Goal: Information Seeking & Learning: Learn about a topic

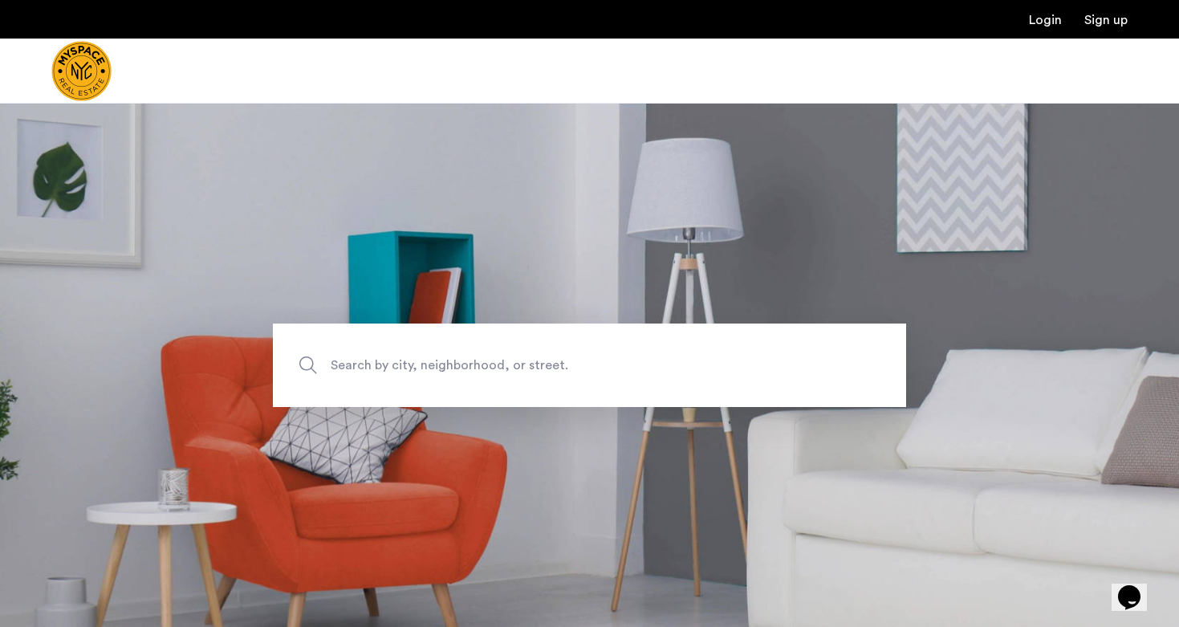
click at [1058, 20] on link "Login" at bounding box center [1045, 20] width 33 height 13
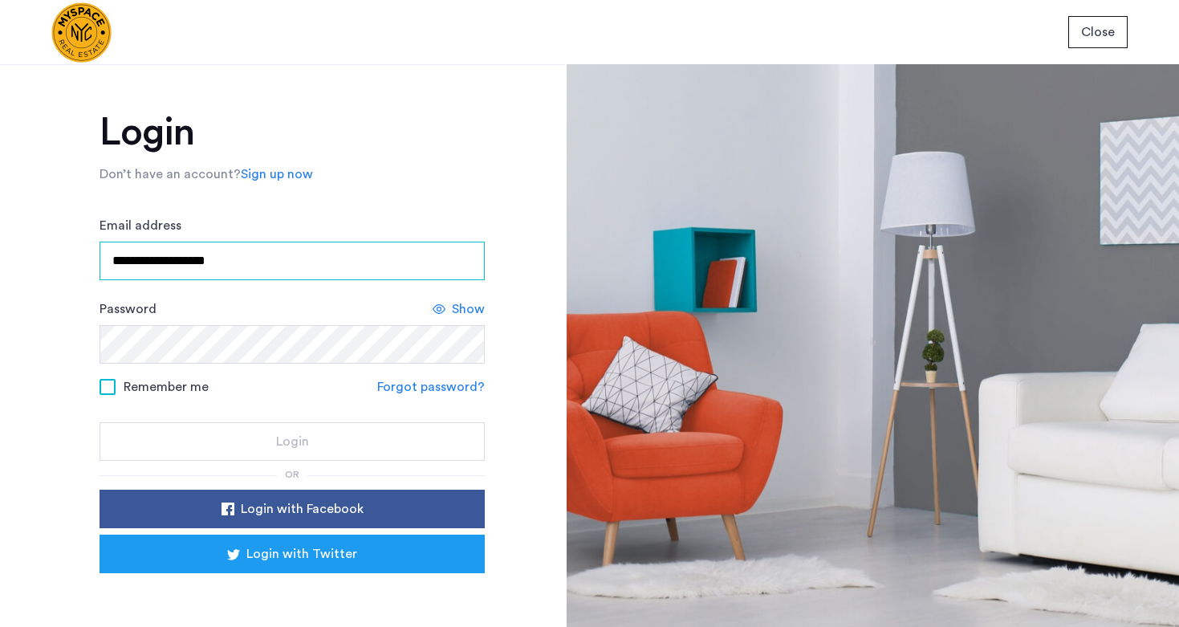
type input "**********"
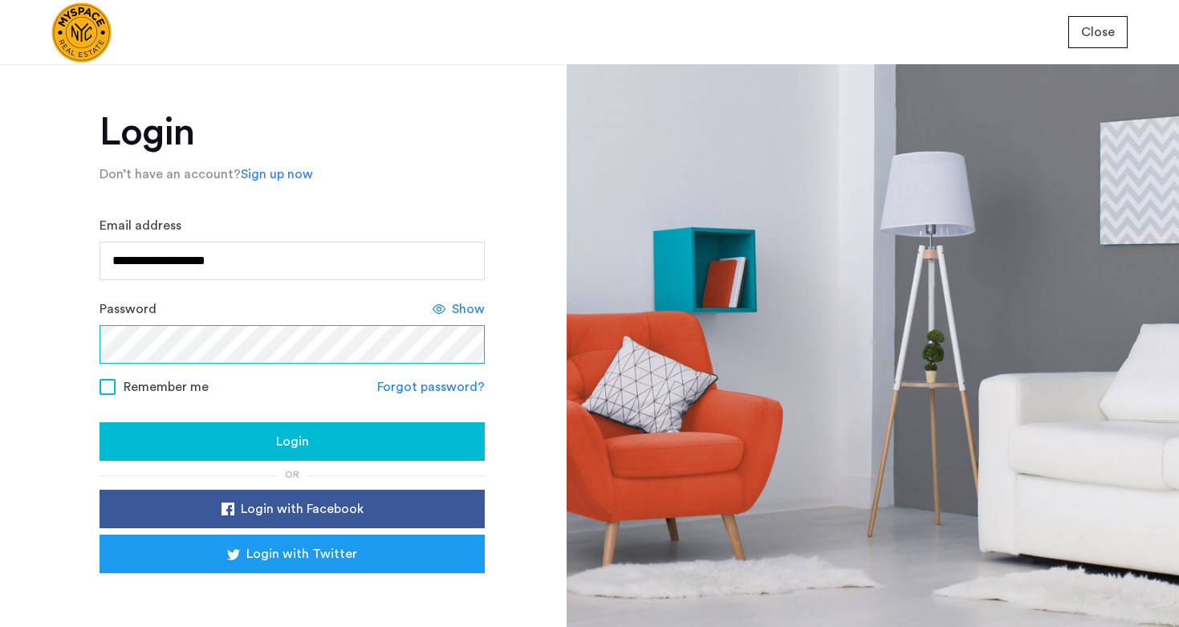
click at [290, 442] on button "Login" at bounding box center [291, 441] width 385 height 39
click at [332, 584] on div "Sign in with Google. Opens in new tab" at bounding box center [292, 595] width 321 height 35
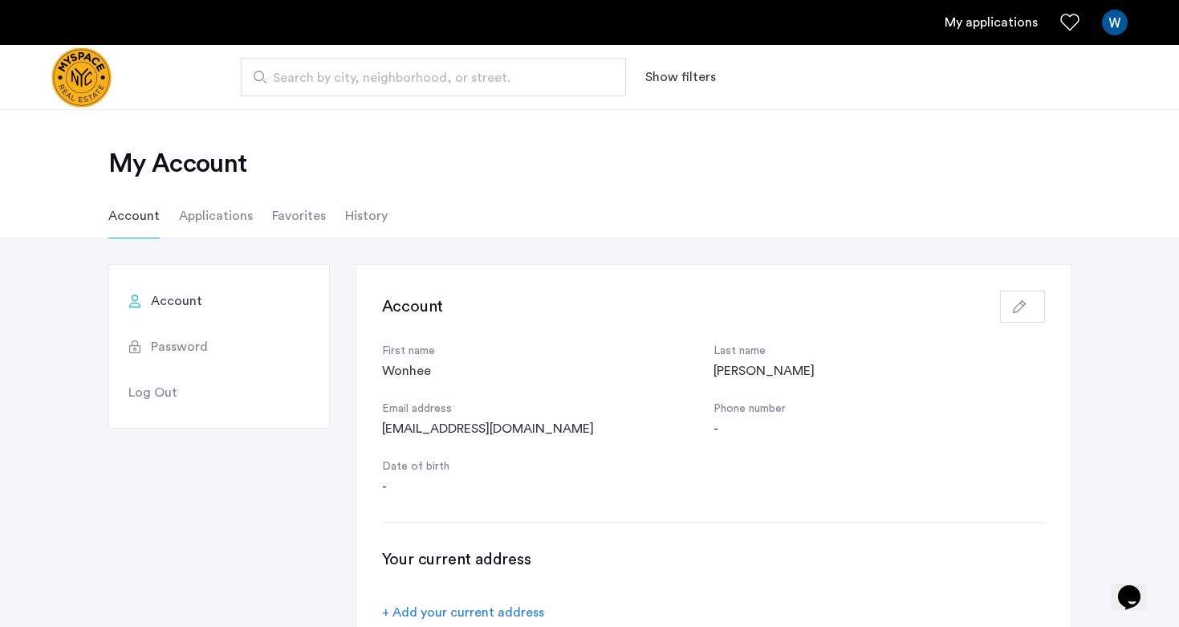
click at [995, 29] on link "My applications" at bounding box center [990, 22] width 93 height 19
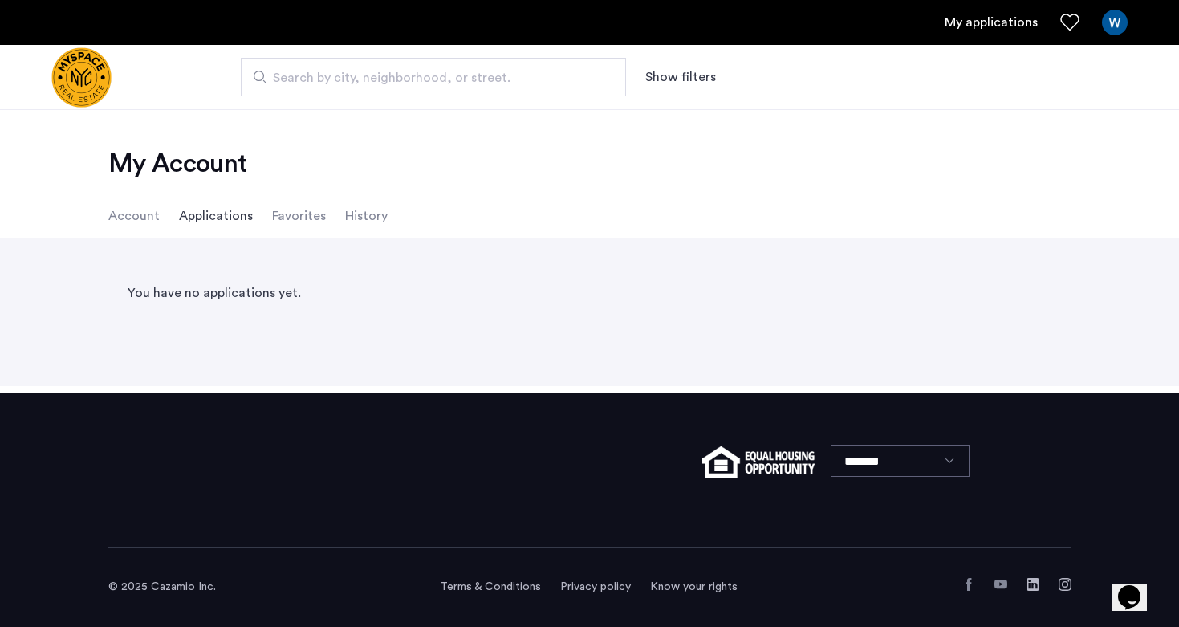
click at [98, 91] on img "Cazamio logo" at bounding box center [81, 77] width 60 height 60
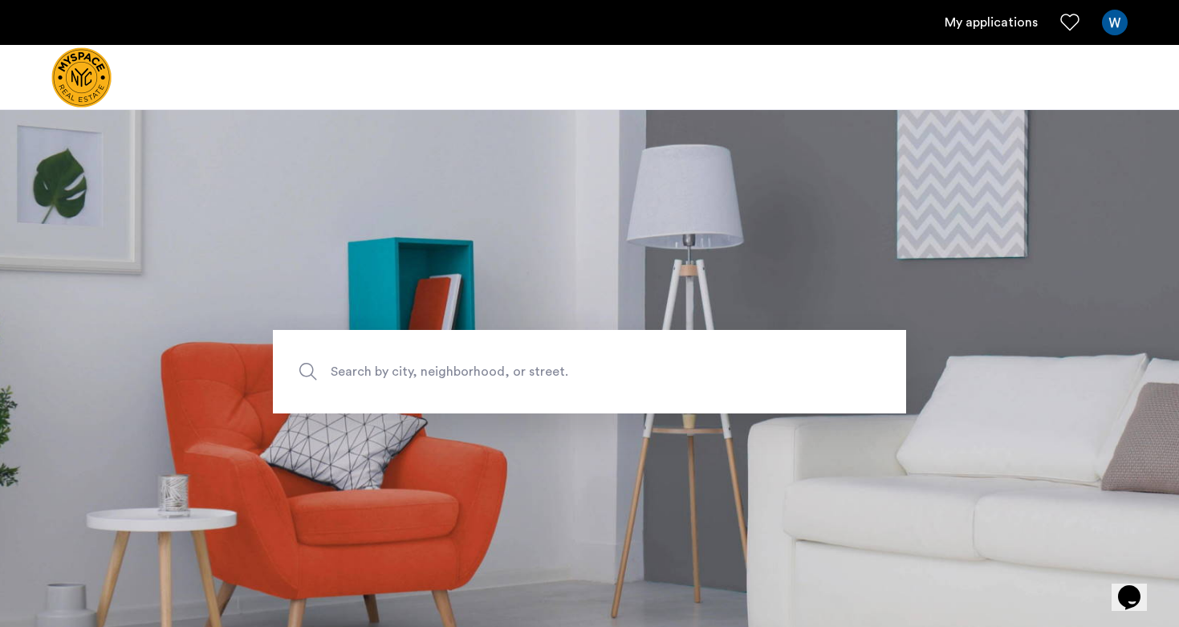
click at [459, 378] on span "Search by city, neighborhood, or street." at bounding box center [552, 371] width 443 height 22
click at [459, 378] on input "Search by city, neighborhood, or street." at bounding box center [589, 371] width 633 height 83
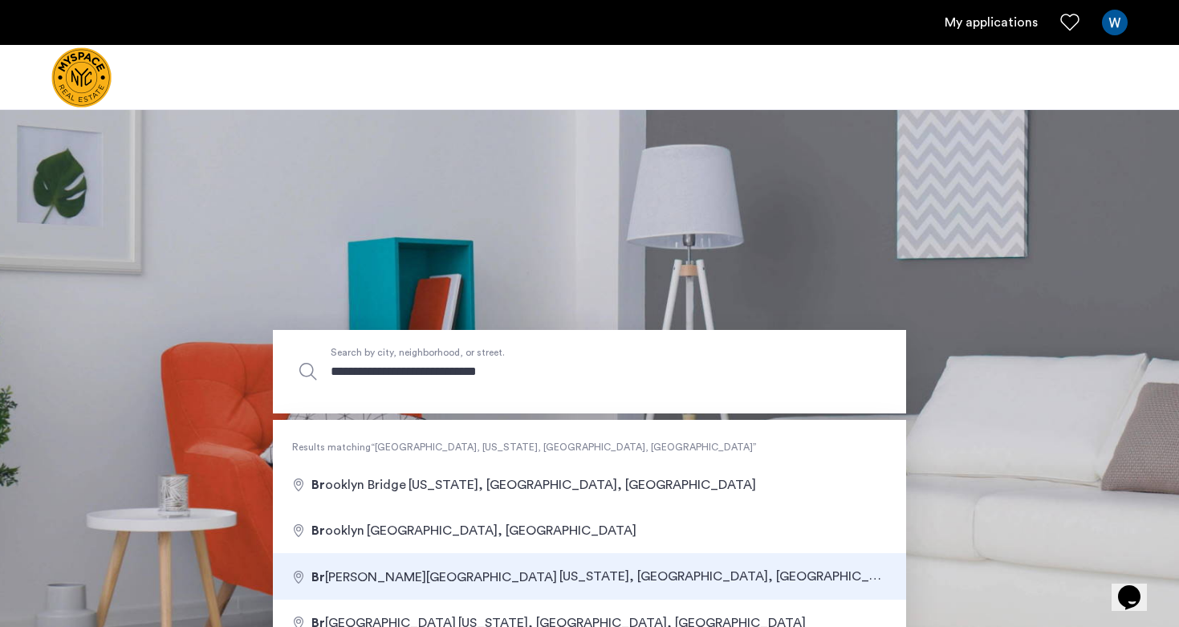
type input "**********"
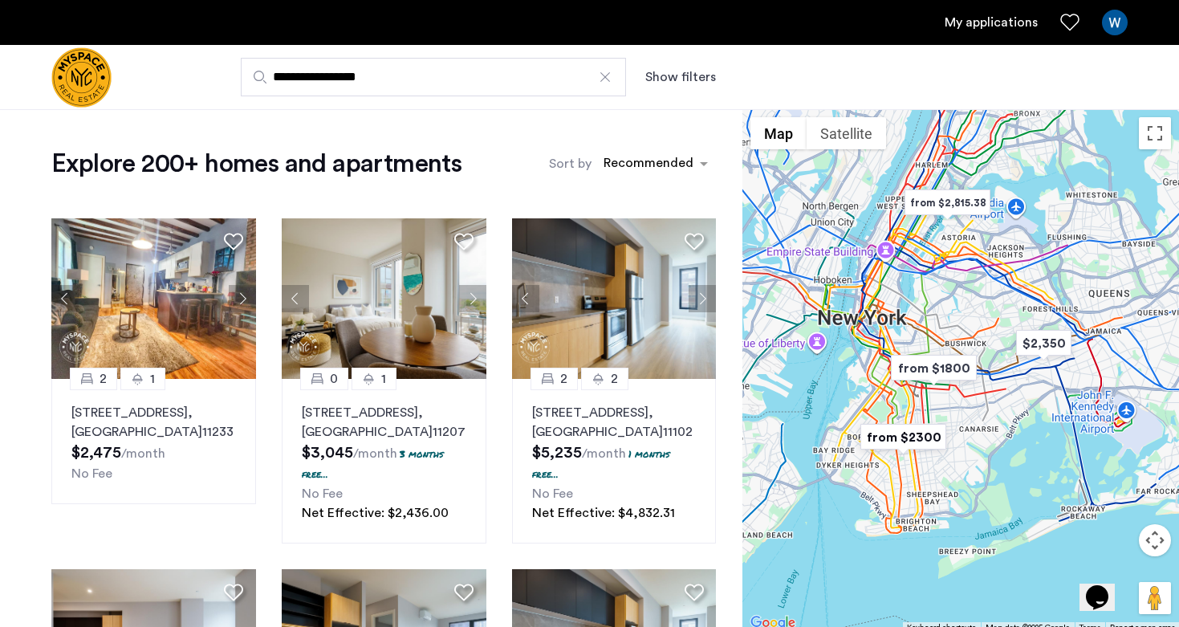
click at [678, 75] on button "Show filters" at bounding box center [680, 76] width 71 height 19
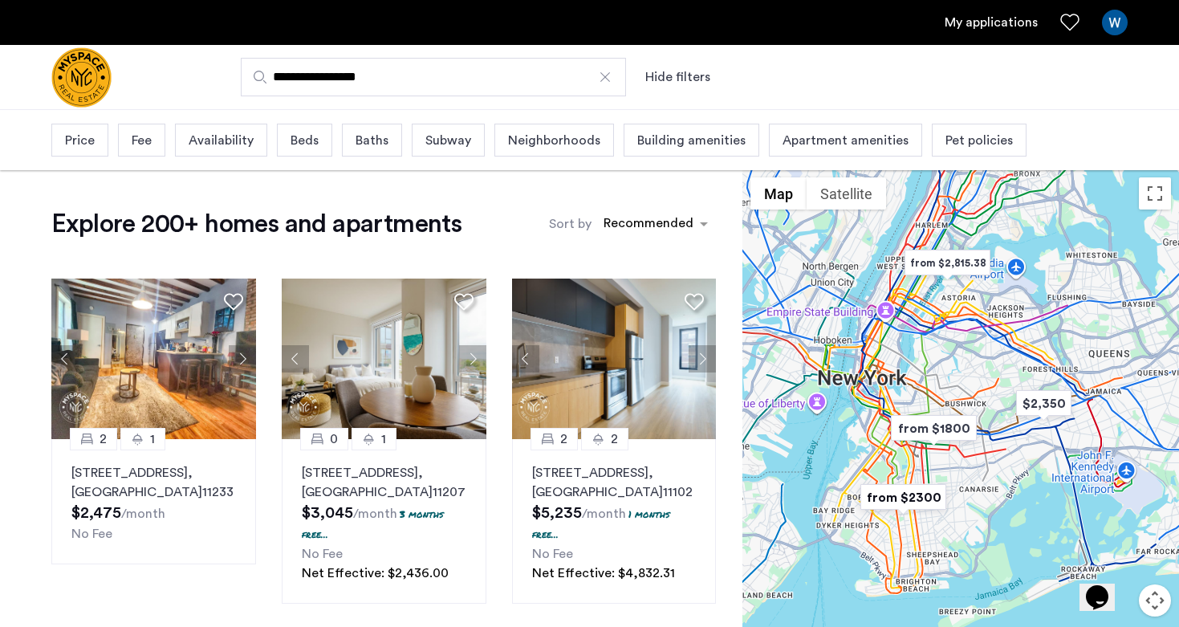
click at [96, 140] on div "Price" at bounding box center [79, 140] width 57 height 33
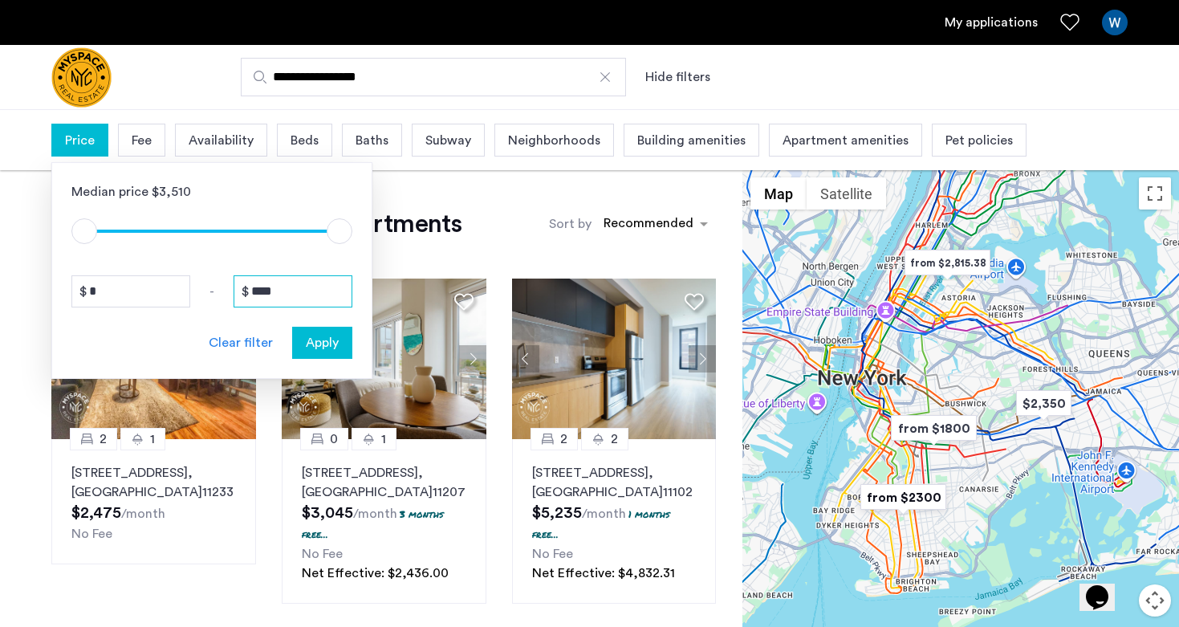
click at [302, 286] on input "****" at bounding box center [292, 291] width 119 height 32
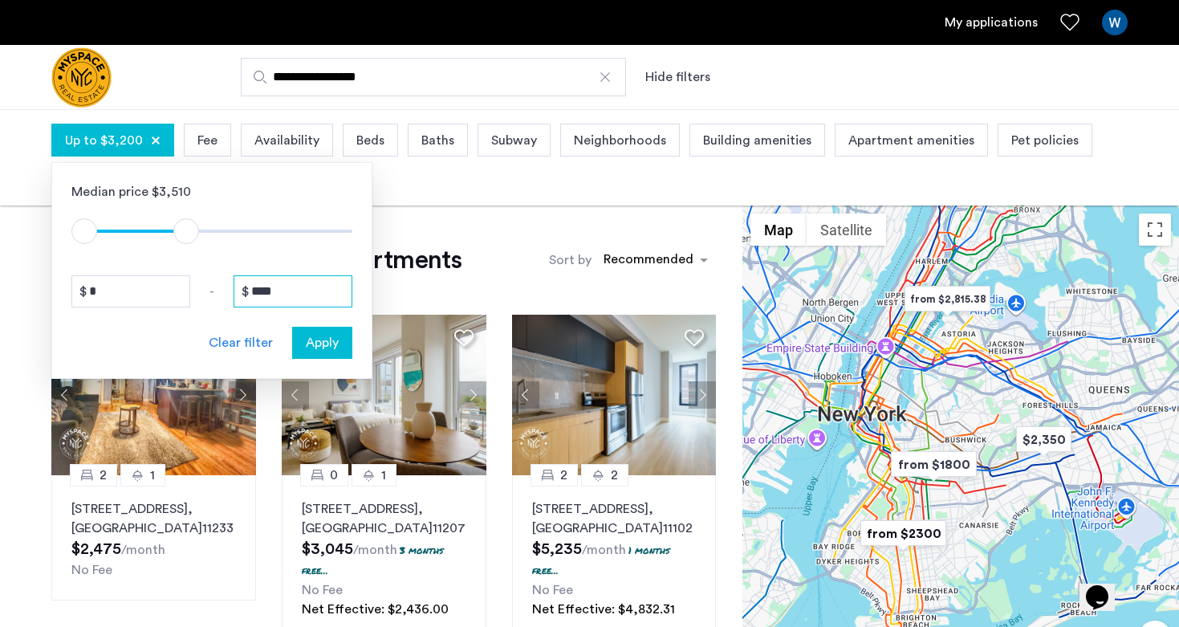
type input "****"
click at [315, 343] on span "Apply" at bounding box center [322, 342] width 33 height 19
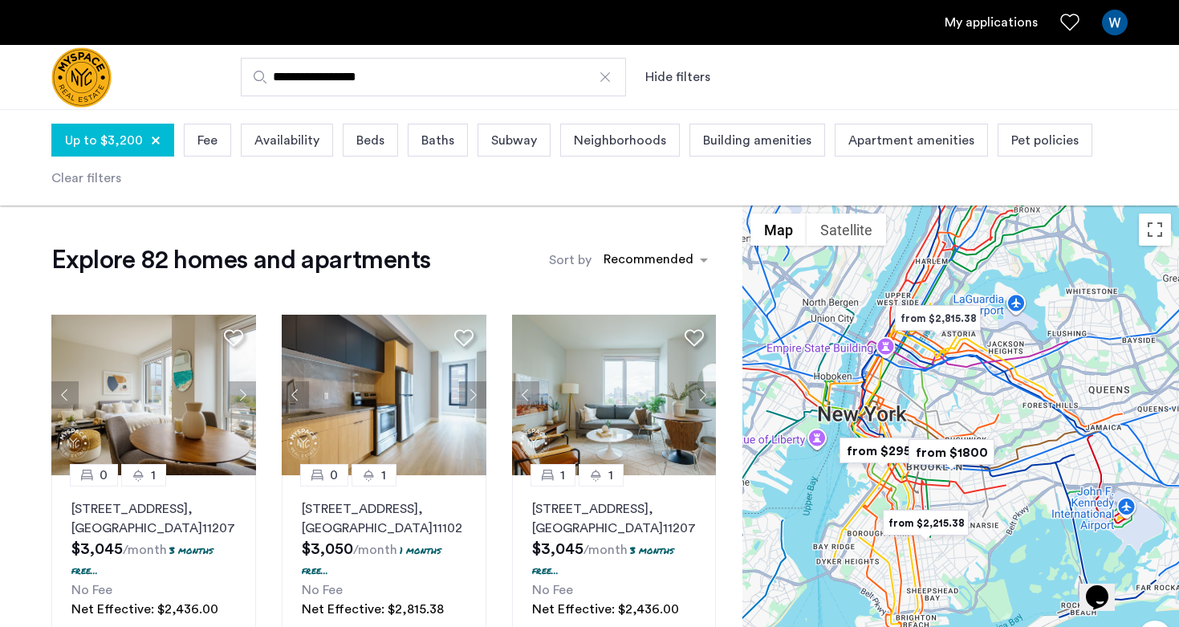
click at [375, 138] on span "Beds" at bounding box center [370, 140] width 28 height 19
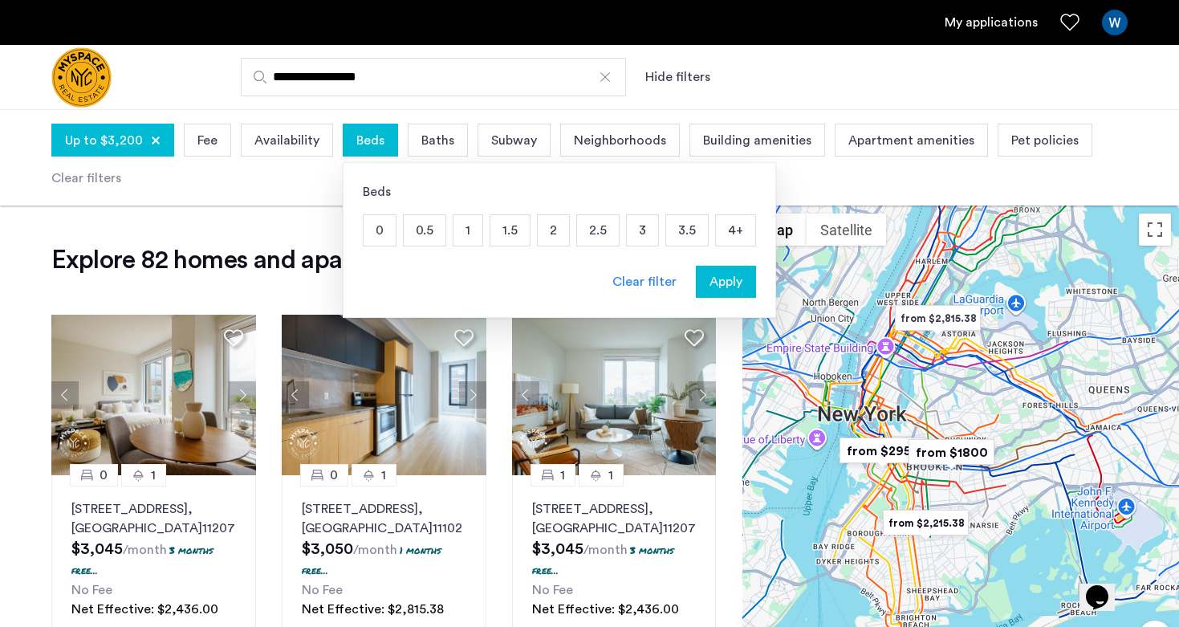
click at [542, 232] on p "2" at bounding box center [553, 230] width 31 height 30
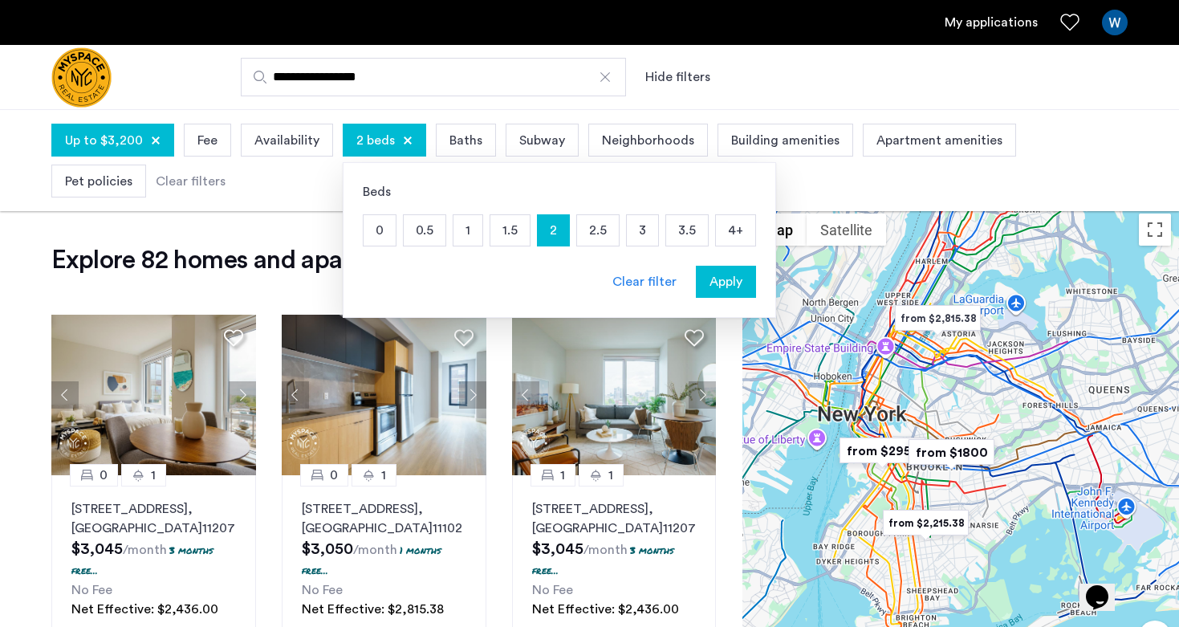
click at [729, 288] on span "Apply" at bounding box center [725, 281] width 33 height 19
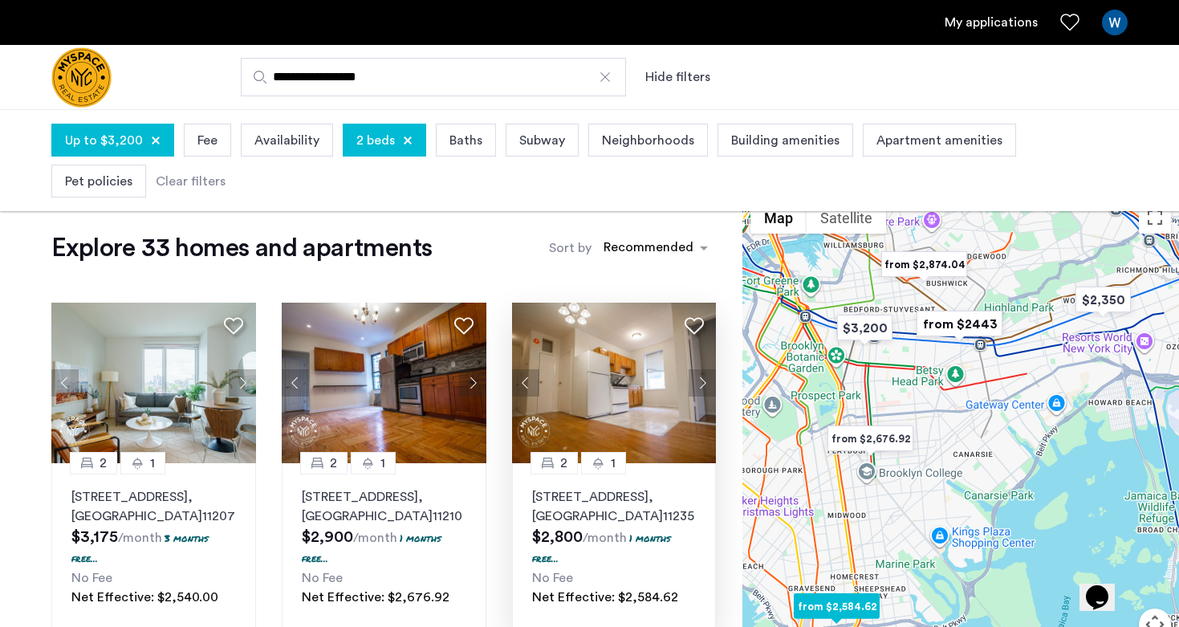
scroll to position [4, 0]
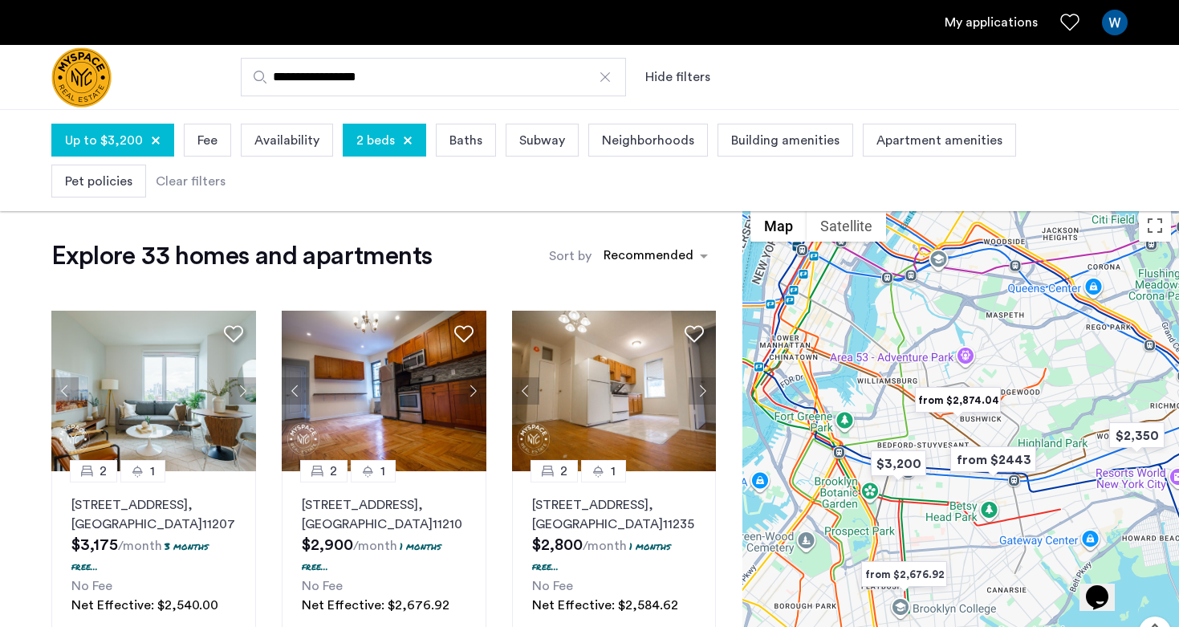
drag, startPoint x: 981, startPoint y: 453, endPoint x: 1015, endPoint y: 587, distance: 138.2
click at [1015, 587] on div at bounding box center [960, 463] width 436 height 524
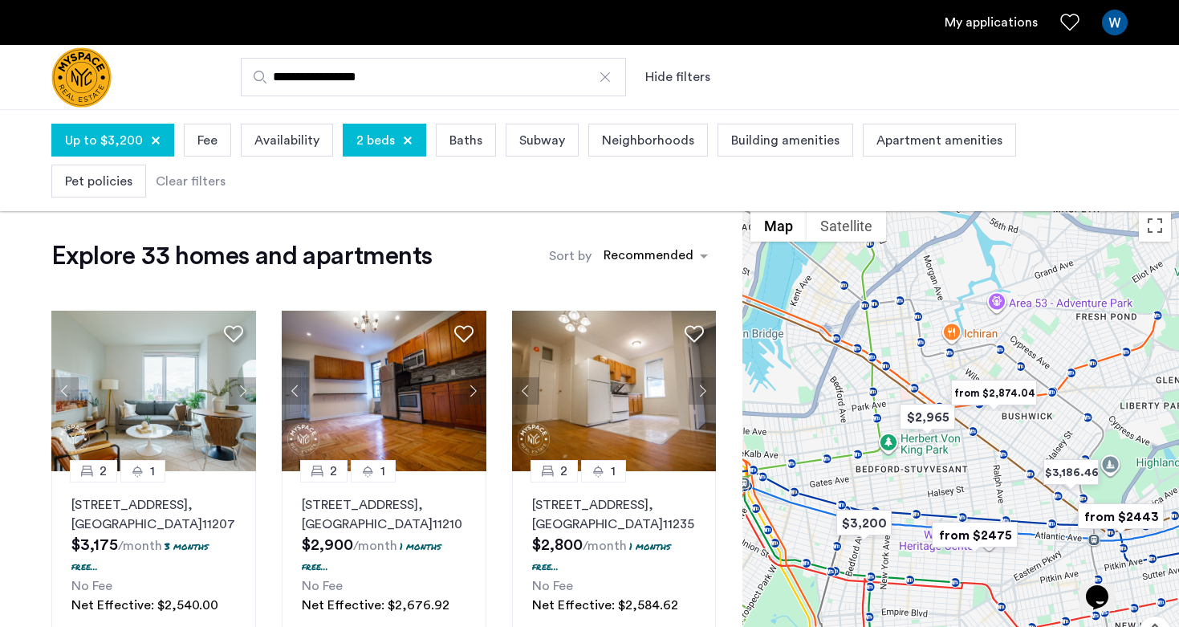
drag, startPoint x: 943, startPoint y: 437, endPoint x: 1067, endPoint y: 344, distance: 155.3
click at [1067, 344] on div at bounding box center [960, 463] width 436 height 524
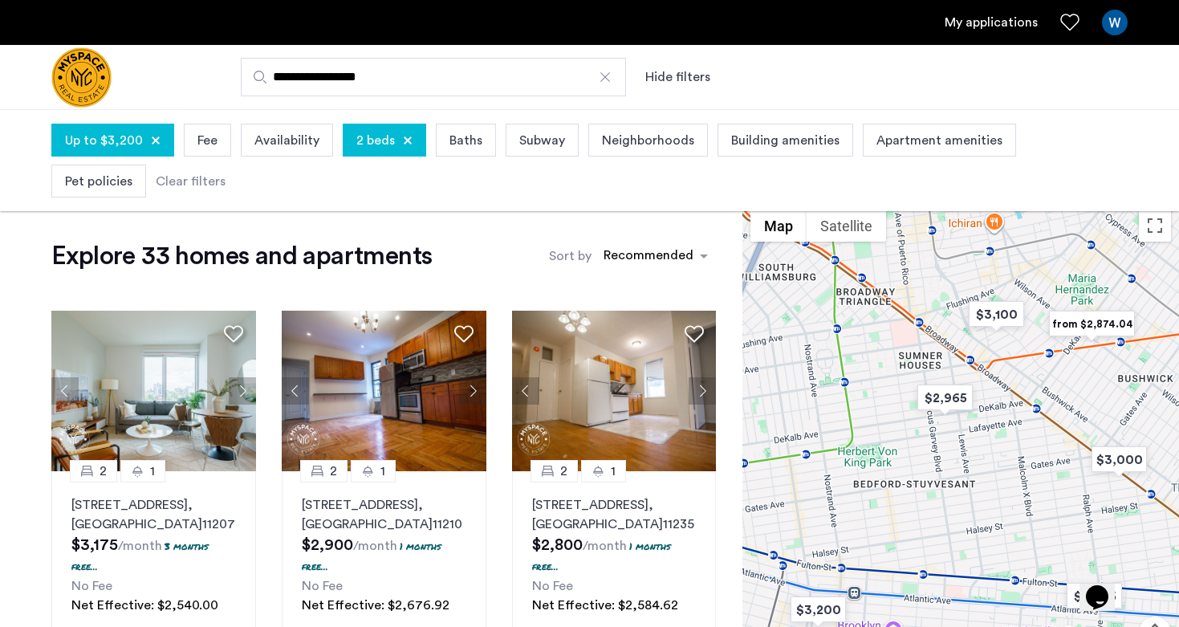
drag, startPoint x: 1005, startPoint y: 439, endPoint x: 994, endPoint y: 461, distance: 24.8
click at [994, 461] on div at bounding box center [960, 463] width 436 height 524
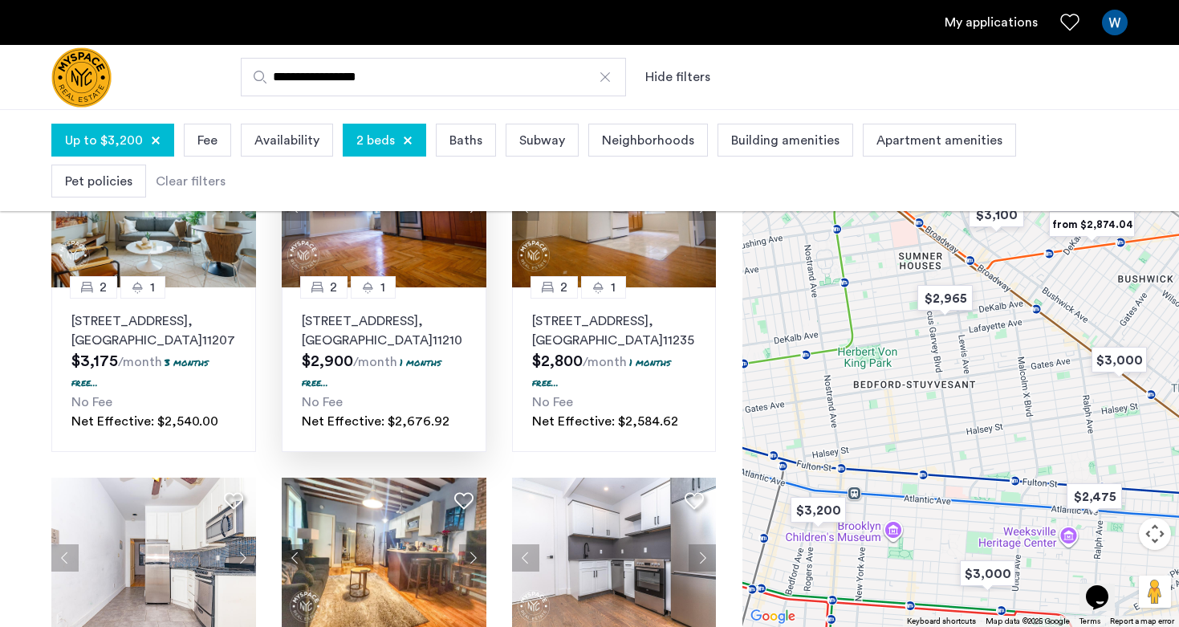
scroll to position [194, 0]
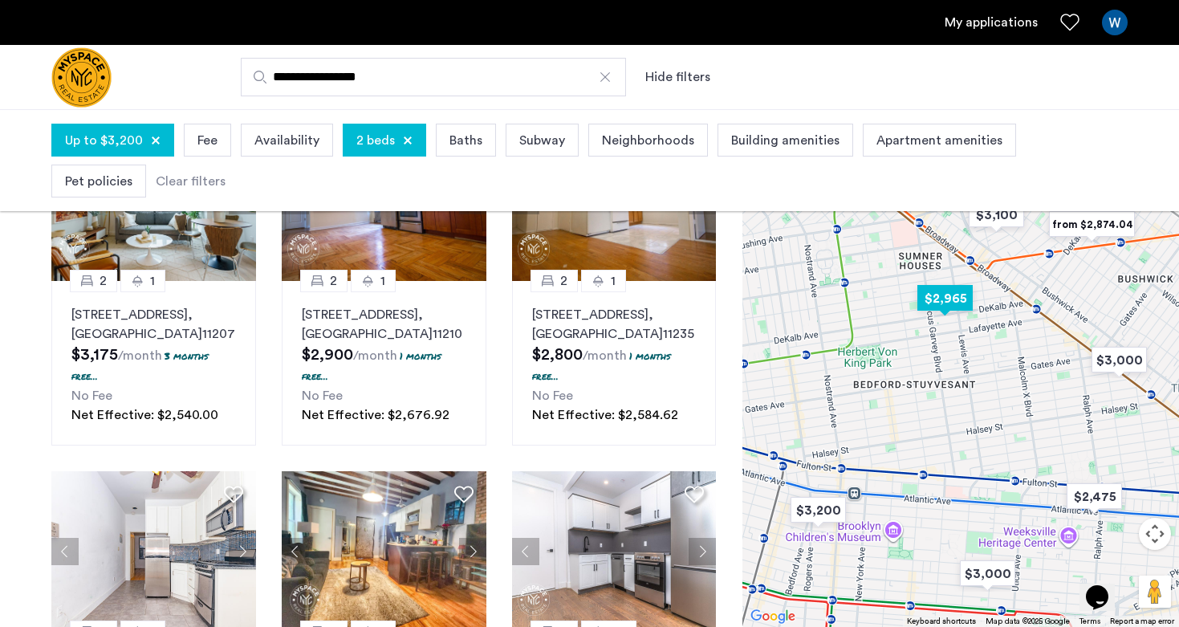
click at [947, 306] on img "$2,965" at bounding box center [945, 298] width 68 height 36
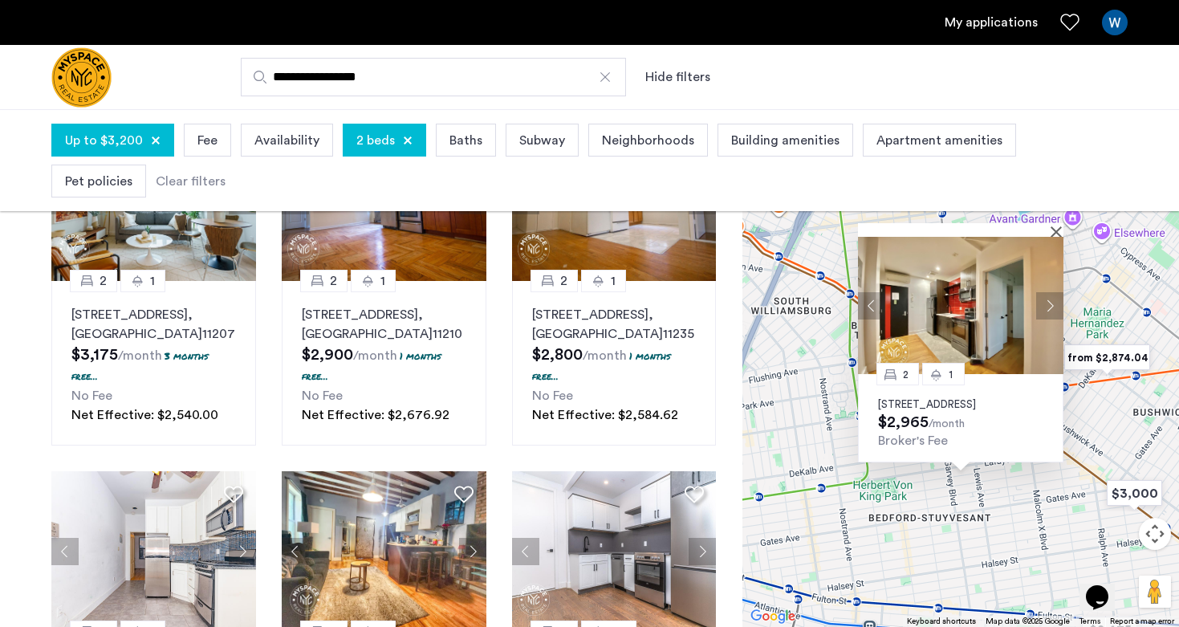
click at [1049, 291] on button "Next apartment" at bounding box center [1049, 304] width 27 height 27
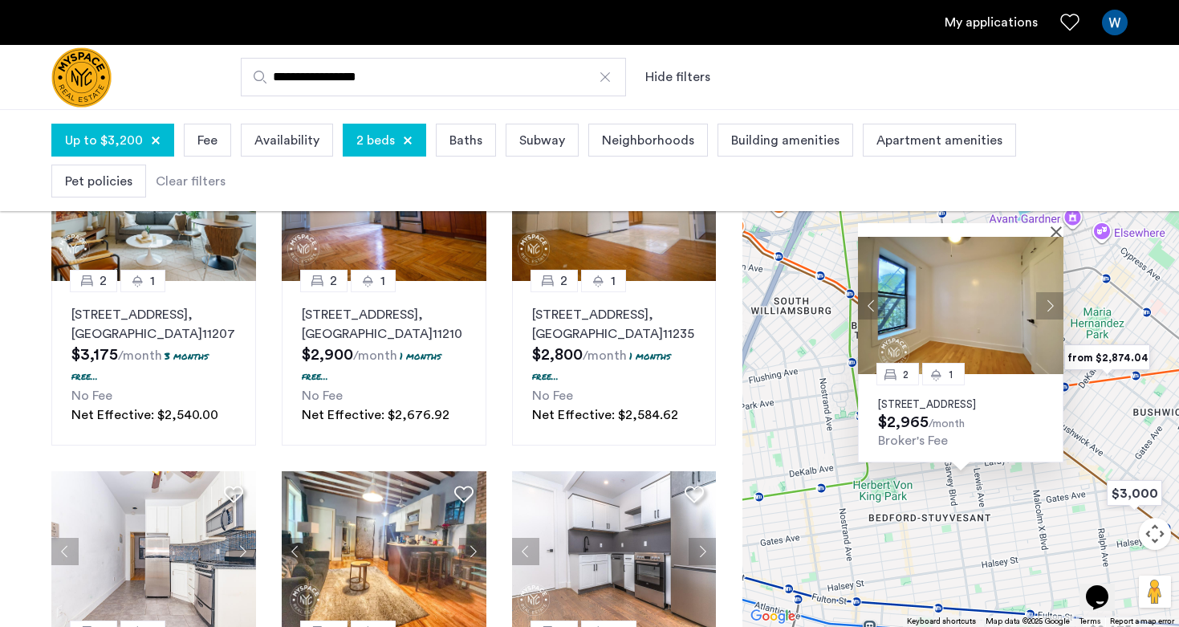
click at [1049, 291] on button "Next apartment" at bounding box center [1049, 304] width 27 height 27
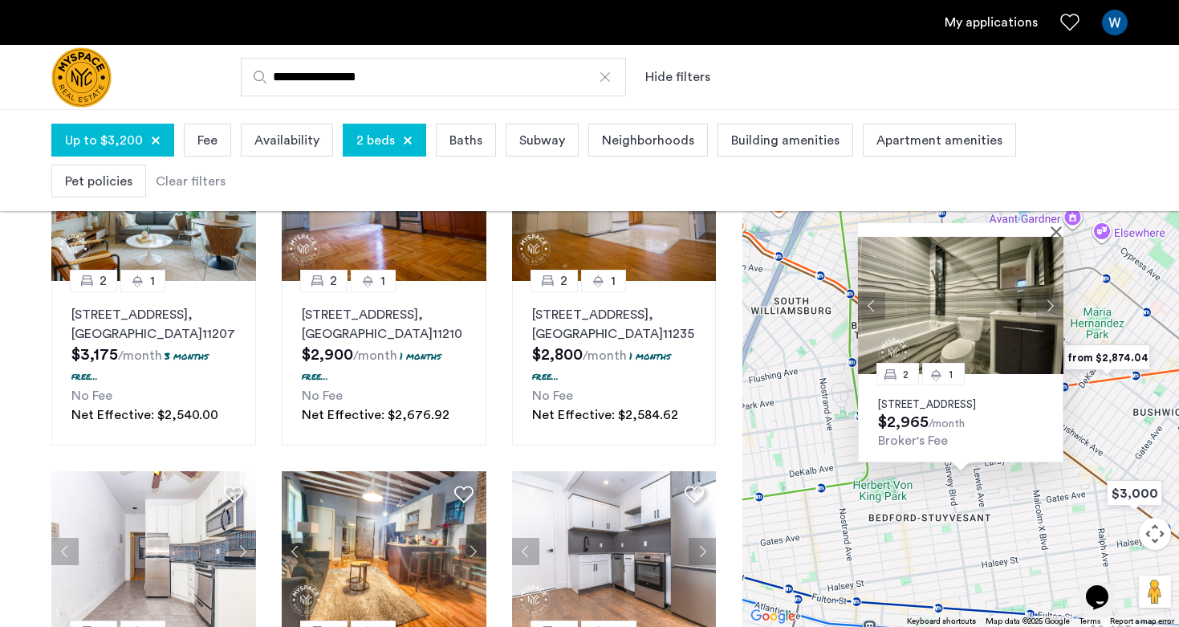
click at [1049, 291] on button "Next apartment" at bounding box center [1049, 304] width 27 height 27
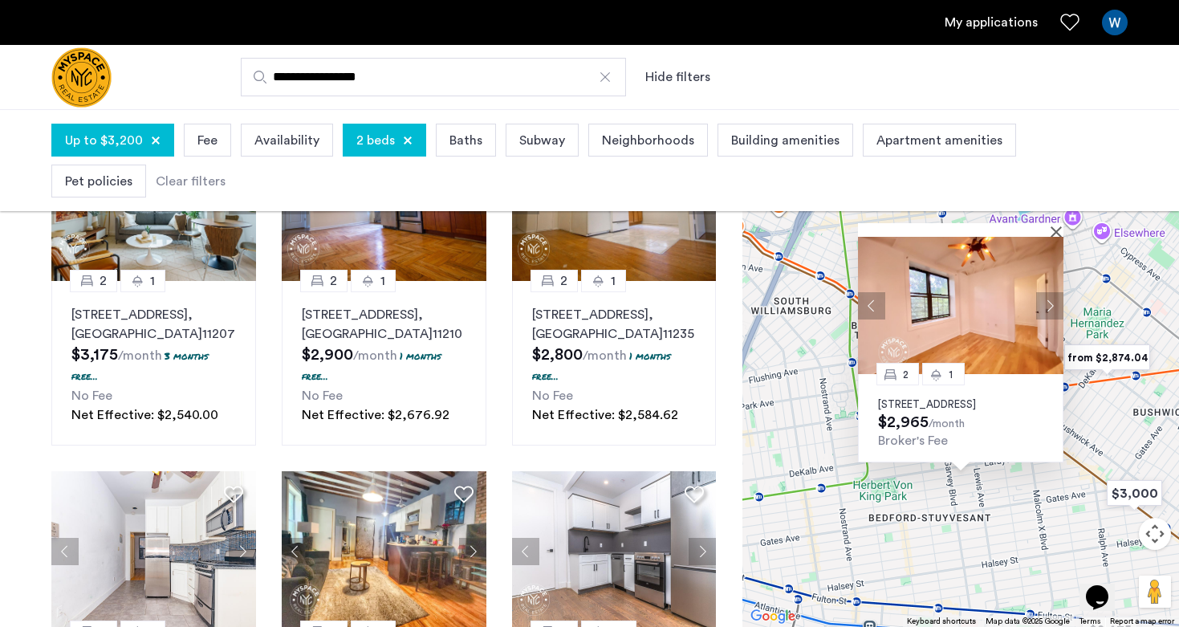
click at [1049, 291] on button "Next apartment" at bounding box center [1049, 304] width 27 height 27
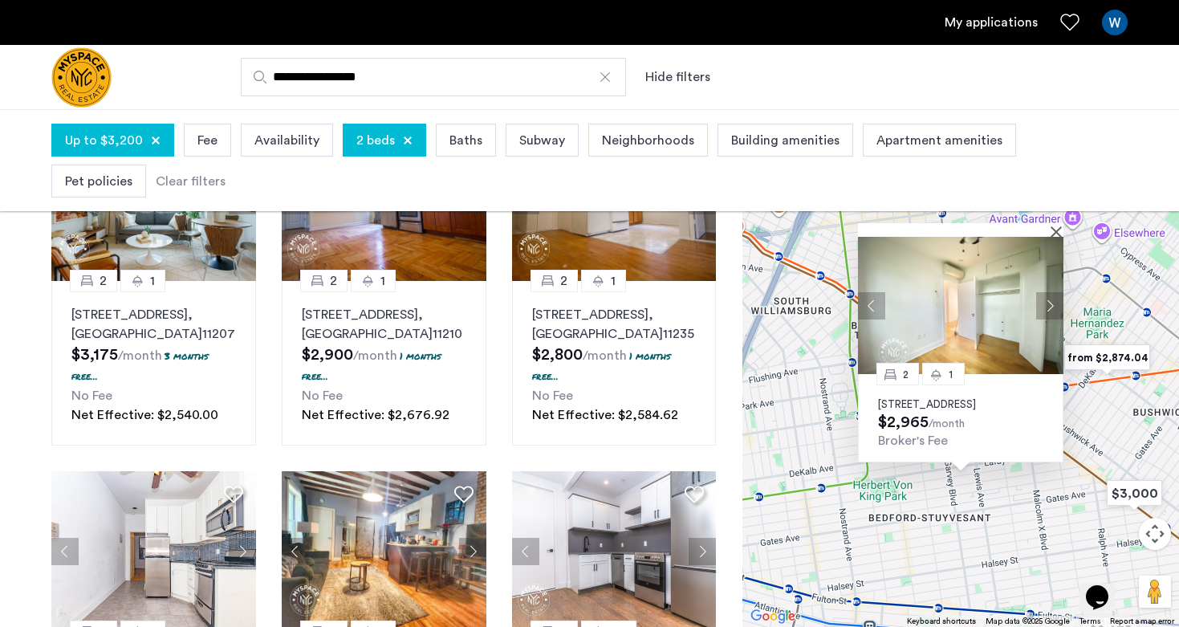
click at [1049, 291] on button "Next apartment" at bounding box center [1049, 304] width 27 height 27
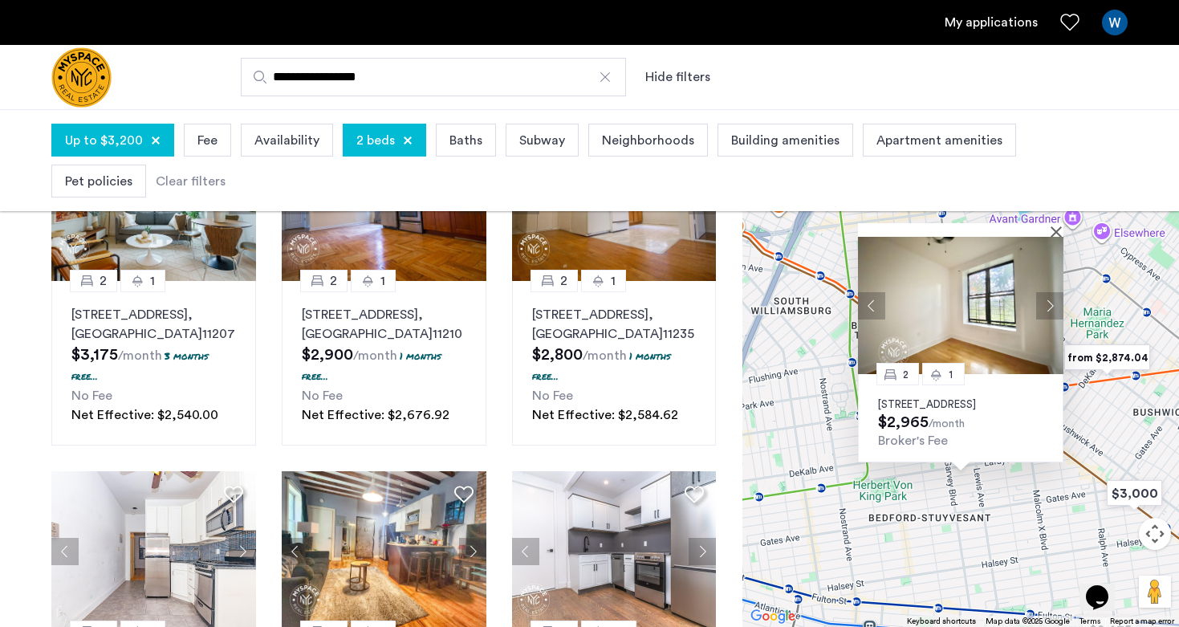
click at [1049, 291] on button "Next apartment" at bounding box center [1049, 304] width 27 height 27
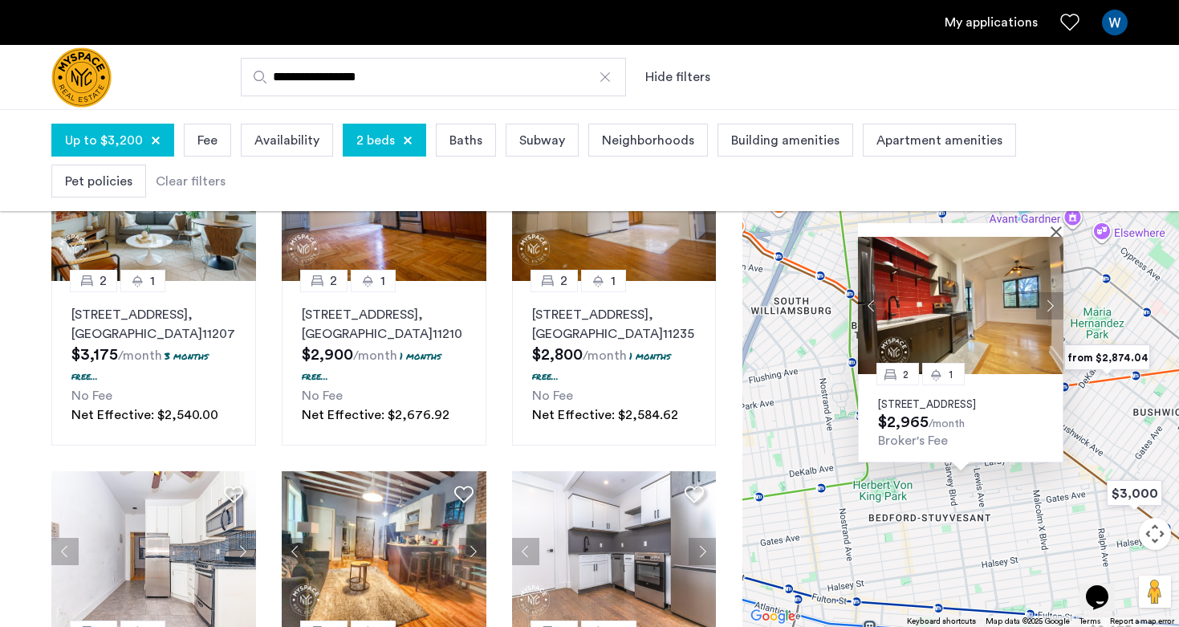
click at [1049, 291] on button "Next apartment" at bounding box center [1049, 304] width 27 height 27
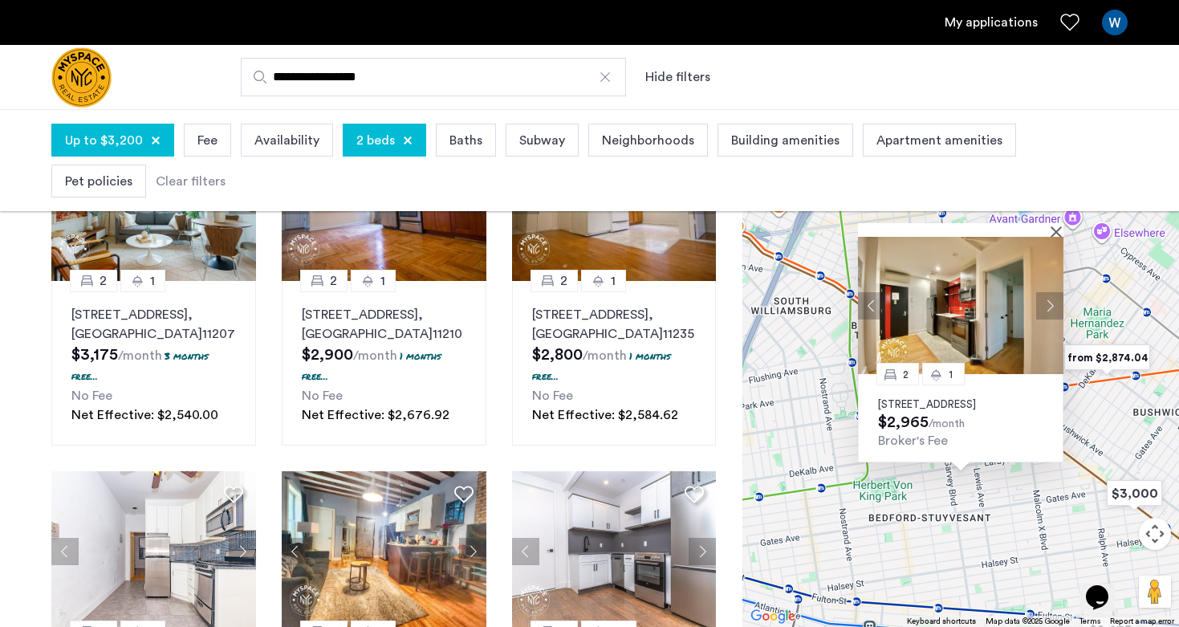
click at [1049, 291] on button "Next apartment" at bounding box center [1049, 304] width 27 height 27
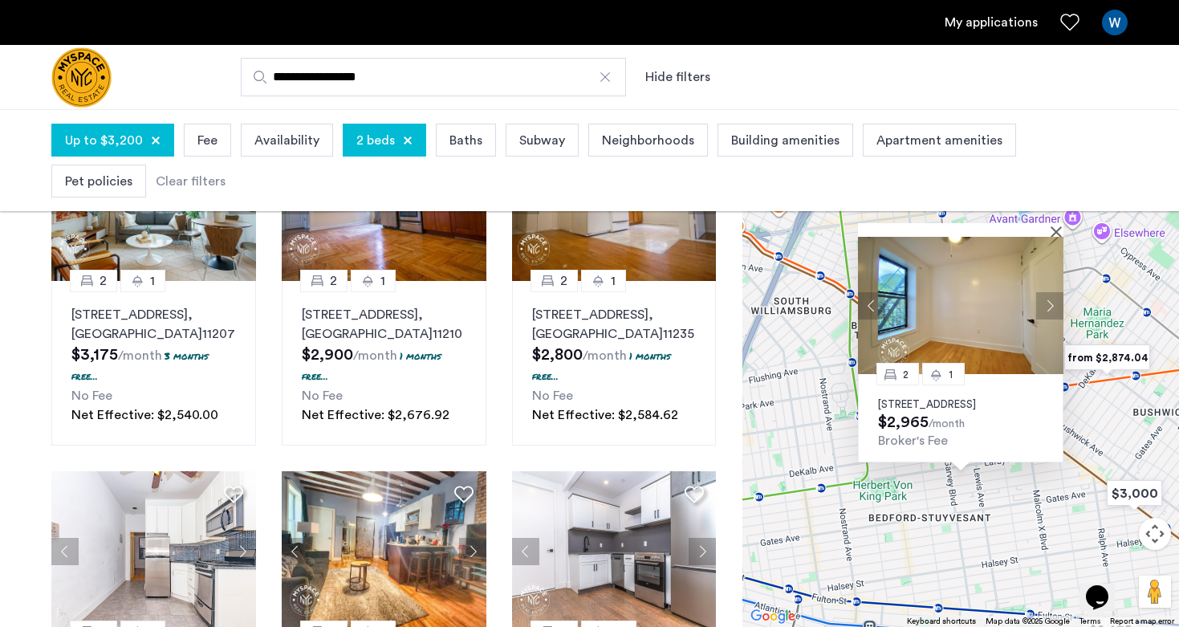
click at [1049, 291] on button "Next apartment" at bounding box center [1049, 304] width 27 height 27
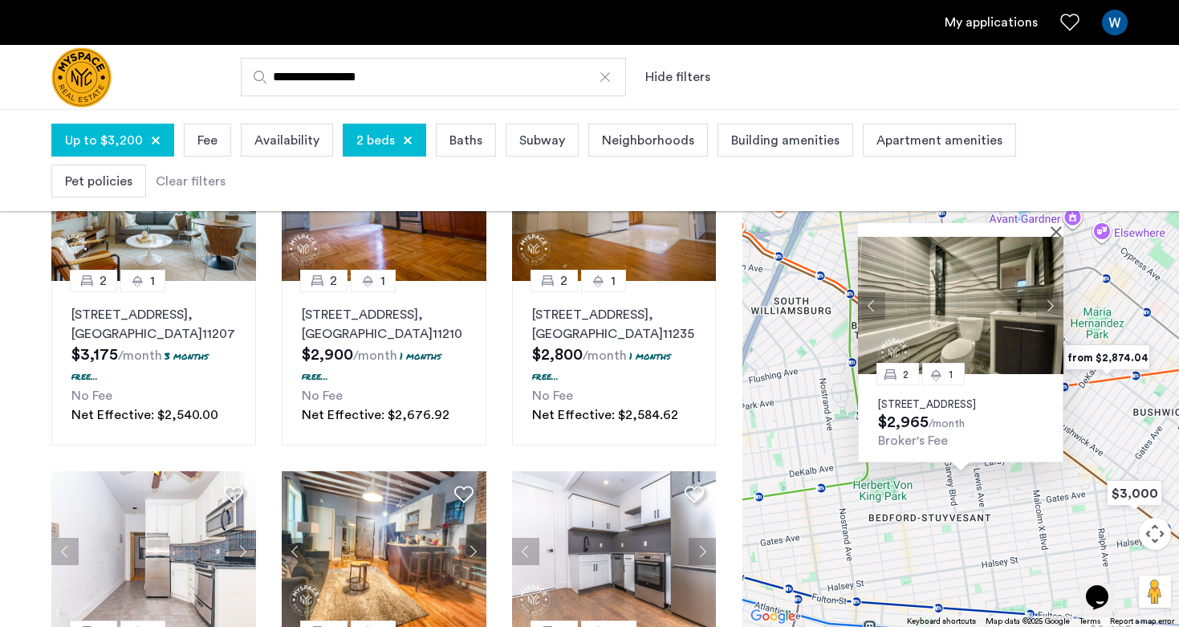
click at [1049, 291] on button "Next apartment" at bounding box center [1049, 304] width 27 height 27
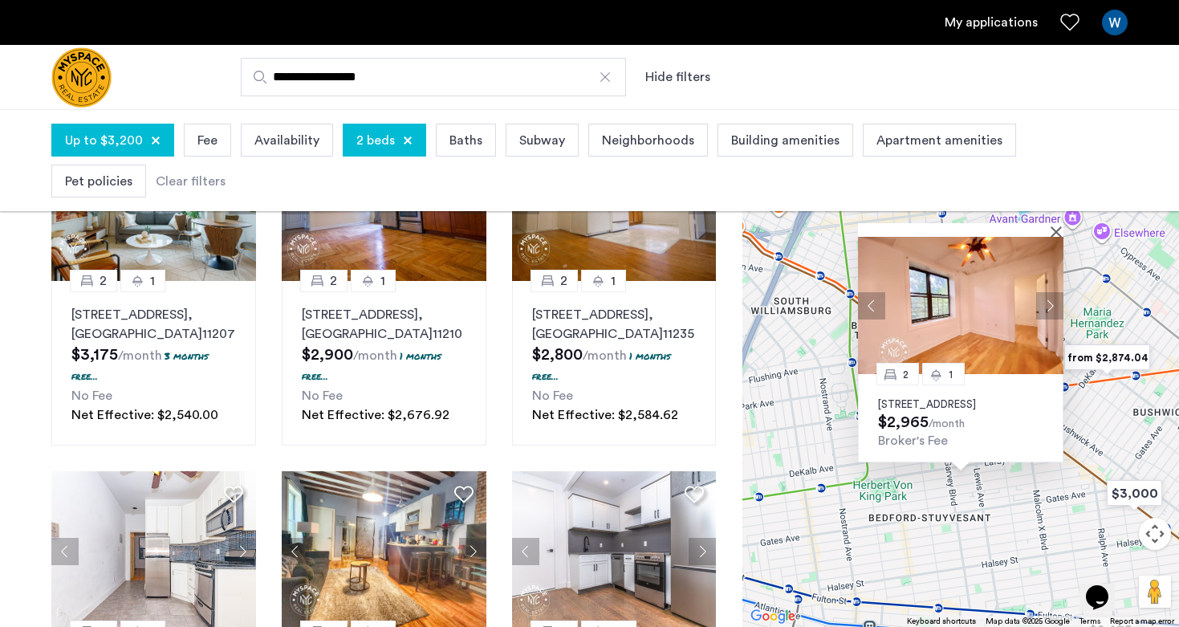
click at [1050, 223] on div at bounding box center [955, 230] width 194 height 14
click at [1057, 225] on button "Close" at bounding box center [1058, 230] width 11 height 11
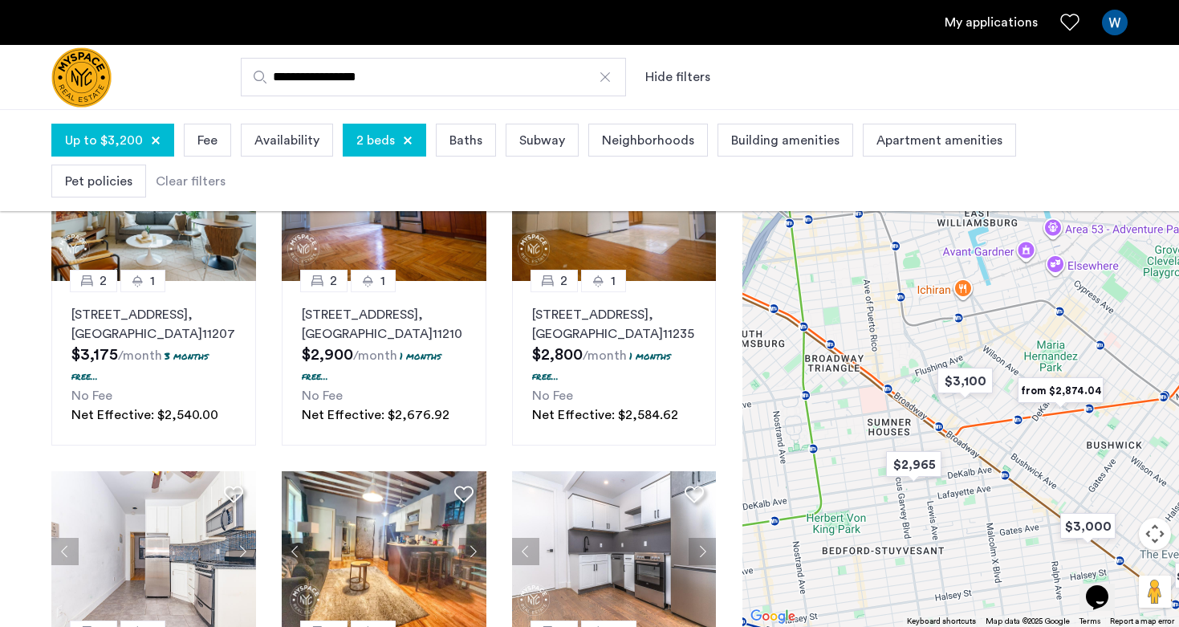
drag, startPoint x: 953, startPoint y: 315, endPoint x: 903, endPoint y: 350, distance: 61.0
click at [903, 350] on div at bounding box center [960, 365] width 436 height 524
click at [968, 386] on img "$3,100" at bounding box center [965, 381] width 68 height 36
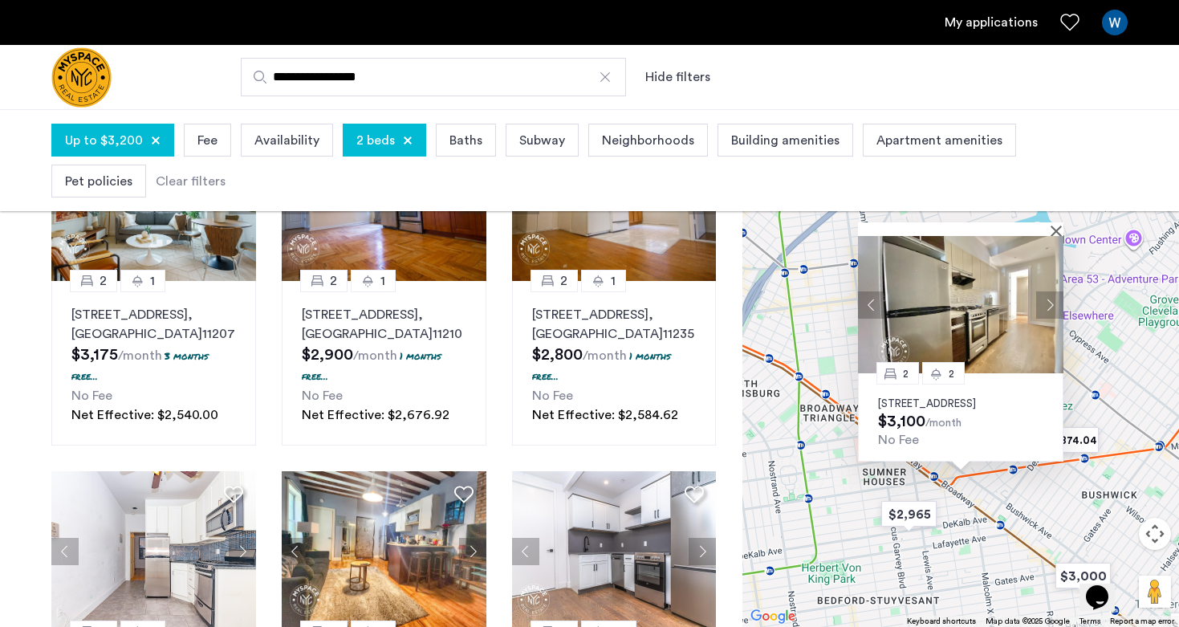
click at [1049, 295] on button "Next apartment" at bounding box center [1049, 303] width 27 height 27
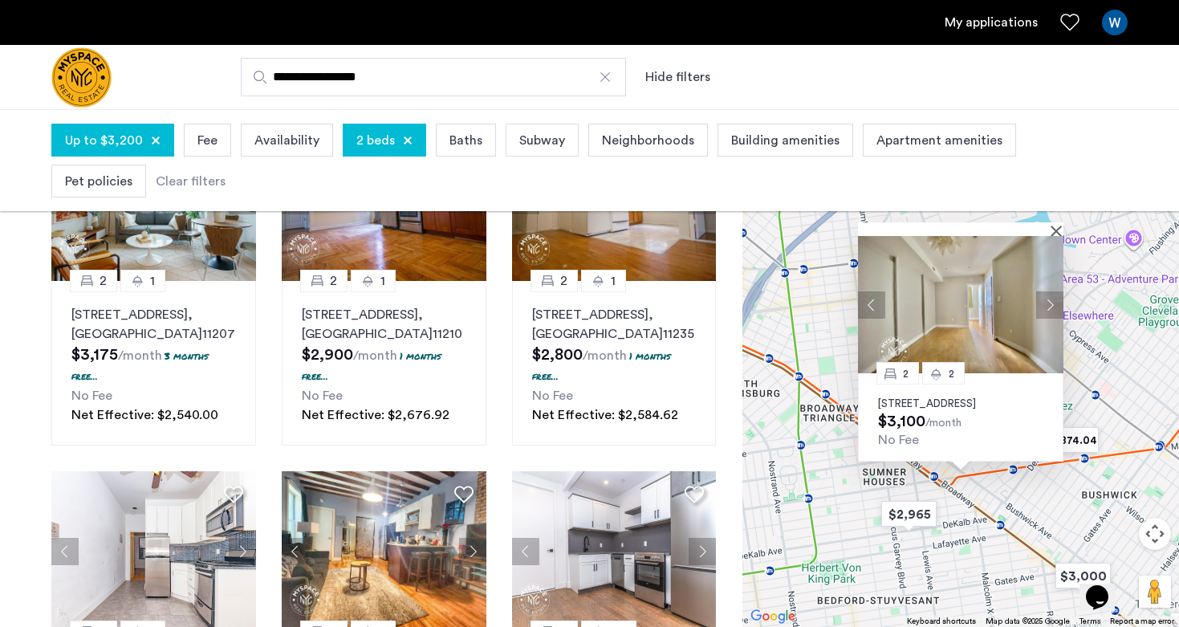
click at [1049, 295] on button "Next apartment" at bounding box center [1049, 303] width 27 height 27
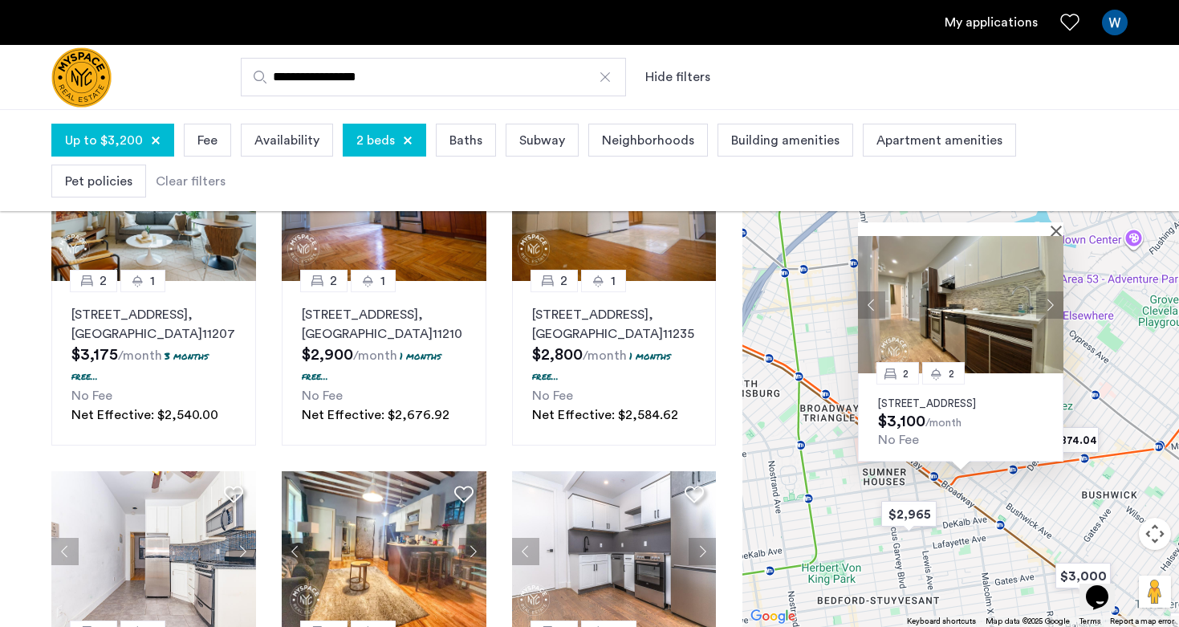
click at [1106, 399] on div "2 2 126 Melrose St, Unit 1L, Brooklyn, NY 11206 $3,100 /month No Fee" at bounding box center [960, 365] width 436 height 524
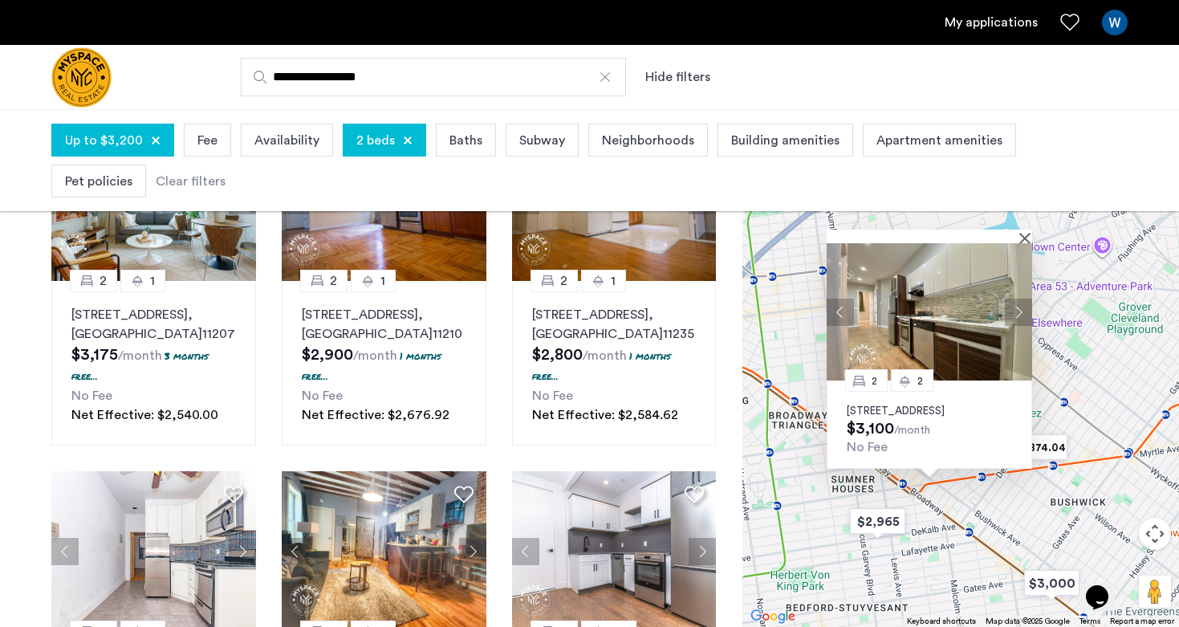
drag, startPoint x: 1120, startPoint y: 493, endPoint x: 1087, endPoint y: 500, distance: 33.7
click at [1087, 500] on div "2 2 126 Melrose St, Unit 1L, Brooklyn, NY 11206 $3,100 /month No Fee" at bounding box center [960, 365] width 436 height 524
click at [1024, 232] on button "Close" at bounding box center [1027, 237] width 11 height 11
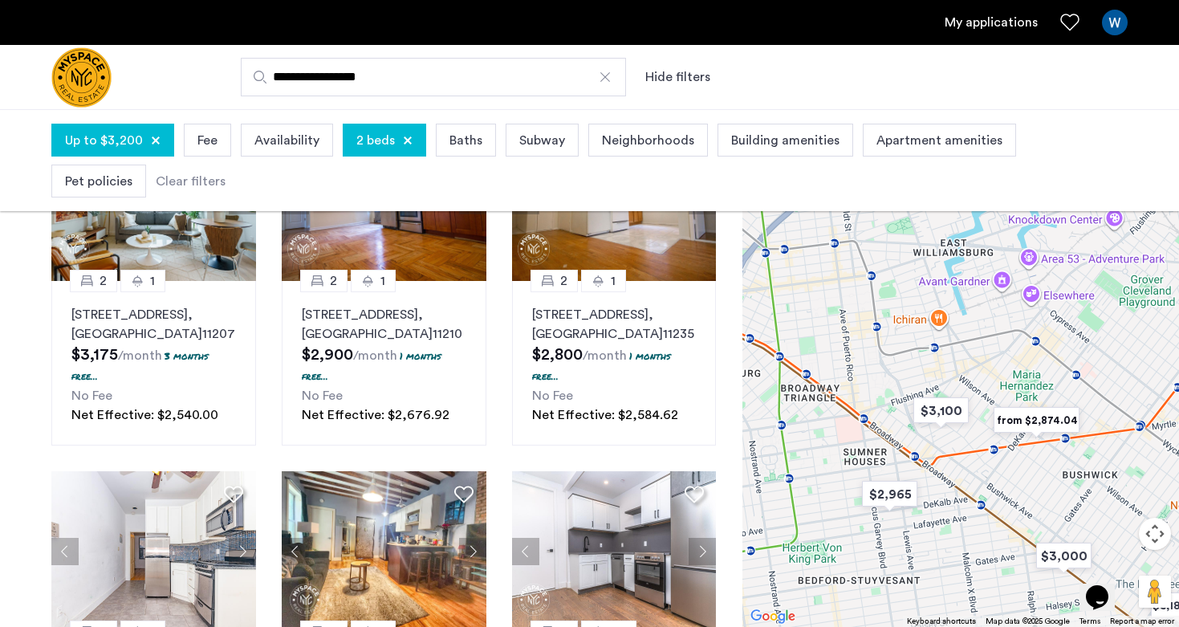
drag, startPoint x: 1008, startPoint y: 384, endPoint x: 1025, endPoint y: 344, distance: 43.8
click at [1025, 344] on div at bounding box center [960, 365] width 436 height 524
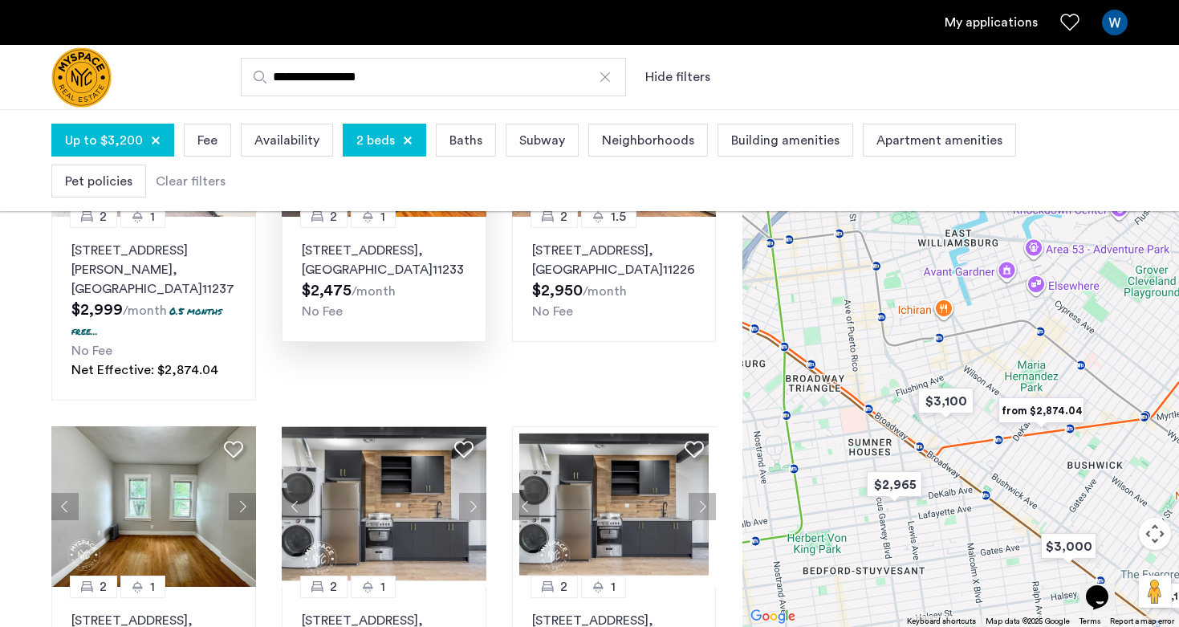
scroll to position [957, 0]
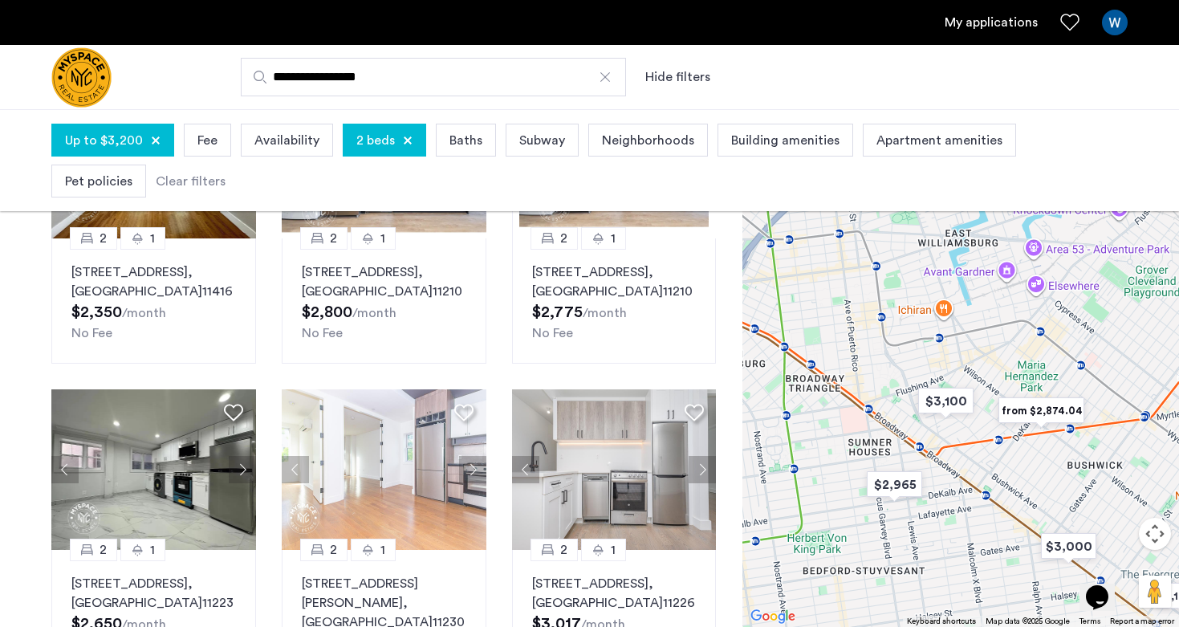
click at [1152, 545] on button "Map camera controls" at bounding box center [1155, 534] width 32 height 32
click at [1041, 405] on img "from $2,874.04" at bounding box center [1041, 410] width 99 height 36
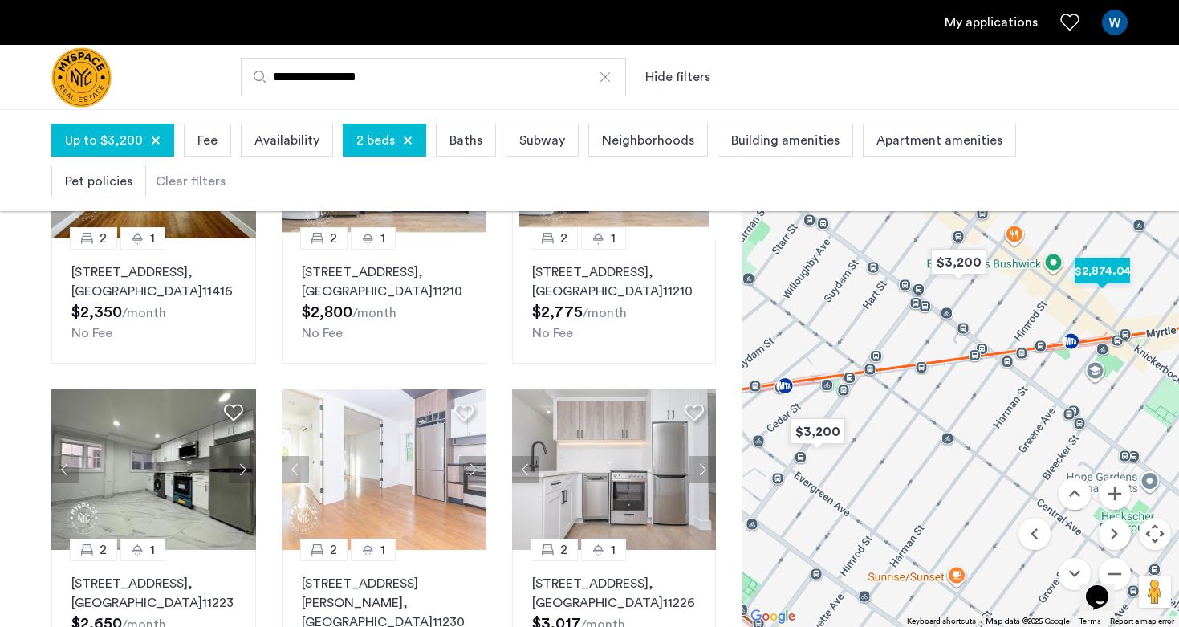
click at [1104, 273] on img "$2,874.04" at bounding box center [1102, 271] width 68 height 36
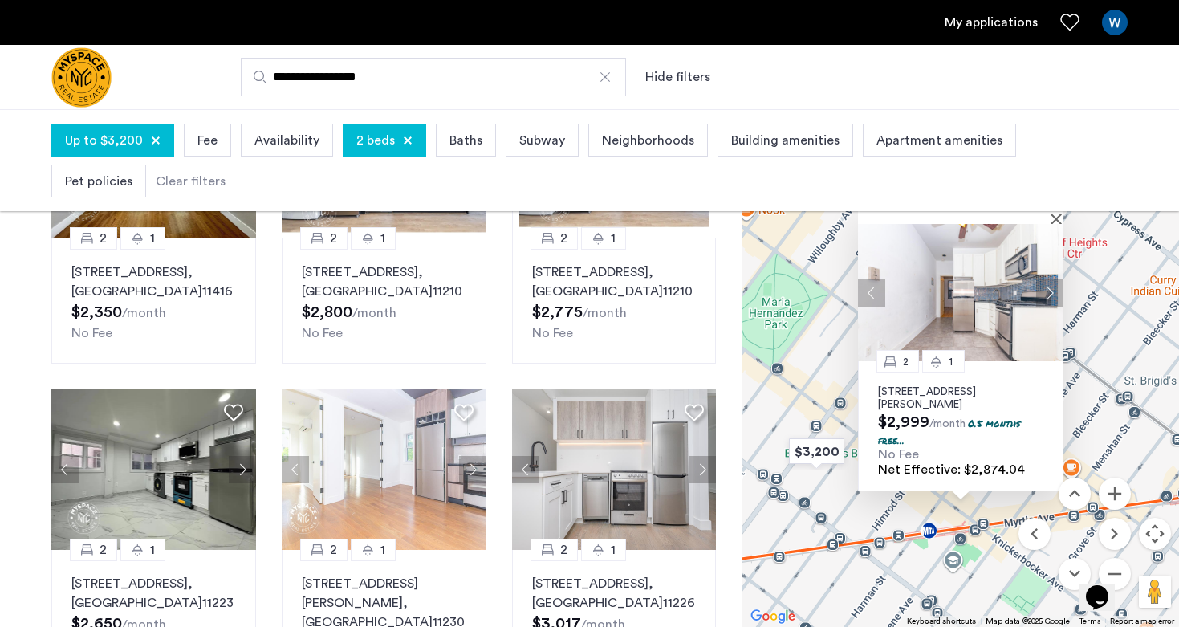
click at [1053, 282] on button "Next apartment" at bounding box center [1049, 291] width 27 height 27
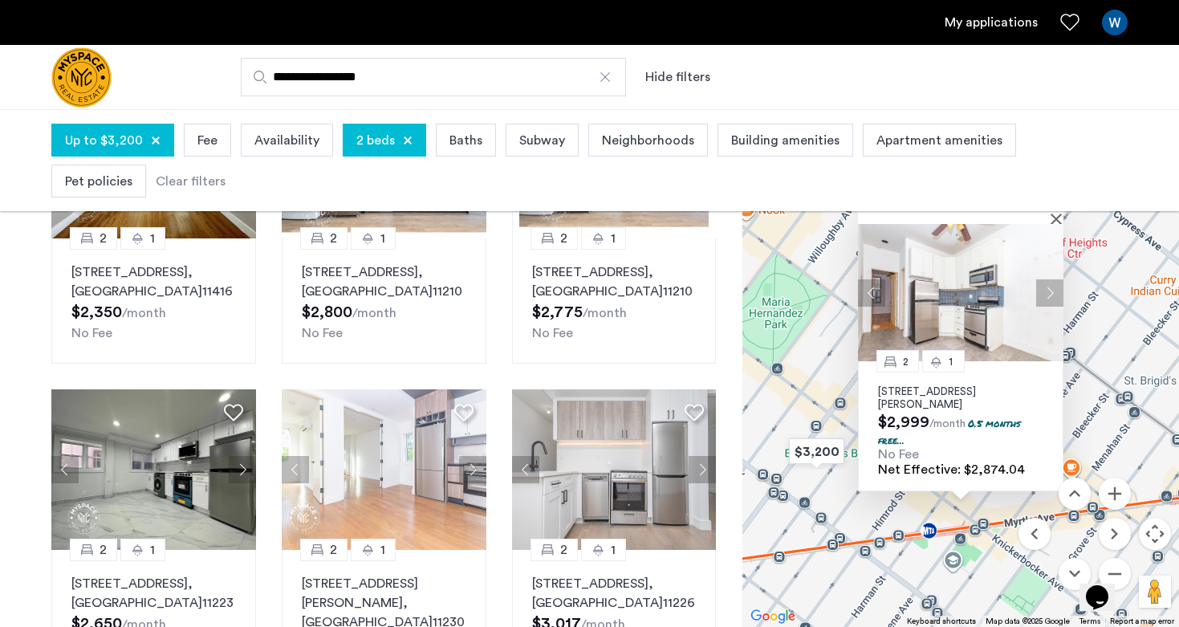
click at [1053, 287] on button "Next apartment" at bounding box center [1049, 291] width 27 height 27
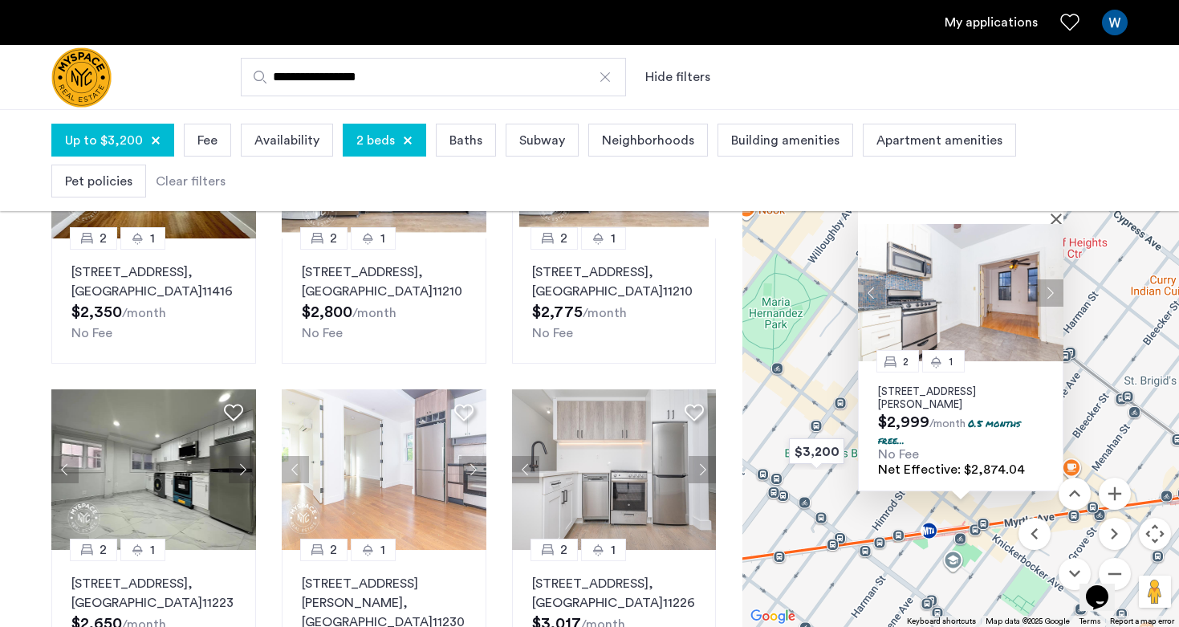
click at [1051, 288] on button "Next apartment" at bounding box center [1049, 291] width 27 height 27
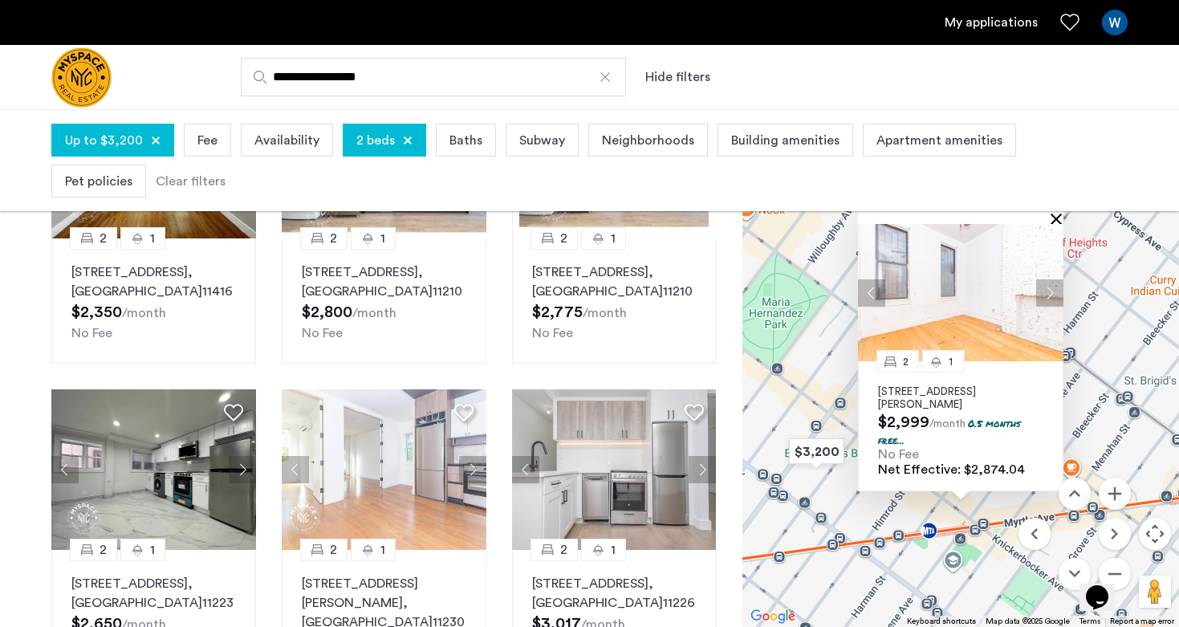
click at [1061, 214] on button "Close" at bounding box center [1058, 218] width 11 height 11
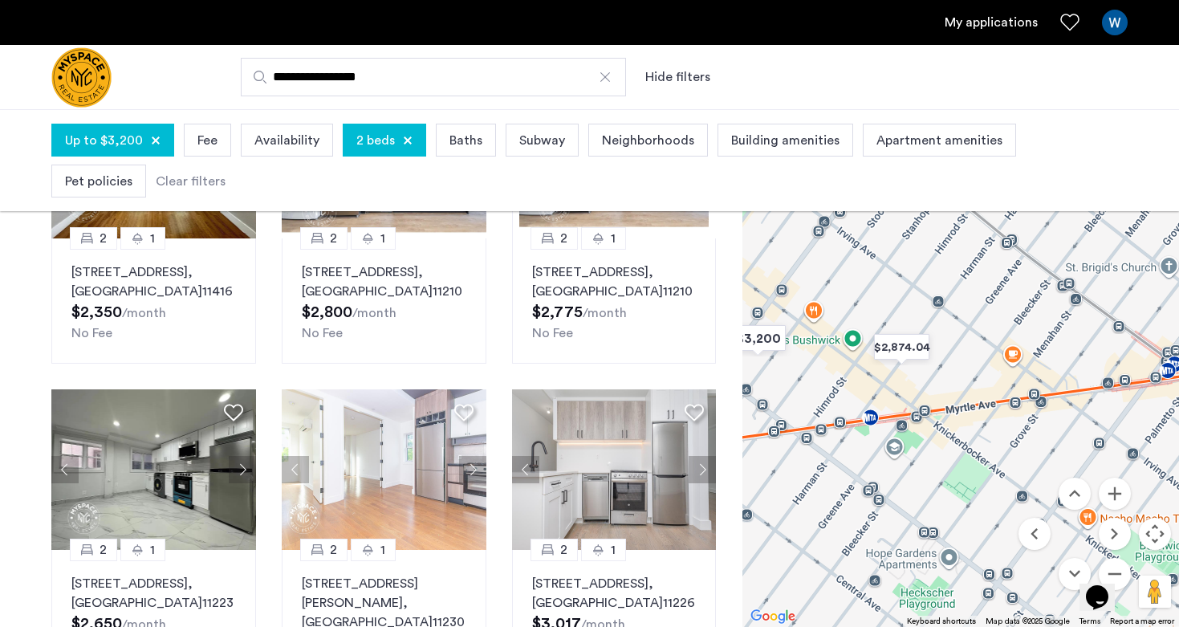
drag, startPoint x: 1001, startPoint y: 429, endPoint x: 932, endPoint y: 292, distance: 153.6
click at [932, 294] on div at bounding box center [960, 365] width 436 height 524
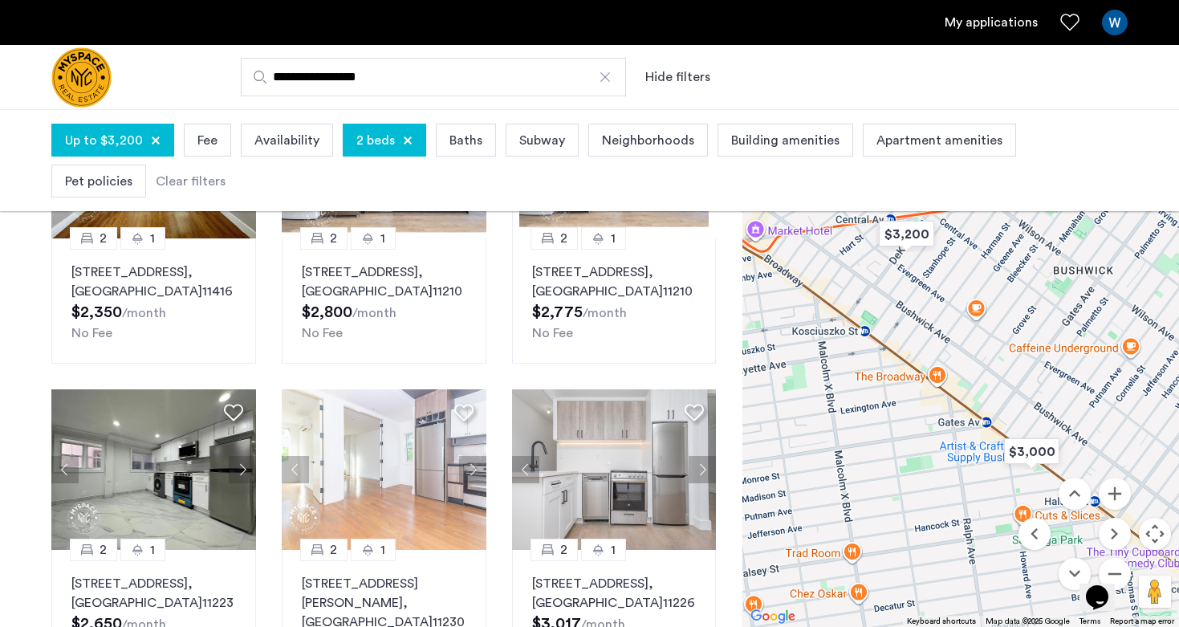
drag, startPoint x: 899, startPoint y: 497, endPoint x: 1009, endPoint y: 285, distance: 239.7
click at [1009, 285] on div at bounding box center [960, 365] width 436 height 524
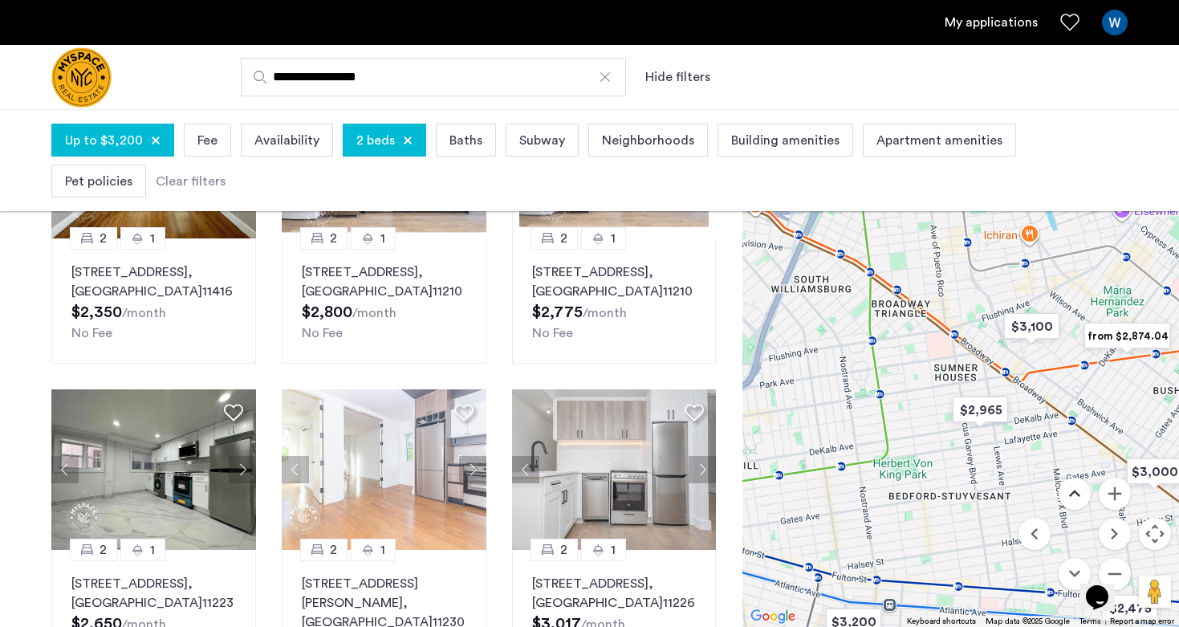
drag, startPoint x: 909, startPoint y: 419, endPoint x: 1071, endPoint y: 485, distance: 175.2
click at [1071, 485] on div "$2,350 $3,200 $2,584.62 $2,650 $3,186.46 $2,965 $2,540.00 $2,676.92 $2,475 $3,0…" at bounding box center [960, 365] width 436 height 524
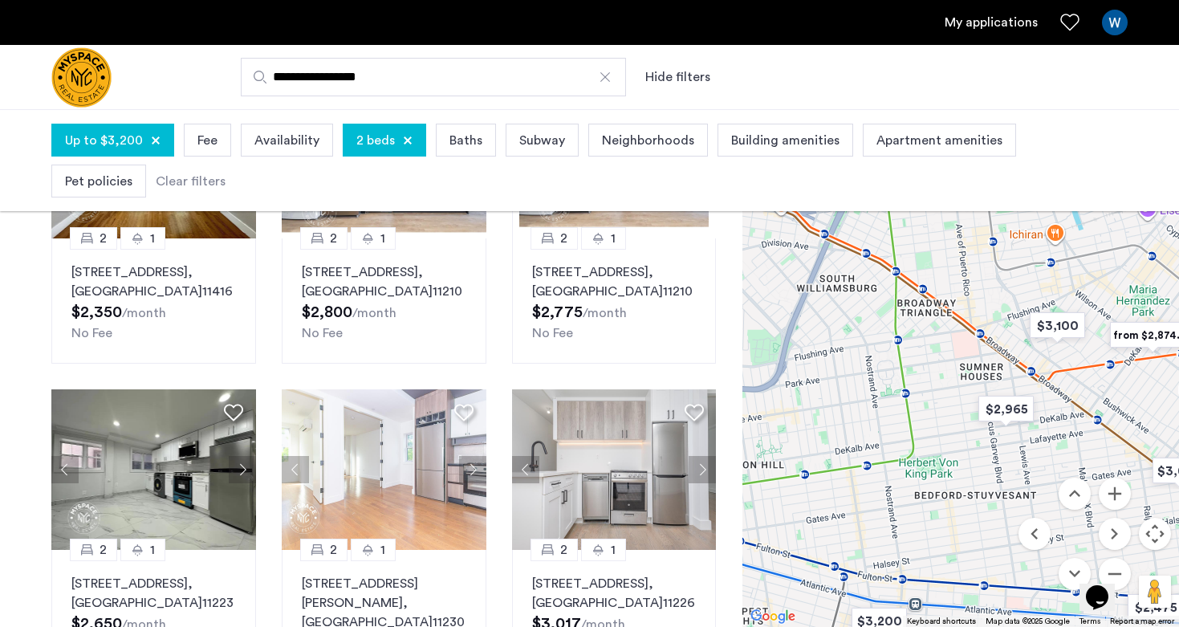
drag, startPoint x: 971, startPoint y: 497, endPoint x: 1000, endPoint y: 496, distance: 28.9
click at [1000, 496] on div at bounding box center [960, 365] width 436 height 524
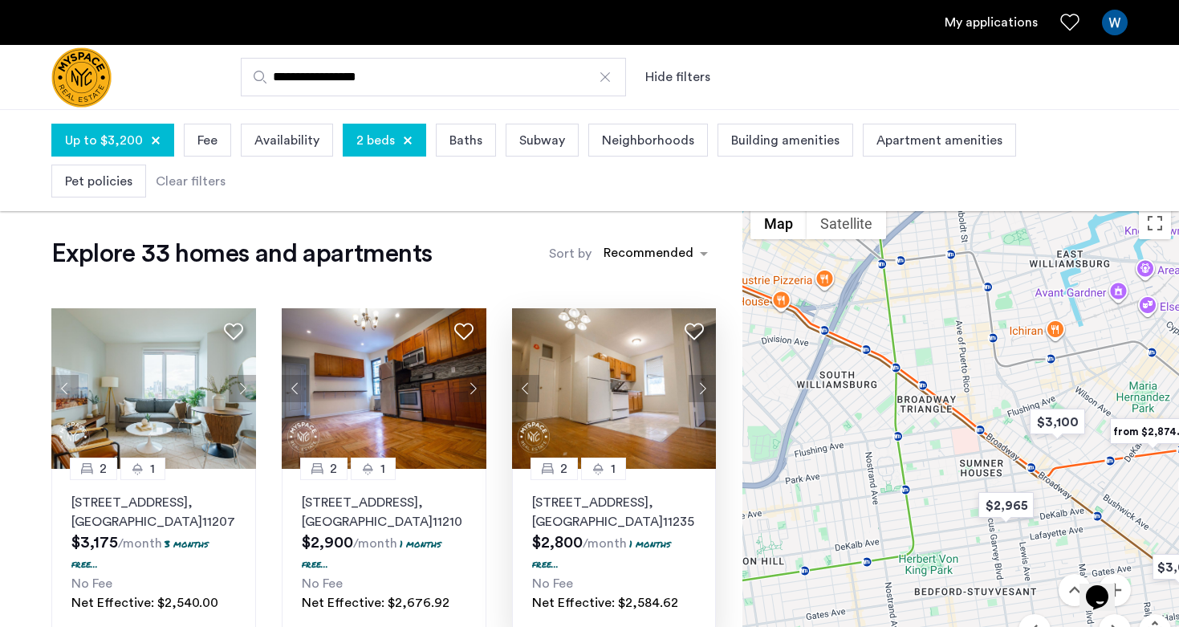
scroll to position [2, 0]
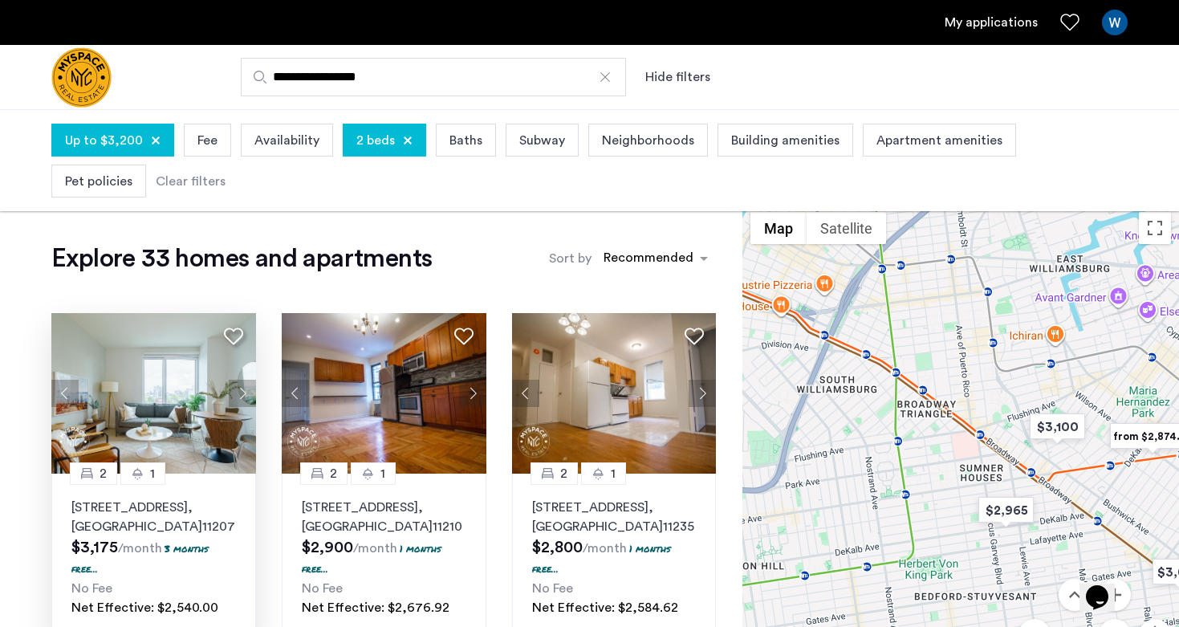
click at [237, 396] on button "Next apartment" at bounding box center [242, 393] width 27 height 27
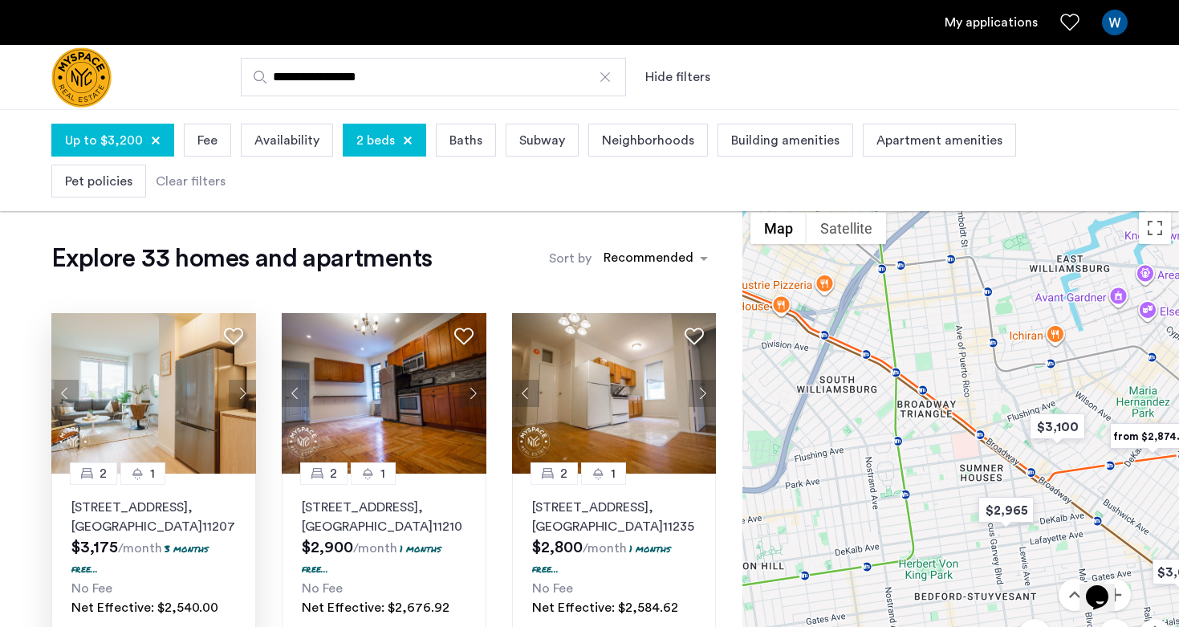
click at [237, 396] on button "Next apartment" at bounding box center [242, 393] width 27 height 27
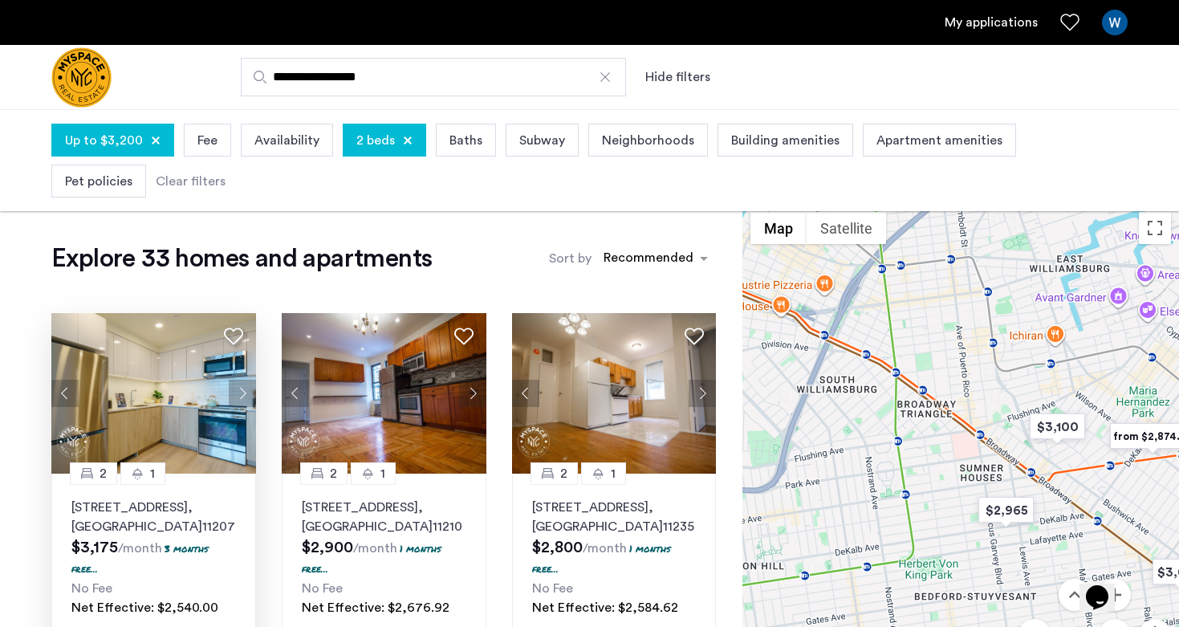
click at [157, 404] on img at bounding box center [153, 393] width 205 height 160
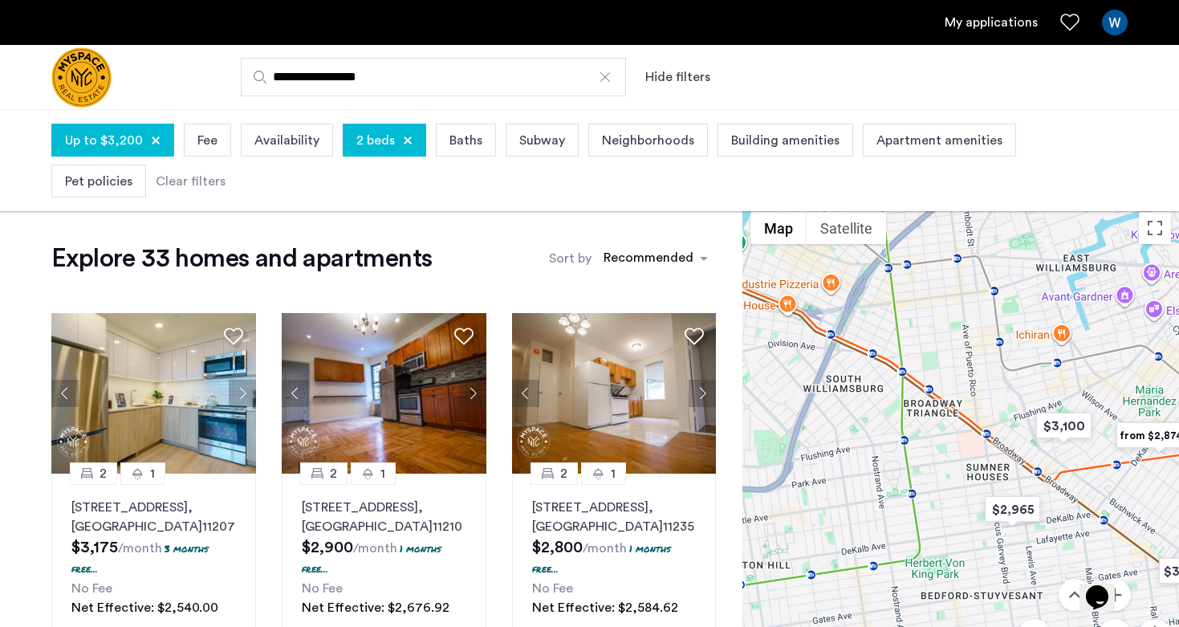
drag, startPoint x: 928, startPoint y: 485, endPoint x: 1036, endPoint y: 445, distance: 115.2
click at [1036, 445] on div at bounding box center [960, 466] width 436 height 524
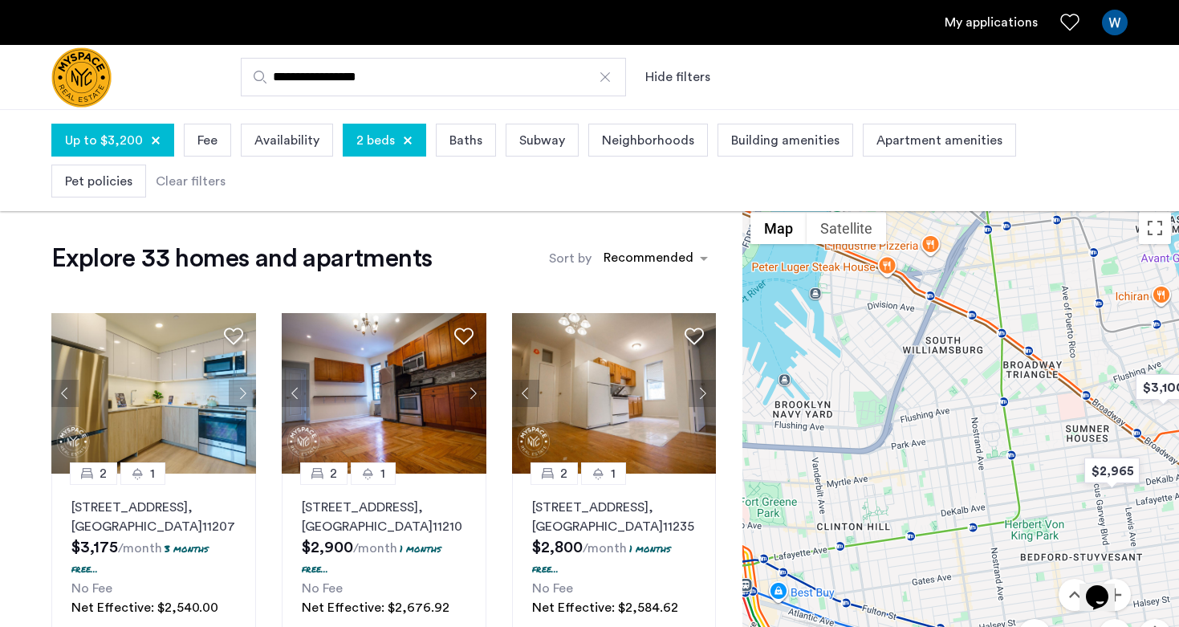
drag, startPoint x: 980, startPoint y: 504, endPoint x: 980, endPoint y: 361, distance: 142.8
click at [980, 361] on div at bounding box center [960, 466] width 436 height 524
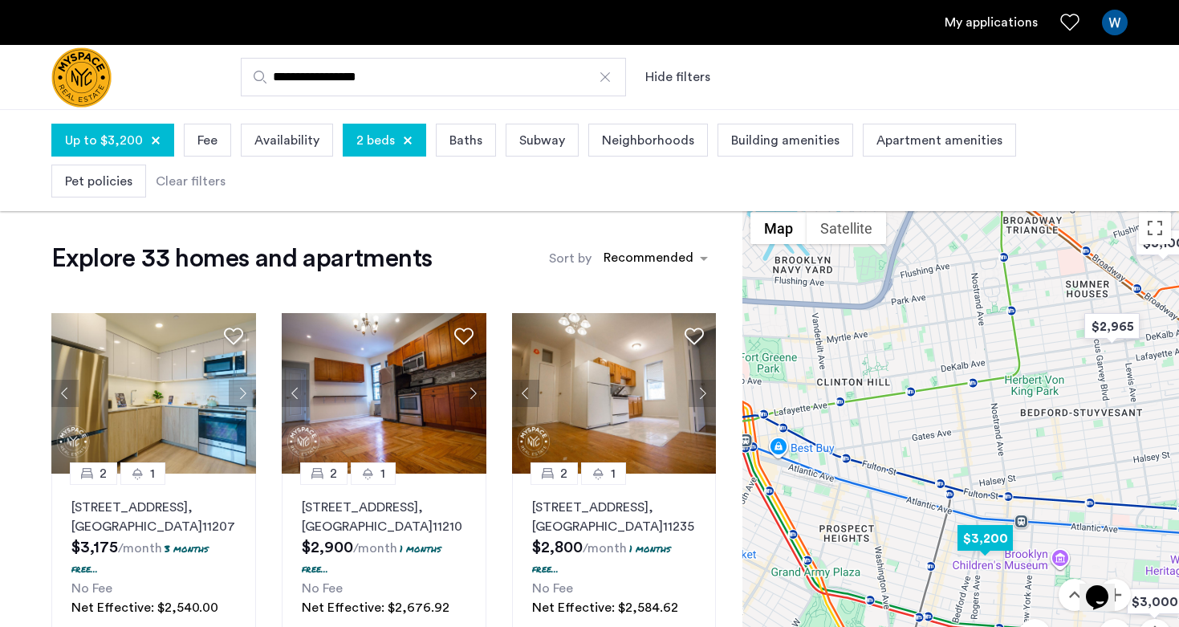
click at [993, 539] on img "$3,200" at bounding box center [985, 538] width 68 height 36
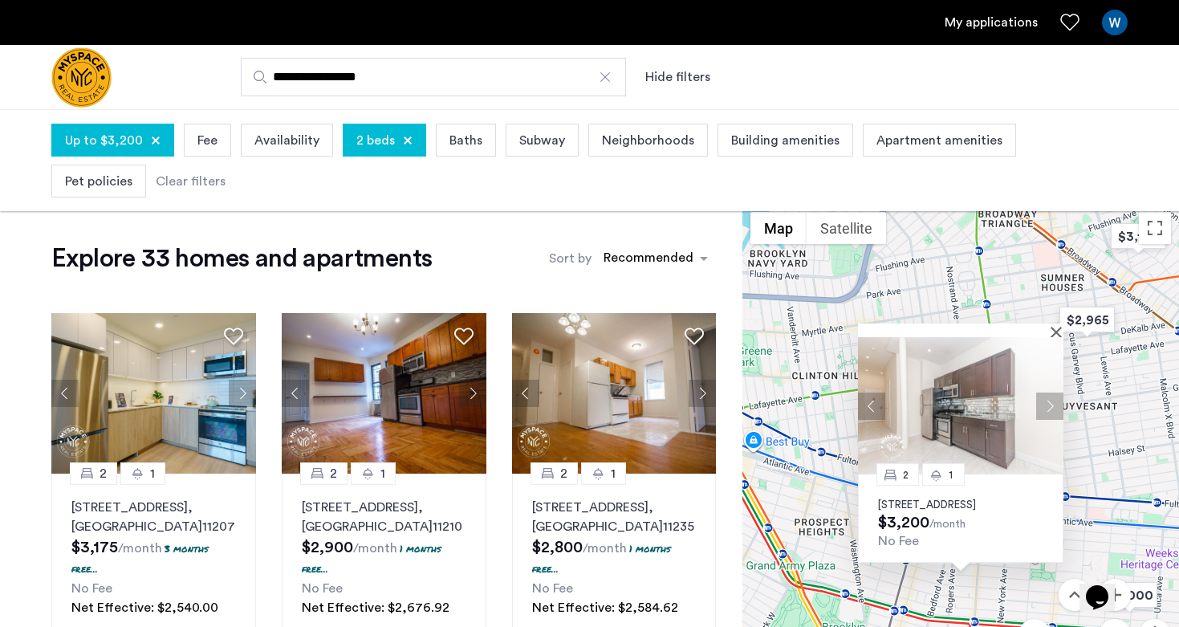
click at [1045, 394] on button "Next apartment" at bounding box center [1049, 405] width 27 height 27
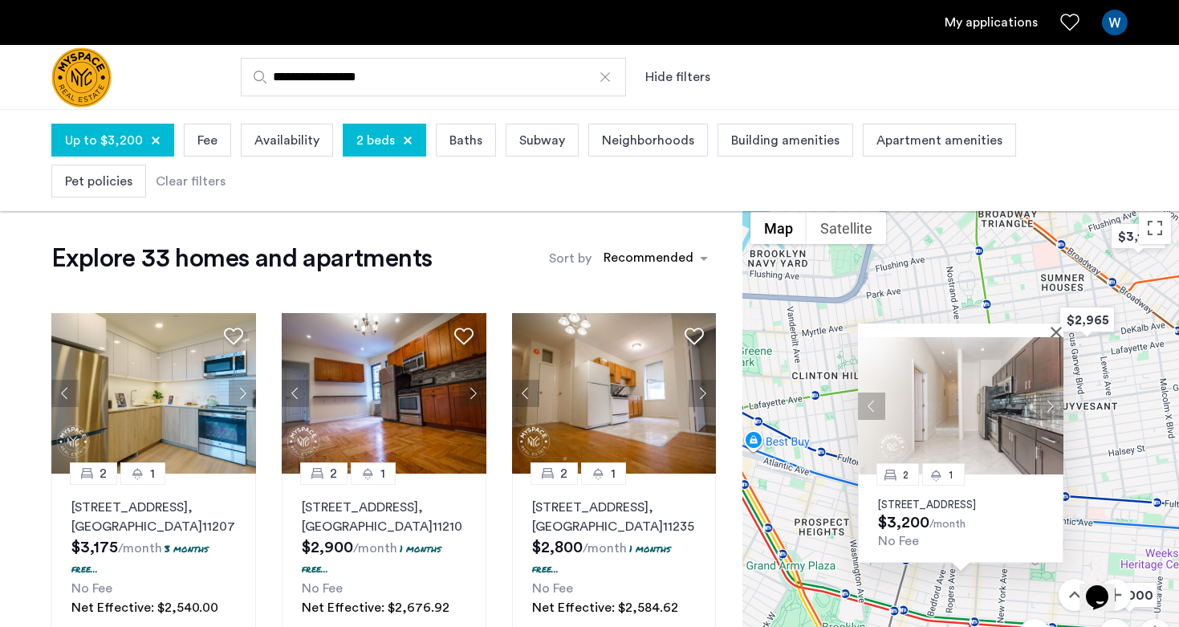
click at [1045, 394] on button "Next apartment" at bounding box center [1049, 405] width 27 height 27
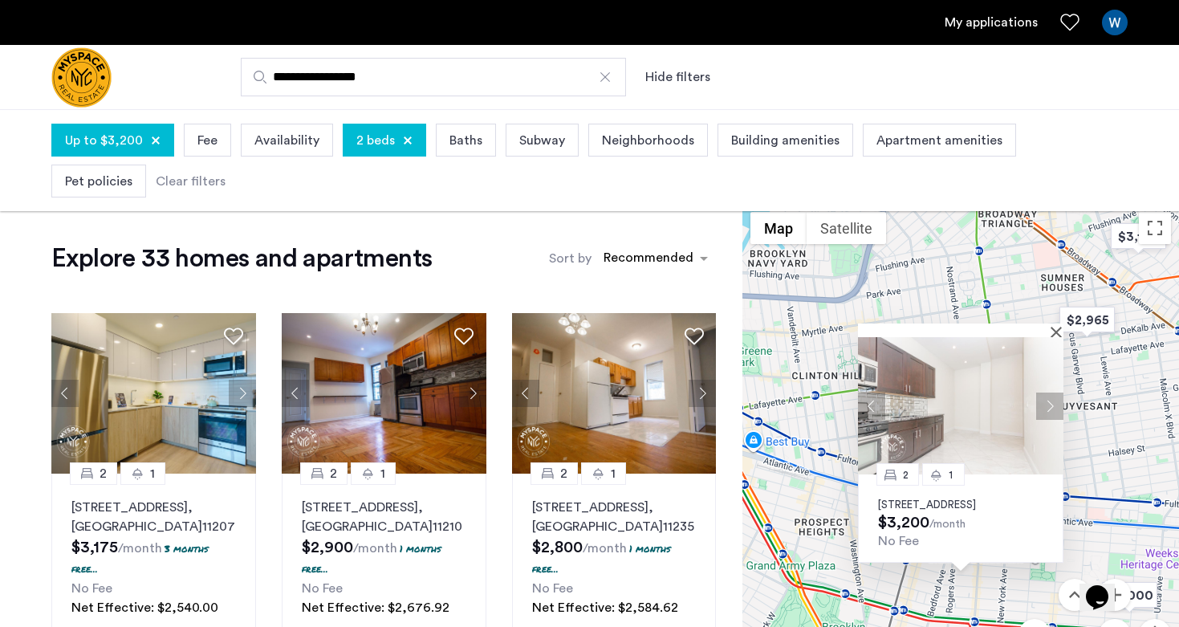
click at [1045, 394] on button "Next apartment" at bounding box center [1049, 405] width 27 height 27
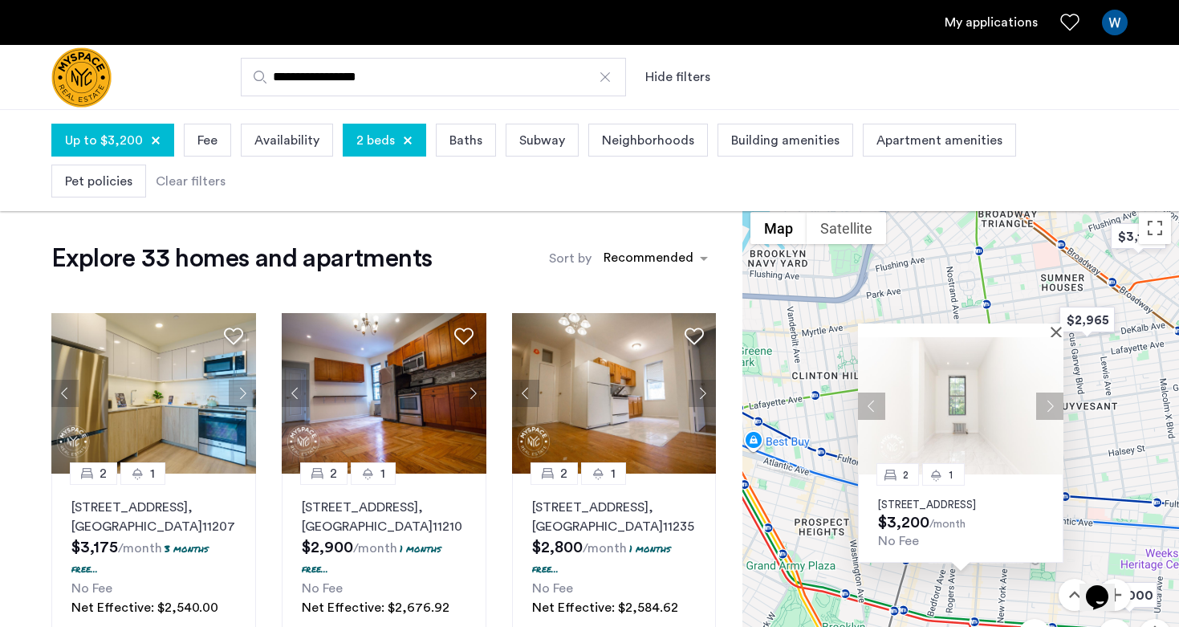
click at [1045, 394] on button "Next apartment" at bounding box center [1049, 405] width 27 height 27
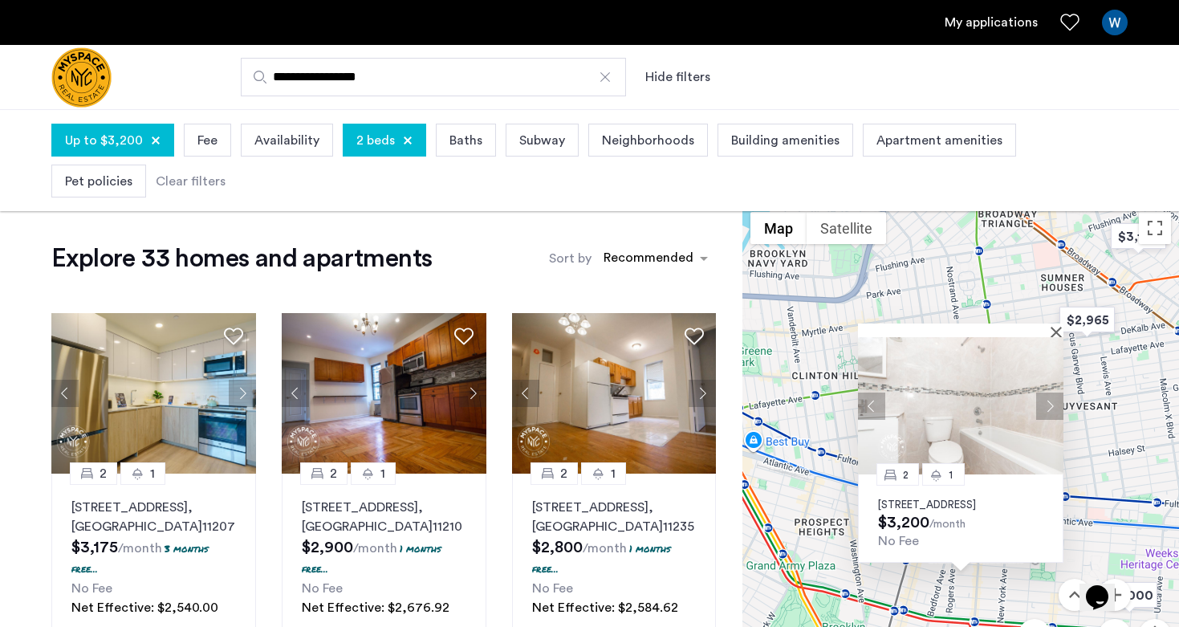
click at [1045, 394] on button "Next apartment" at bounding box center [1049, 405] width 27 height 27
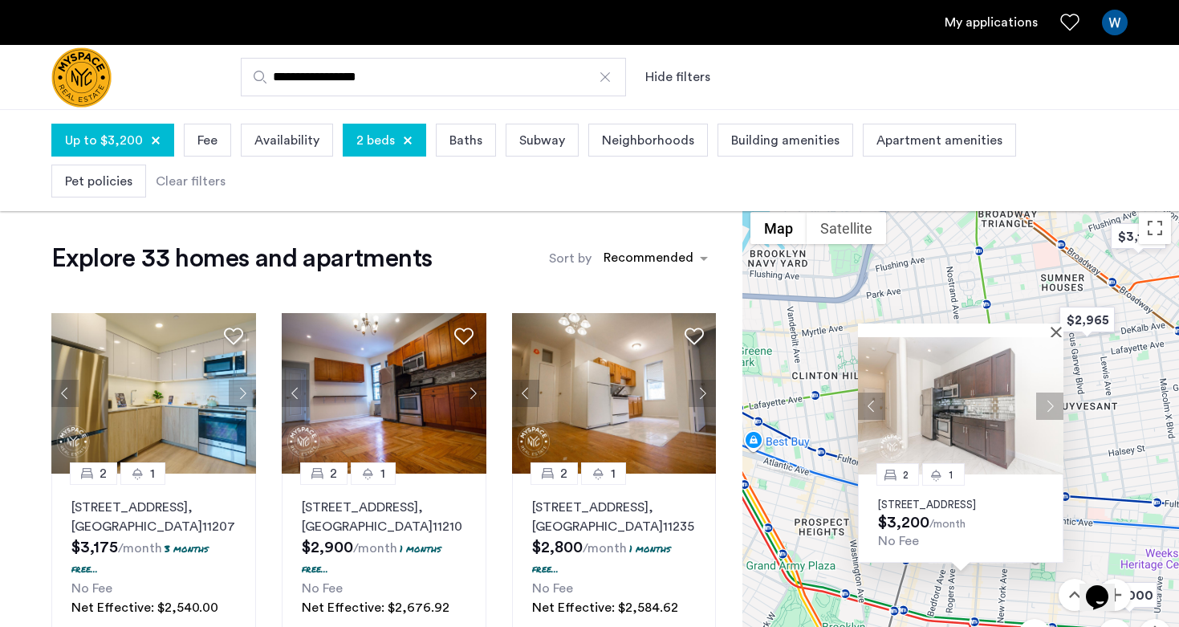
click at [1053, 323] on div at bounding box center [960, 330] width 205 height 14
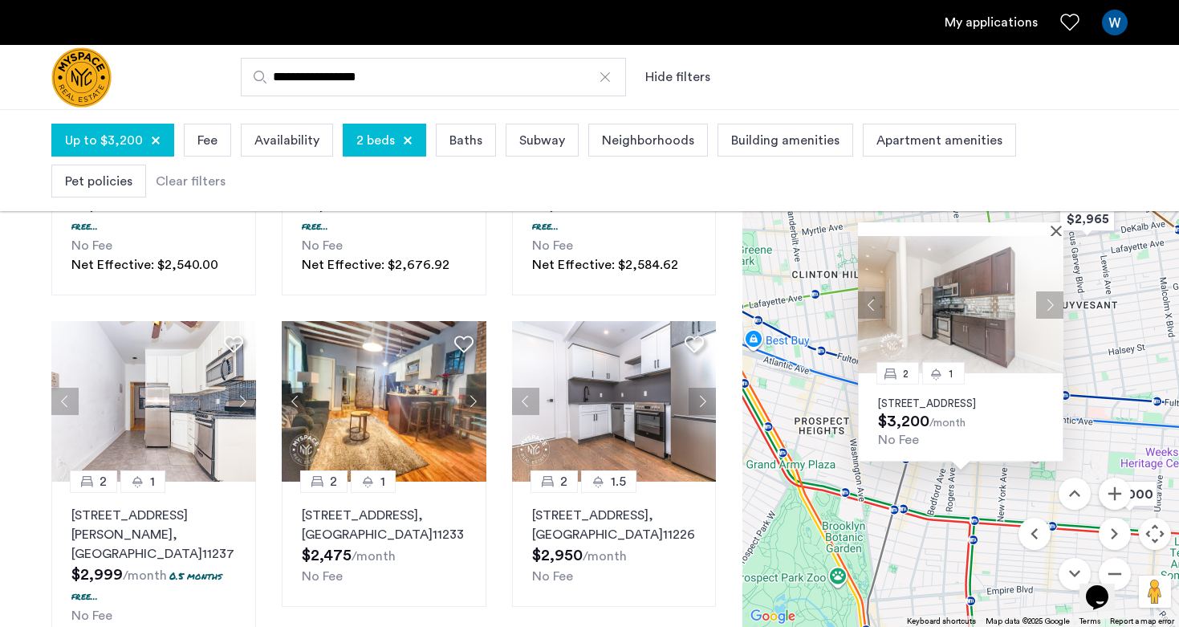
scroll to position [333, 0]
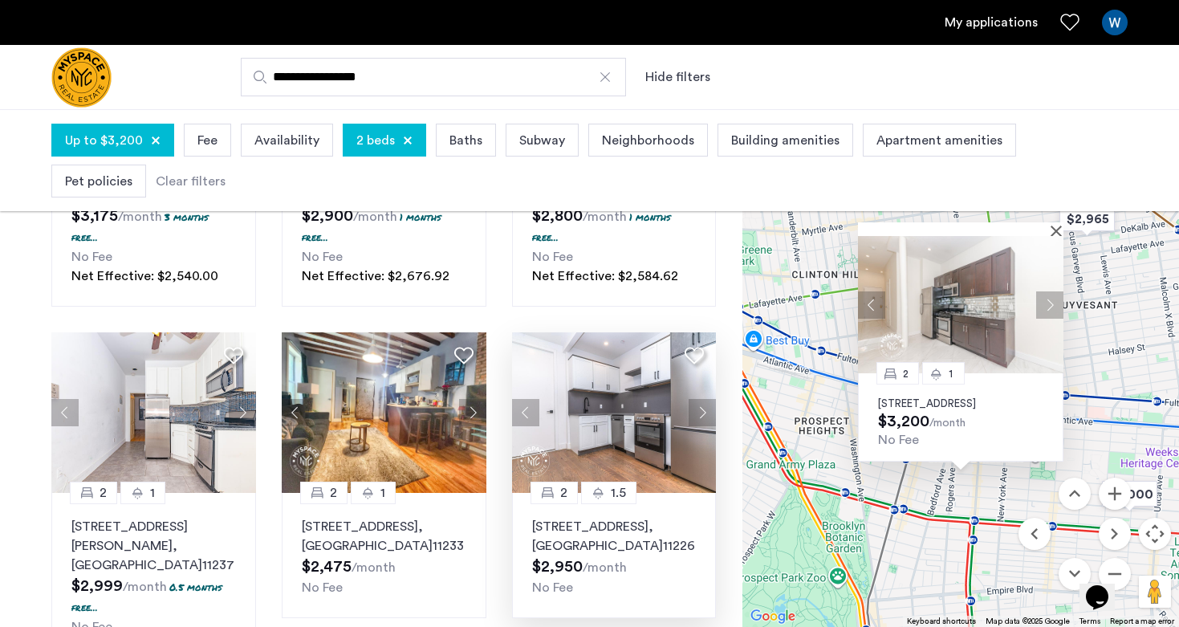
click at [698, 408] on button "Next apartment" at bounding box center [701, 412] width 27 height 27
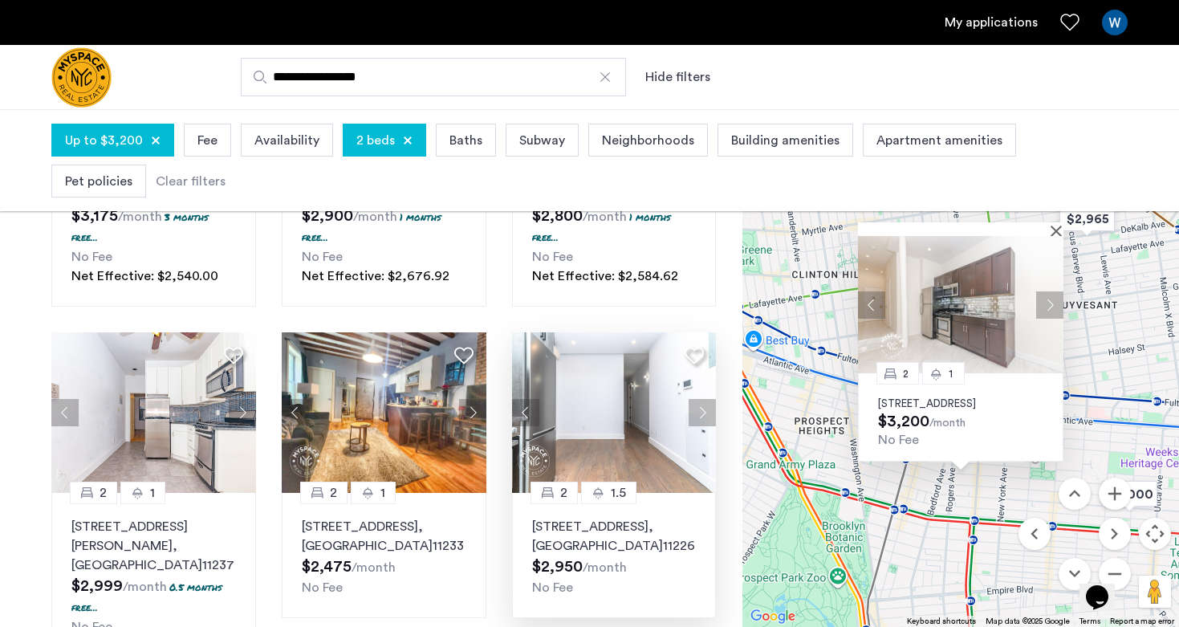
click at [698, 408] on button "Next apartment" at bounding box center [701, 412] width 27 height 27
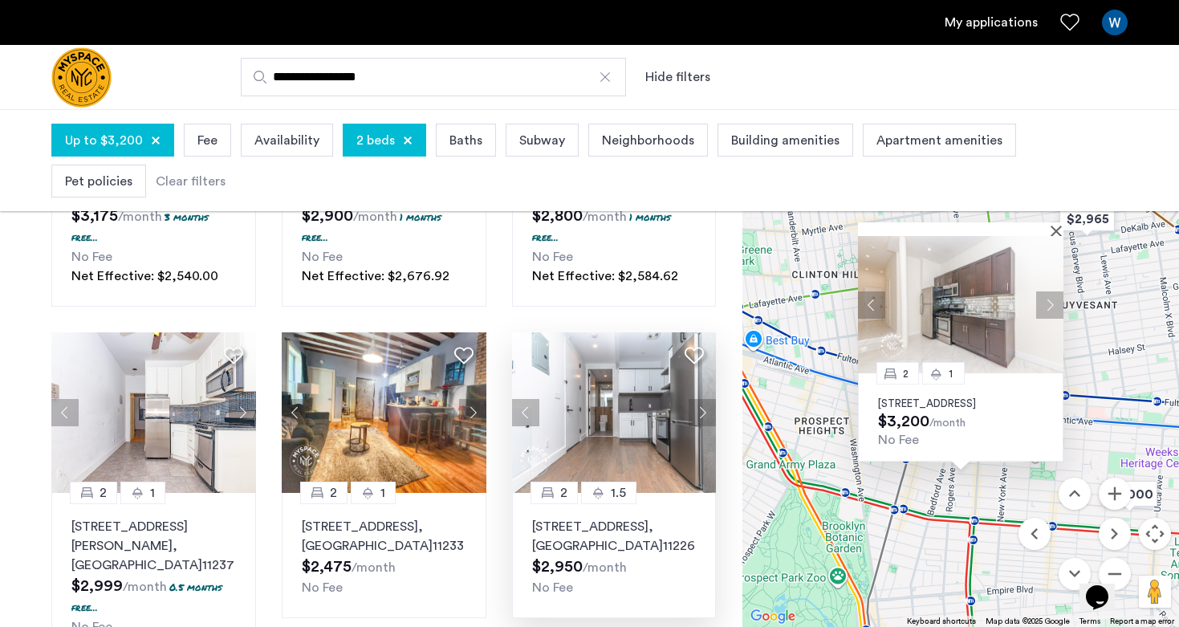
click at [698, 408] on button "Next apartment" at bounding box center [701, 412] width 27 height 27
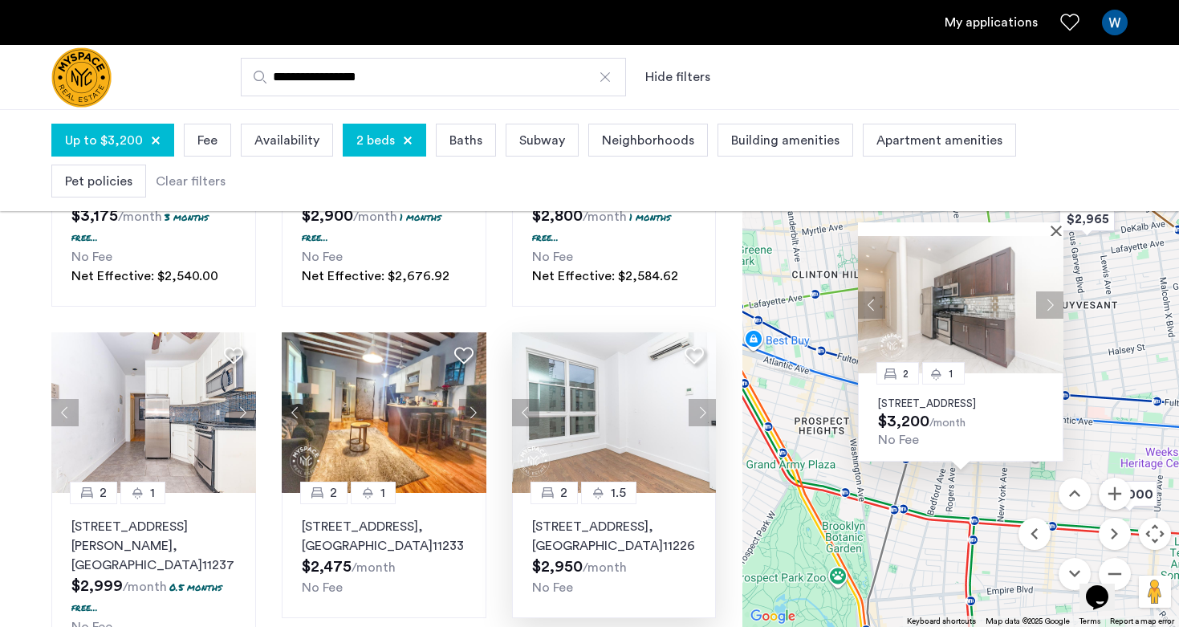
click at [698, 408] on button "Next apartment" at bounding box center [701, 412] width 27 height 27
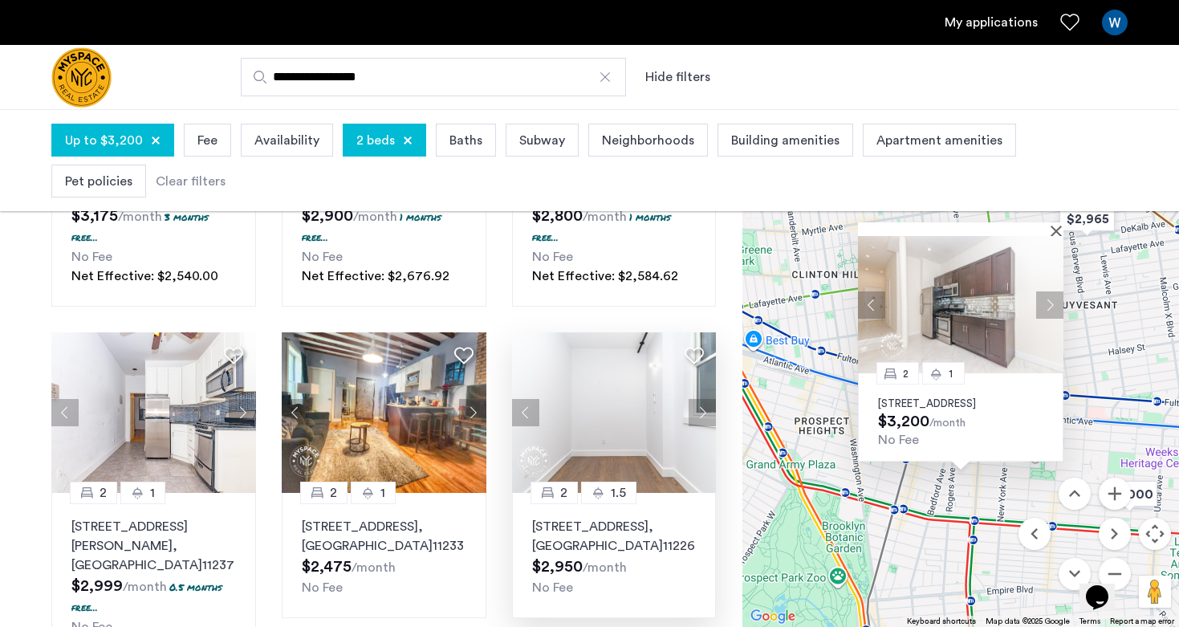
click at [698, 408] on button "Next apartment" at bounding box center [701, 412] width 27 height 27
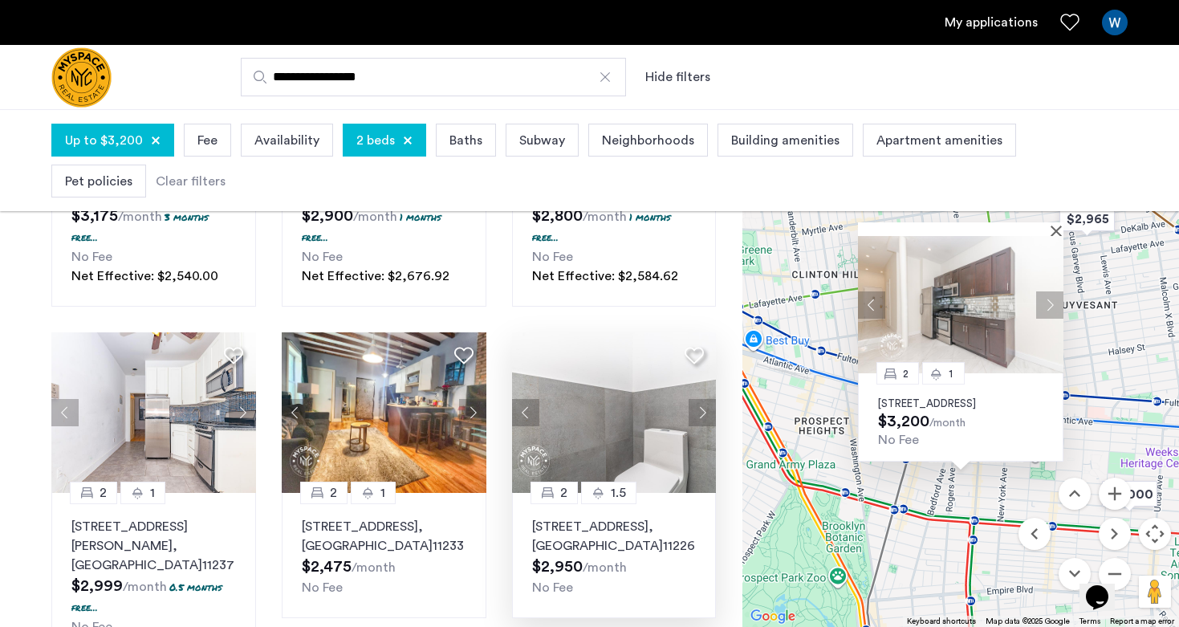
click at [698, 408] on button "Next apartment" at bounding box center [701, 412] width 27 height 27
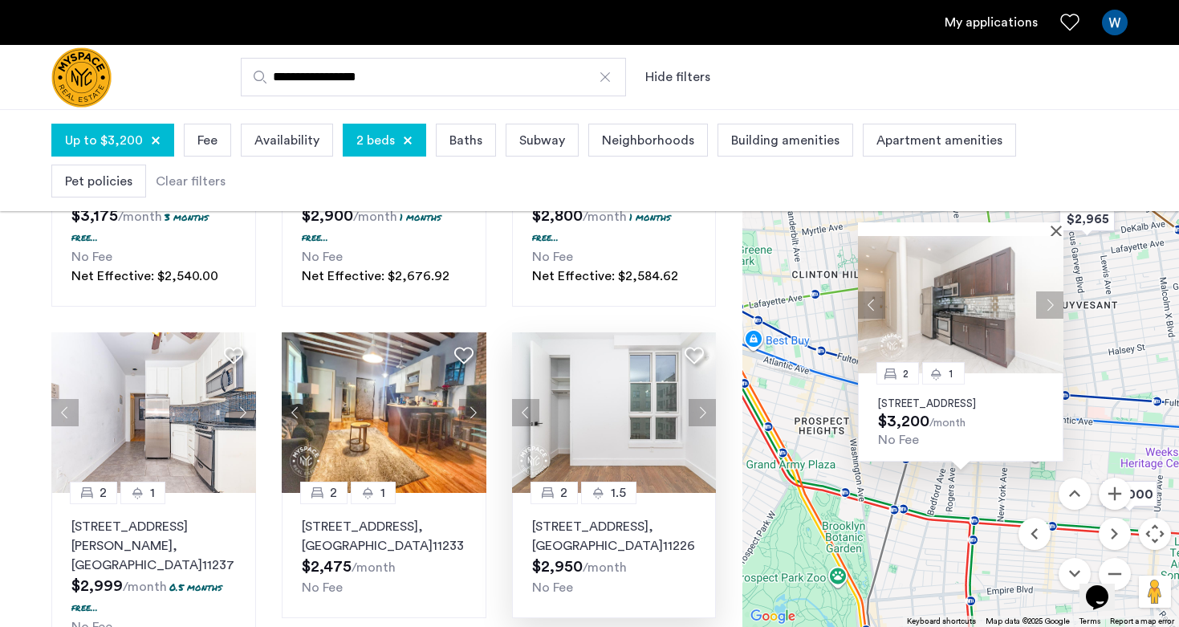
click at [698, 408] on button "Next apartment" at bounding box center [701, 412] width 27 height 27
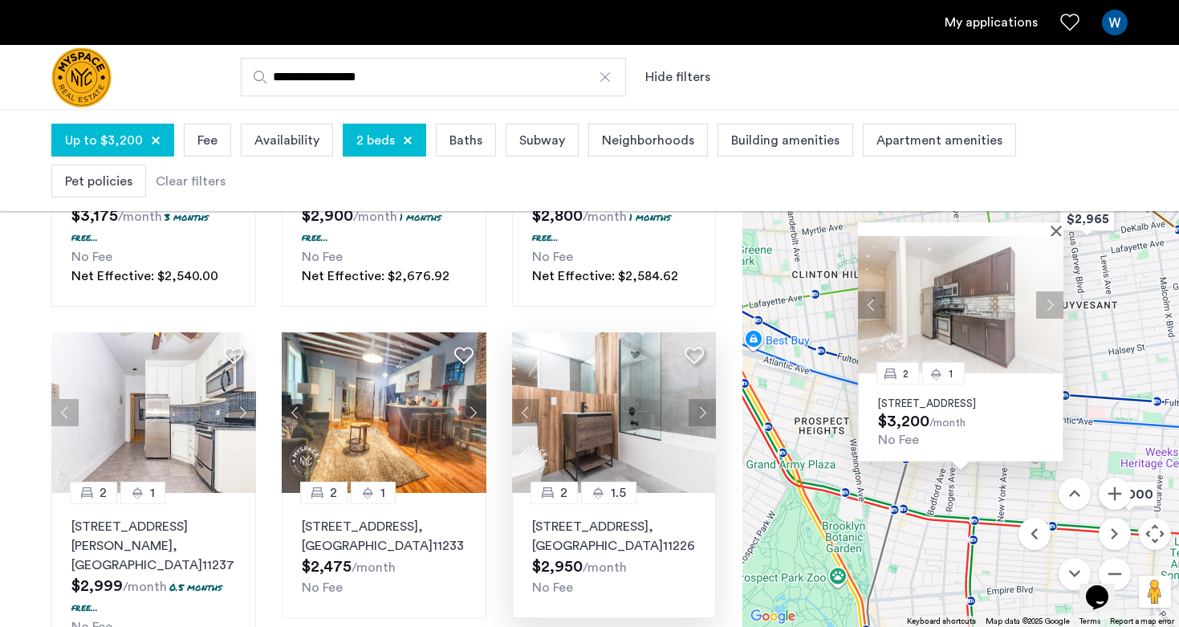
click at [698, 408] on button "Next apartment" at bounding box center [701, 412] width 27 height 27
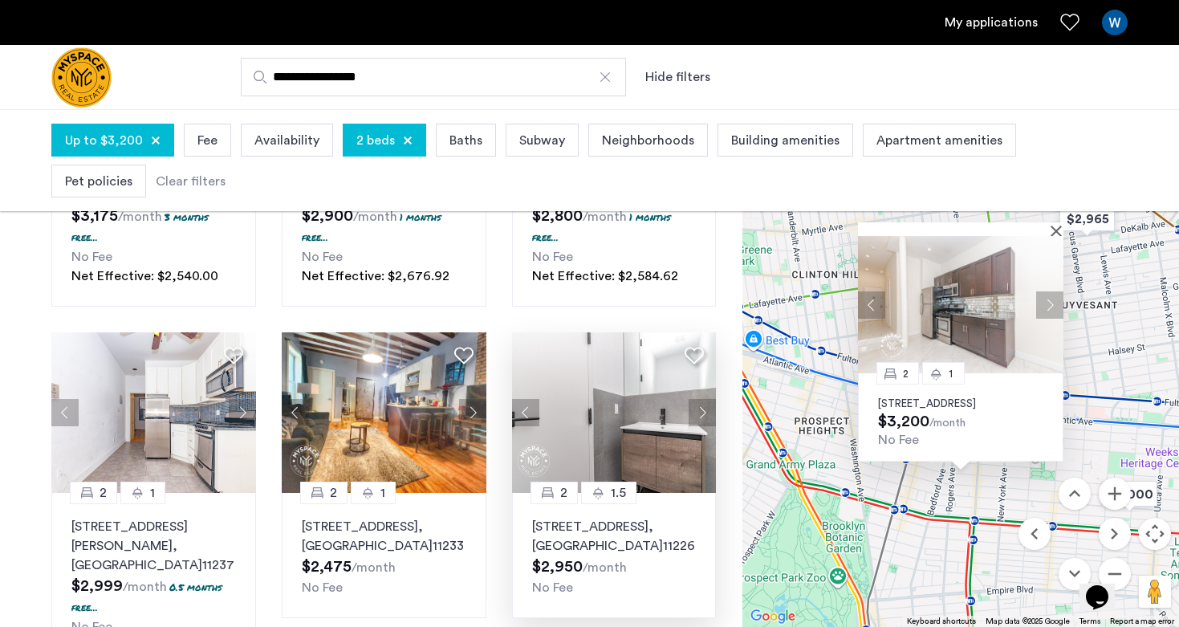
click at [594, 411] on img at bounding box center [614, 412] width 205 height 160
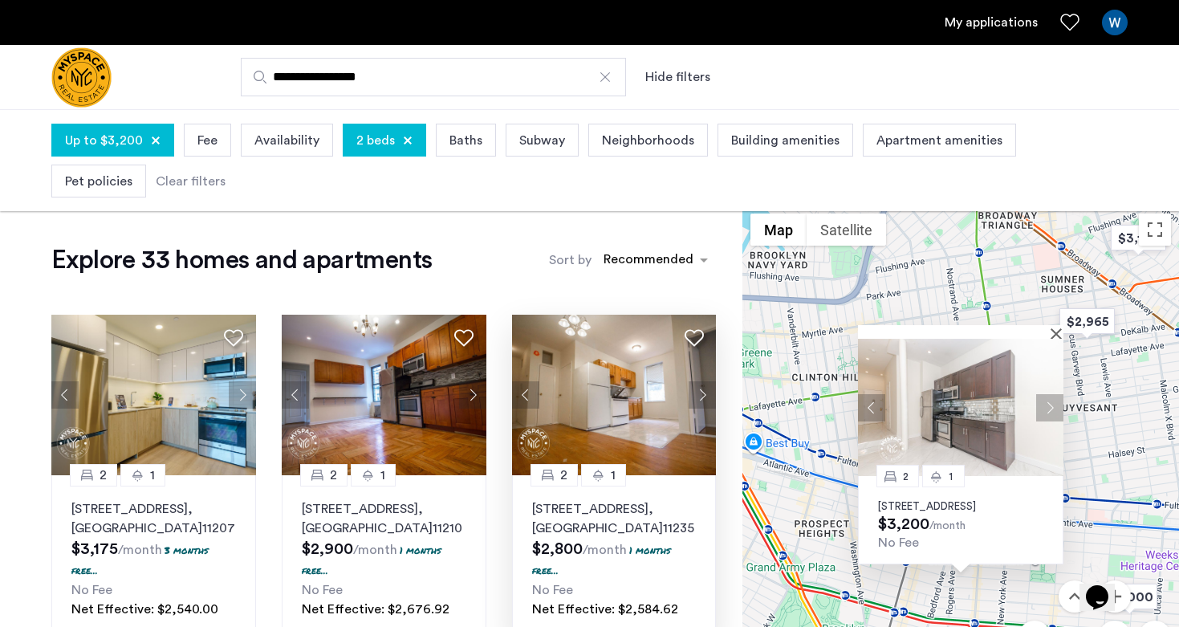
scroll to position [0, 0]
click at [672, 254] on div "sort-apartment" at bounding box center [648, 262] width 95 height 22
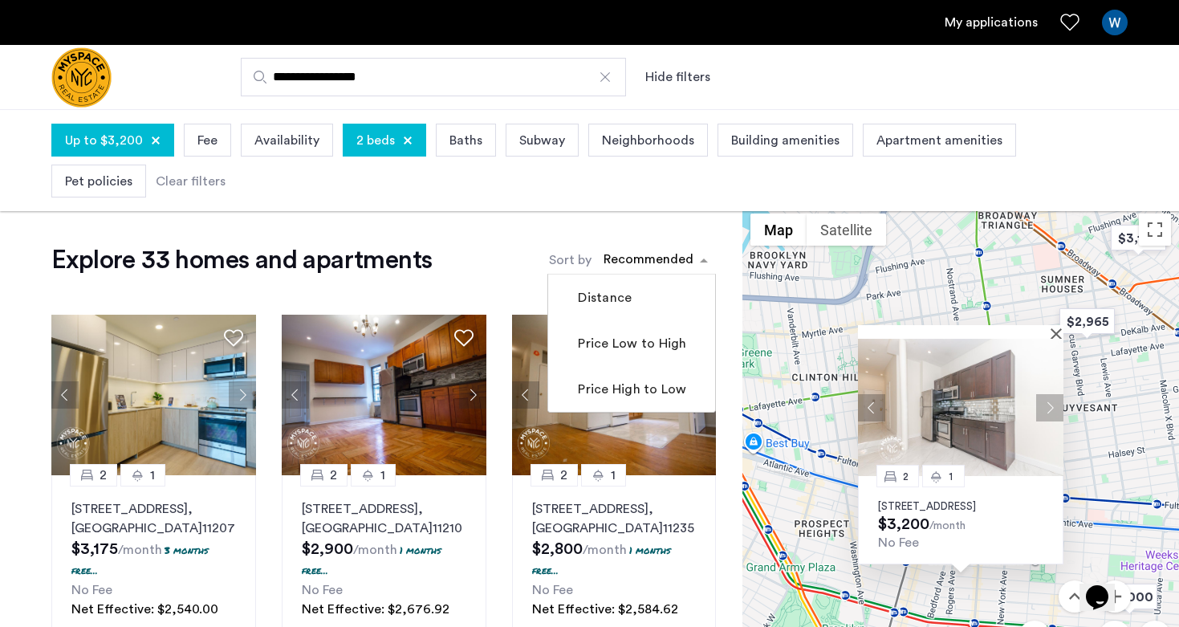
click at [404, 74] on input "**********" at bounding box center [433, 77] width 385 height 39
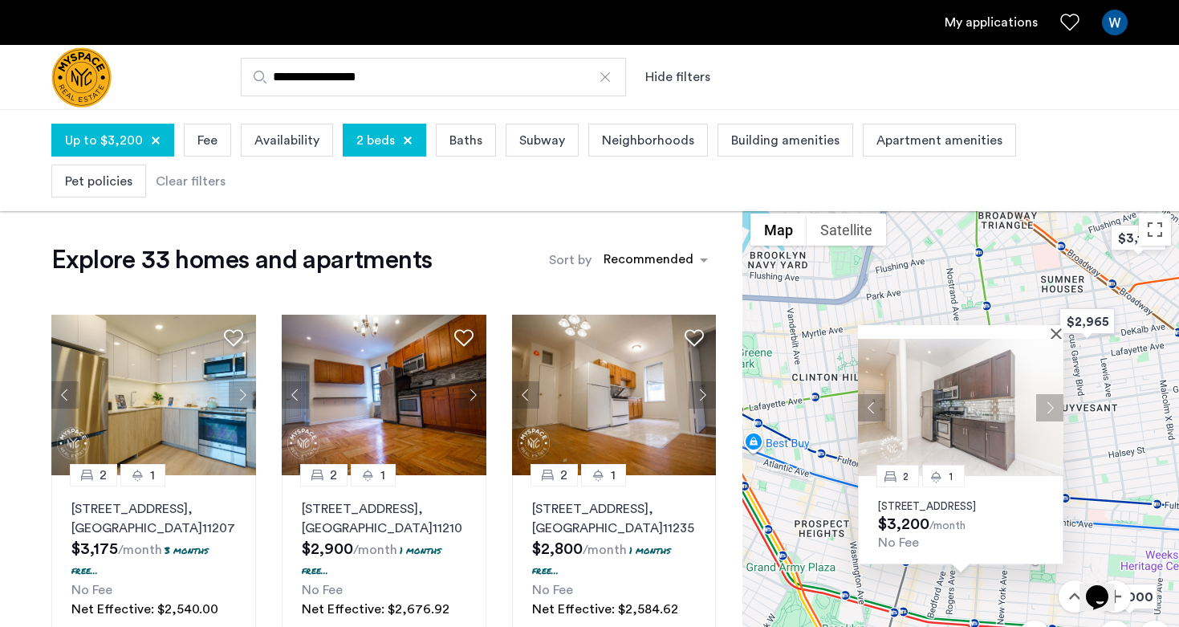
click at [404, 74] on input "**********" at bounding box center [433, 77] width 385 height 39
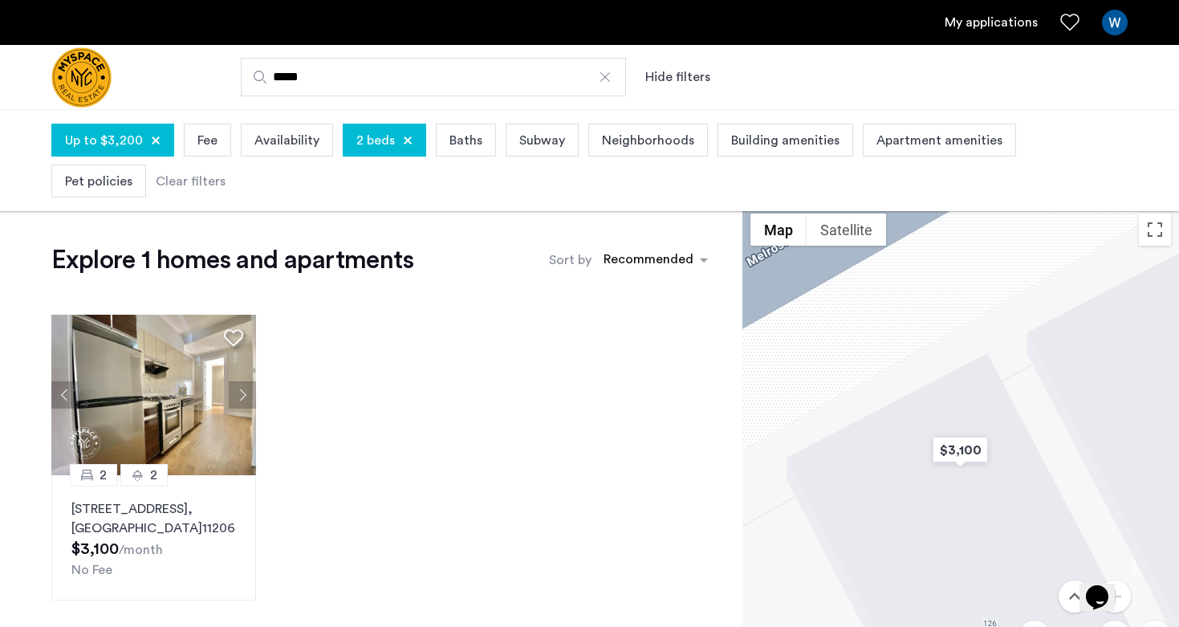
type input "*****"
click at [604, 80] on div at bounding box center [605, 77] width 16 height 16
click at [604, 80] on input "*****" at bounding box center [433, 77] width 385 height 39
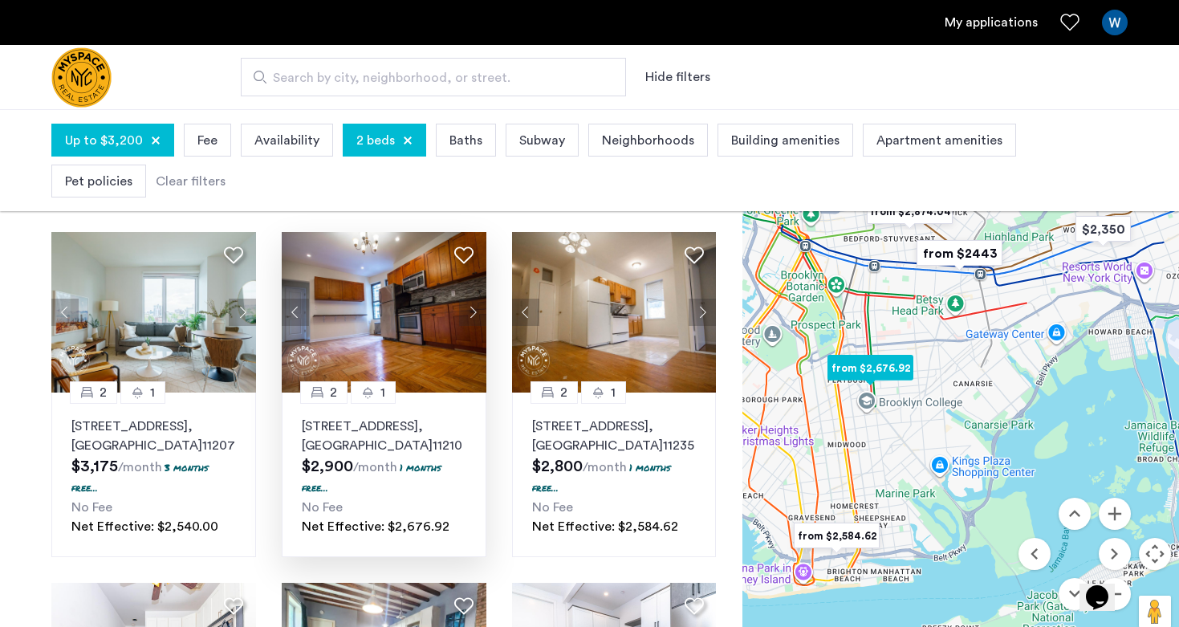
scroll to position [83, 0]
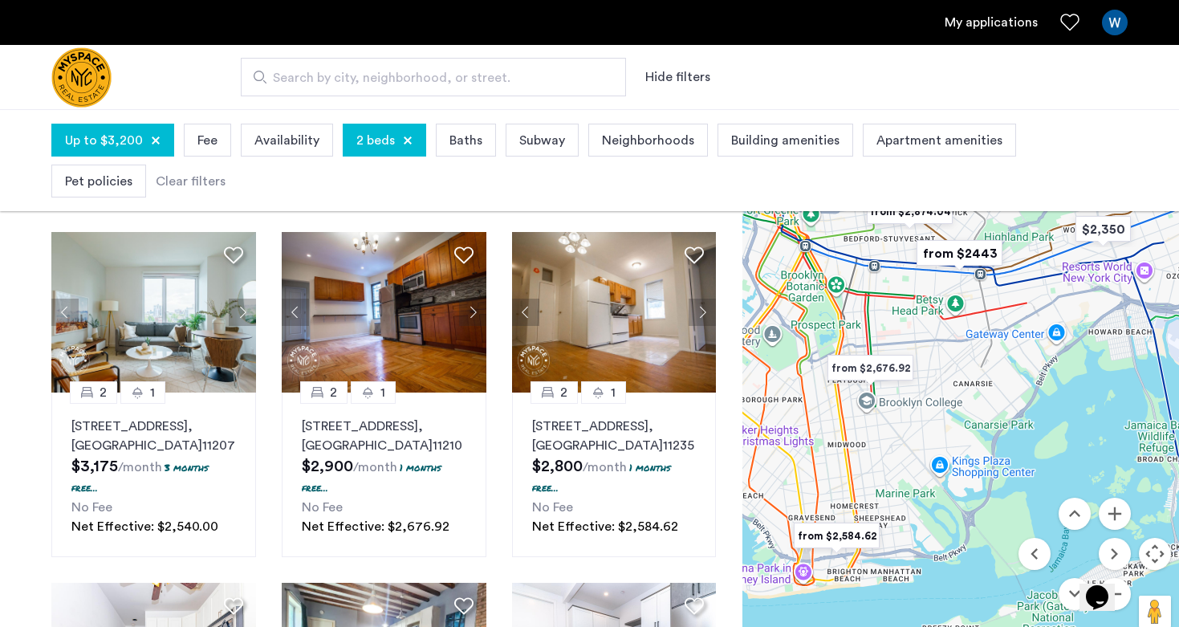
click at [293, 138] on span "Availability" at bounding box center [286, 140] width 65 height 19
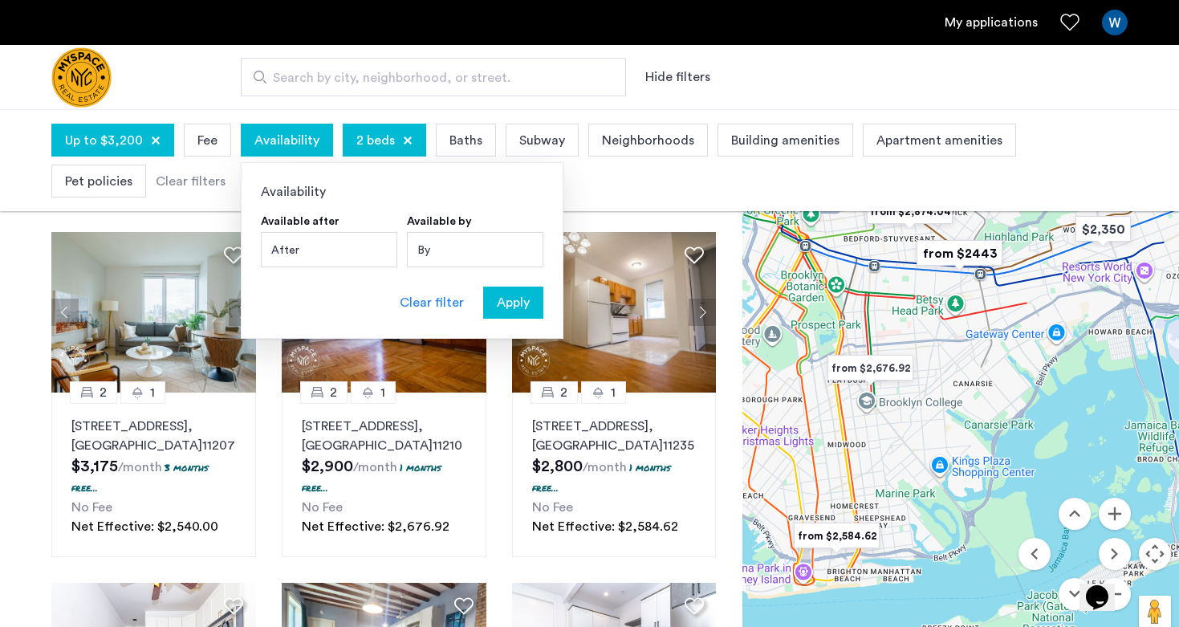
click at [324, 248] on div "After" at bounding box center [329, 249] width 136 height 35
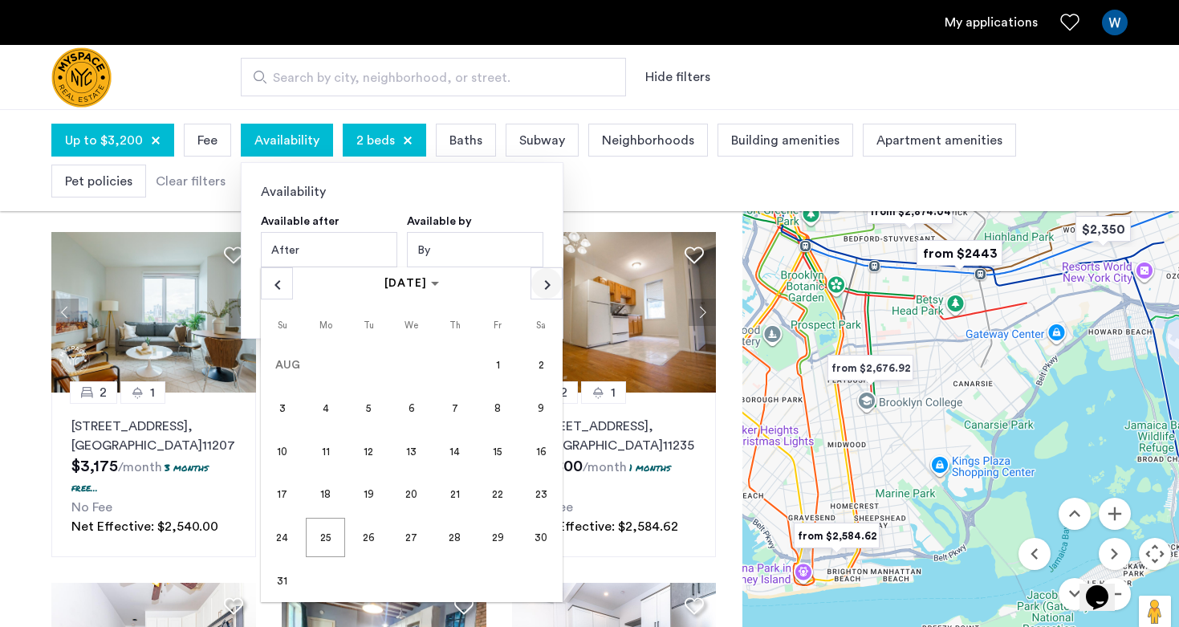
click at [541, 284] on span "Next month" at bounding box center [546, 283] width 30 height 30
click at [356, 578] on span "30" at bounding box center [368, 580] width 39 height 39
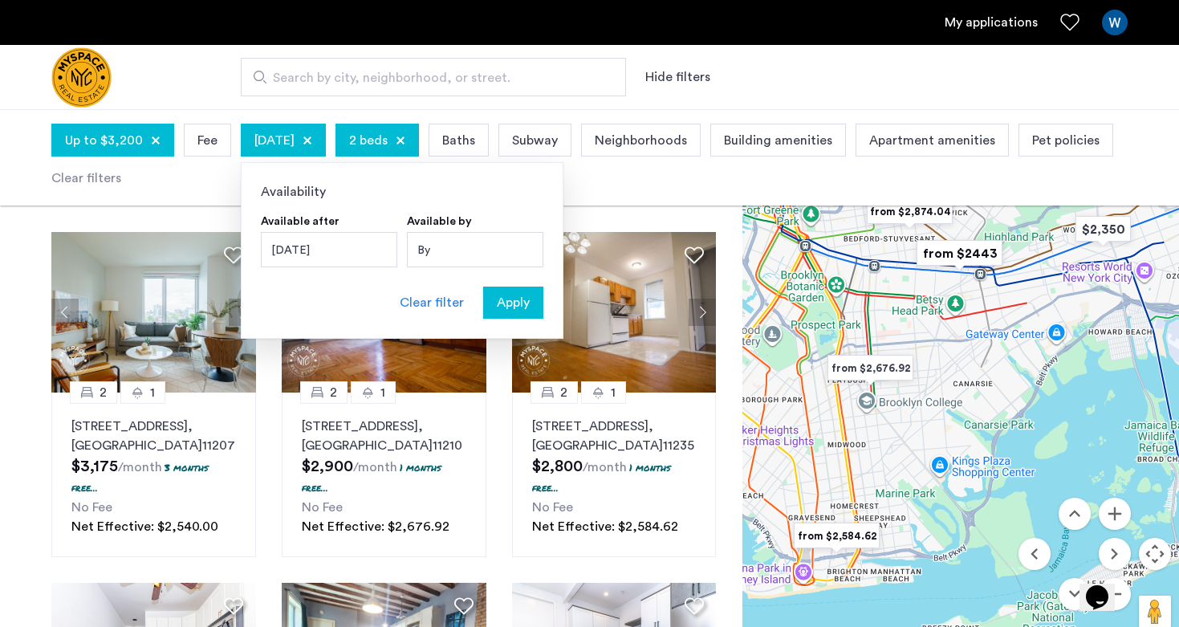
click at [514, 303] on span "Apply" at bounding box center [513, 302] width 33 height 19
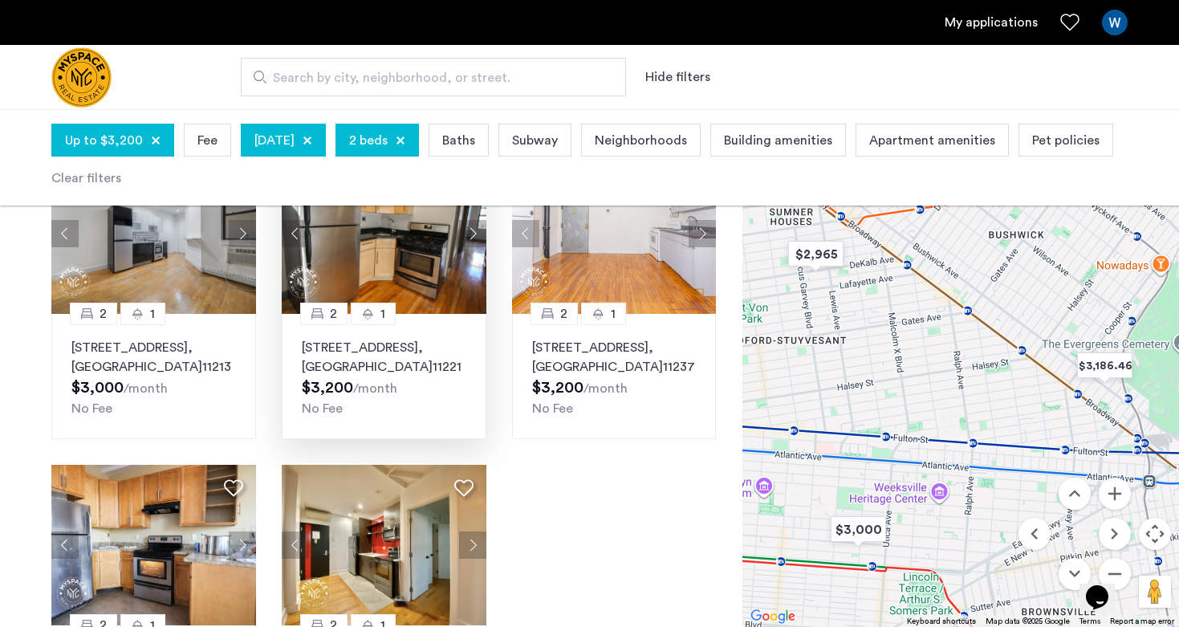
scroll to position [262, 0]
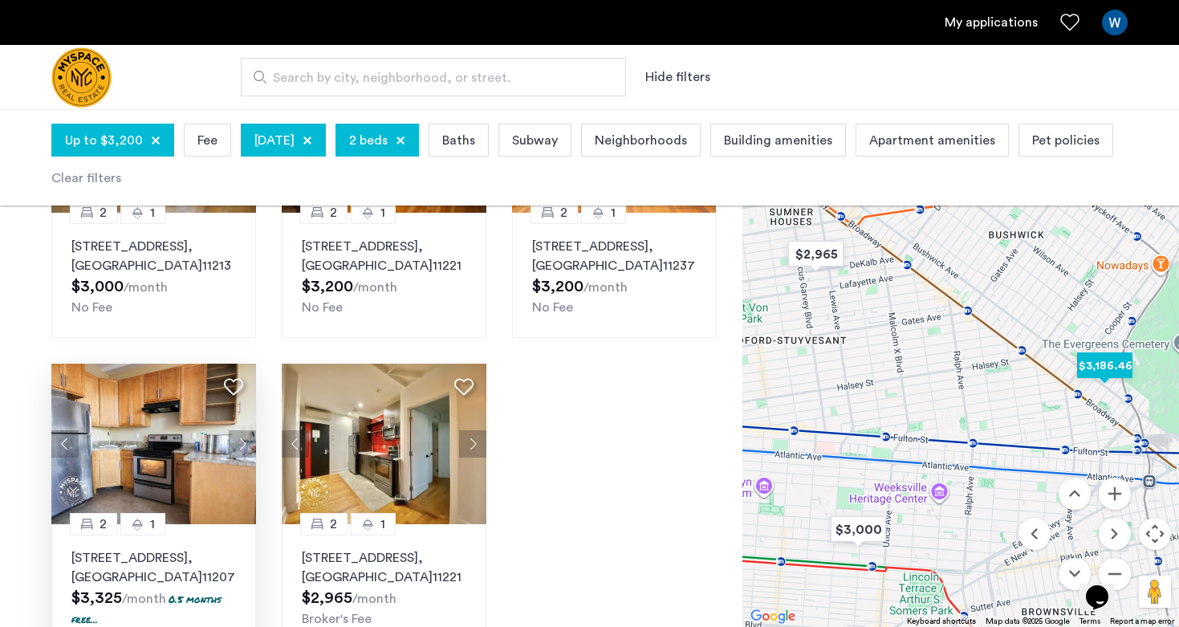
click at [241, 444] on button "Next apartment" at bounding box center [242, 443] width 27 height 27
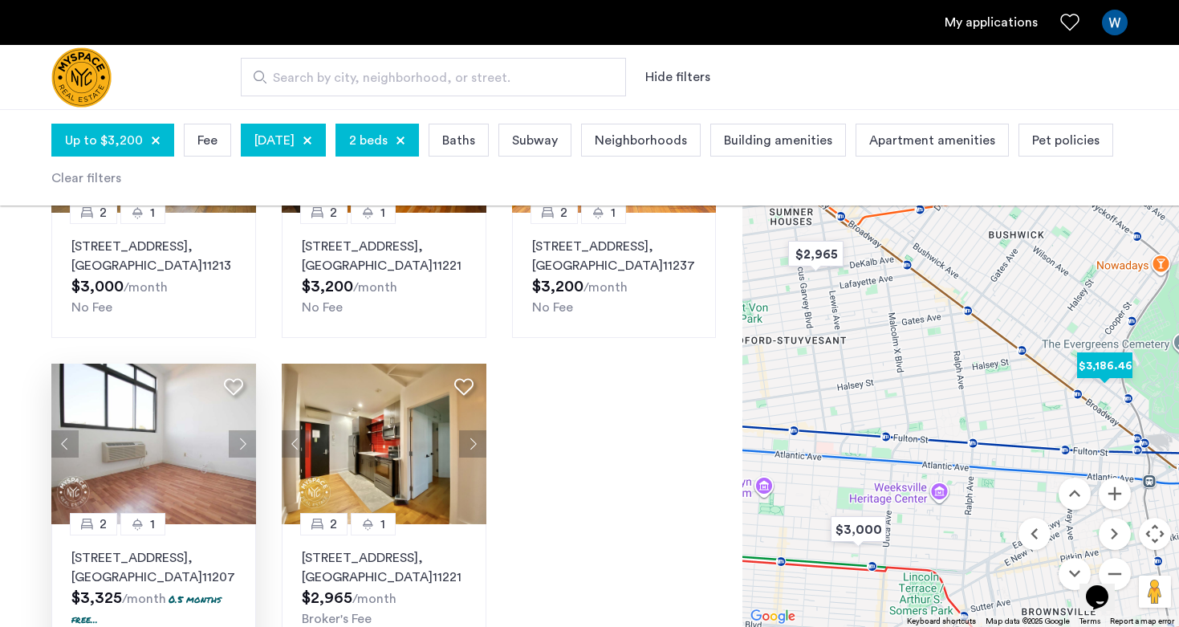
click at [241, 444] on button "Next apartment" at bounding box center [242, 443] width 27 height 27
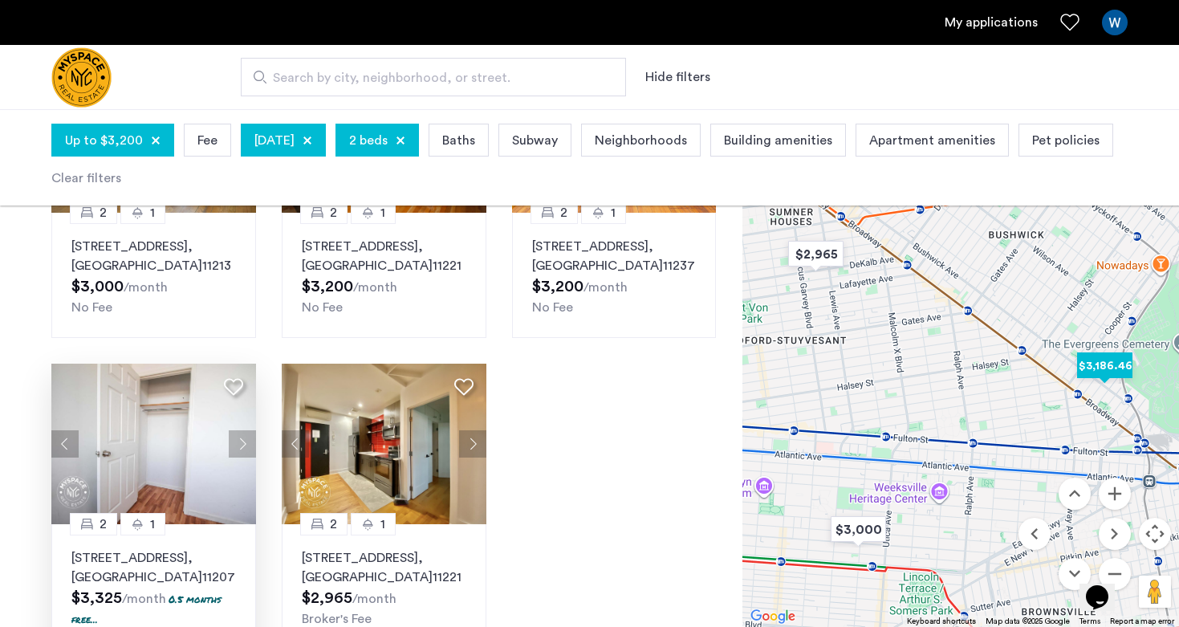
click at [241, 444] on button "Next apartment" at bounding box center [242, 443] width 27 height 27
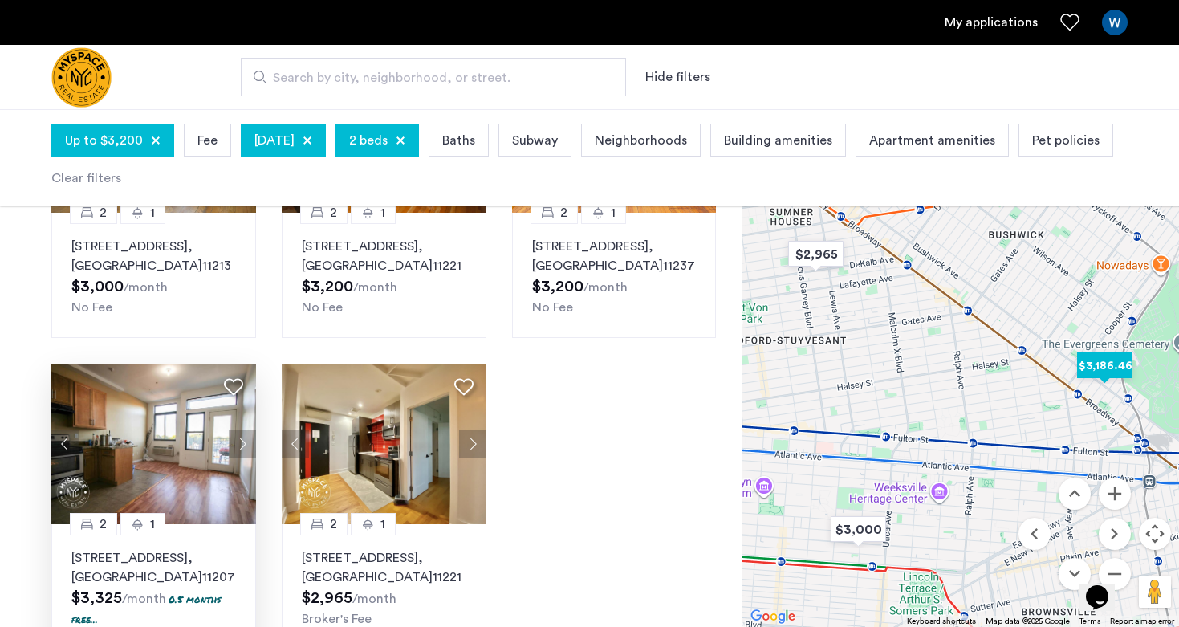
click at [149, 444] on img at bounding box center [153, 443] width 205 height 160
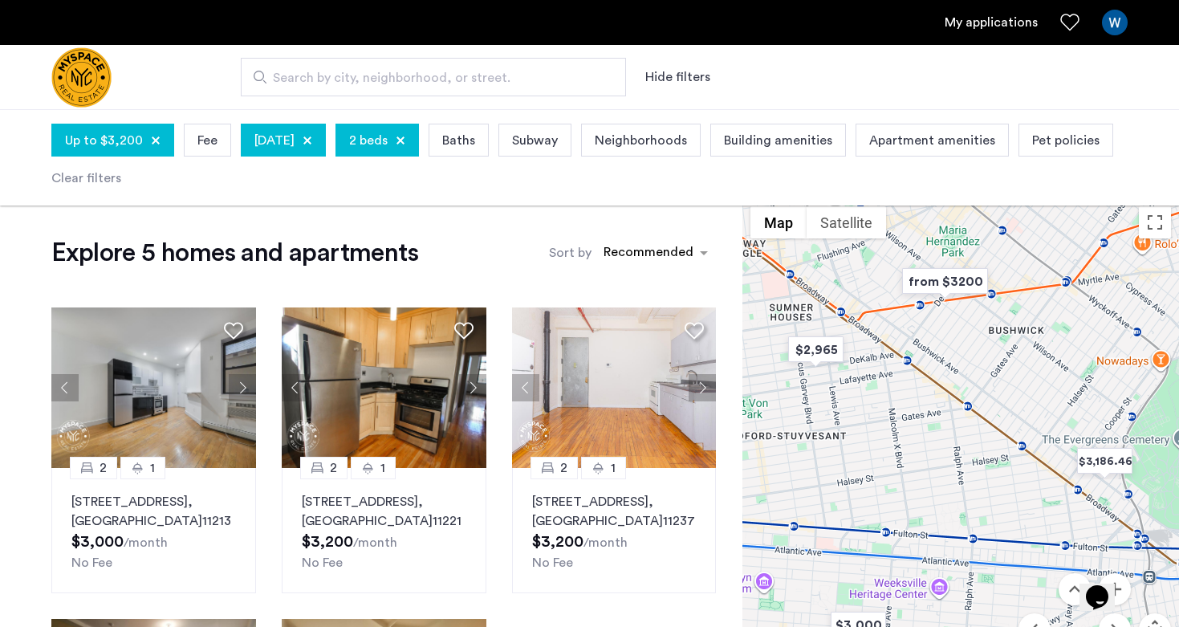
scroll to position [6, 0]
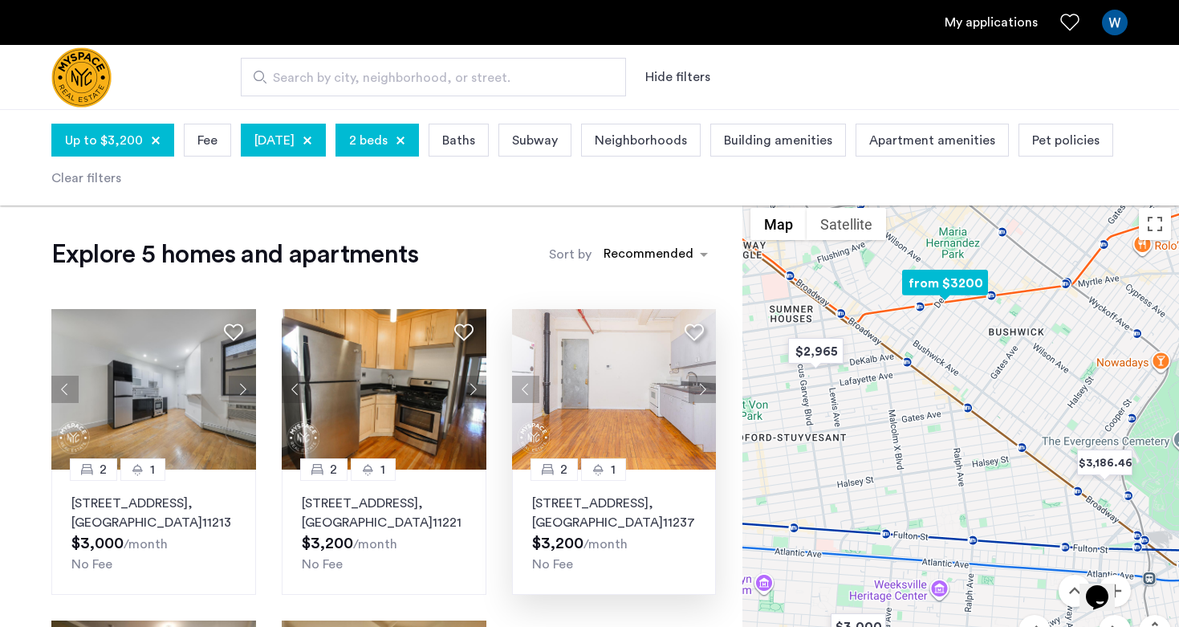
click at [703, 390] on button "Next apartment" at bounding box center [701, 388] width 27 height 27
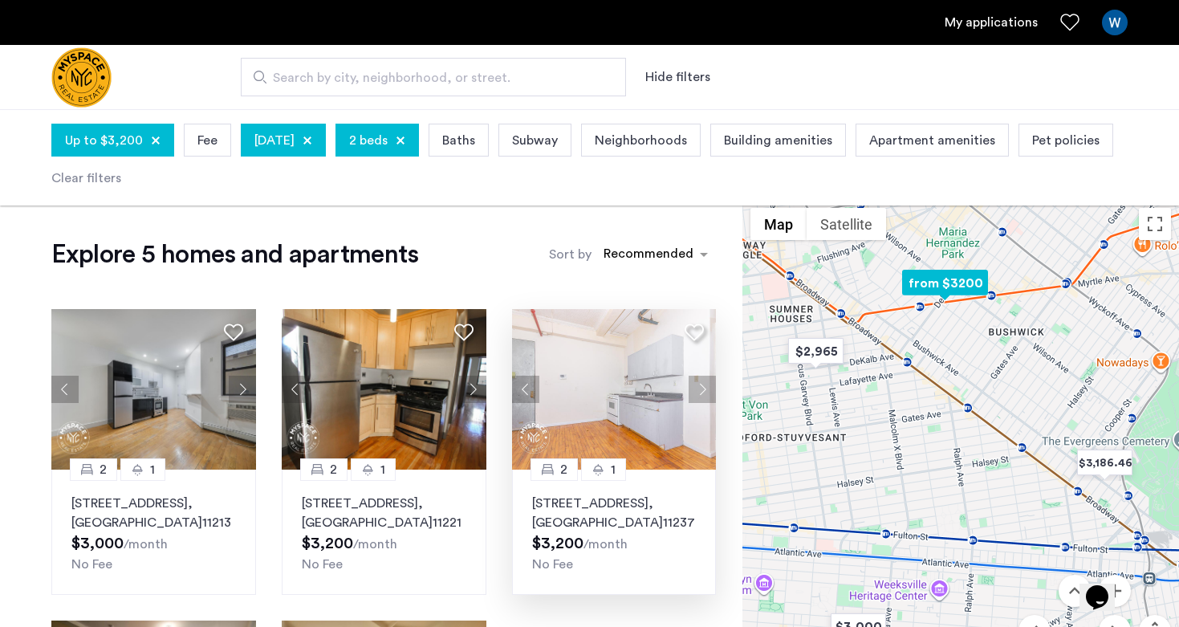
click at [703, 390] on button "Next apartment" at bounding box center [701, 388] width 27 height 27
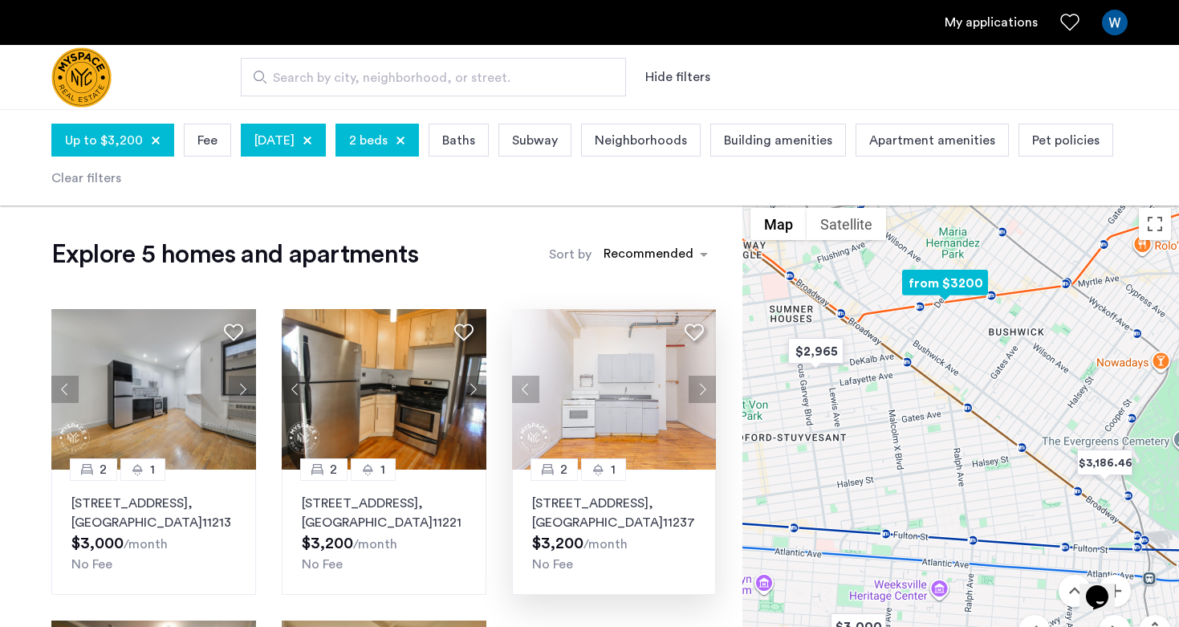
click at [703, 390] on button "Next apartment" at bounding box center [701, 388] width 27 height 27
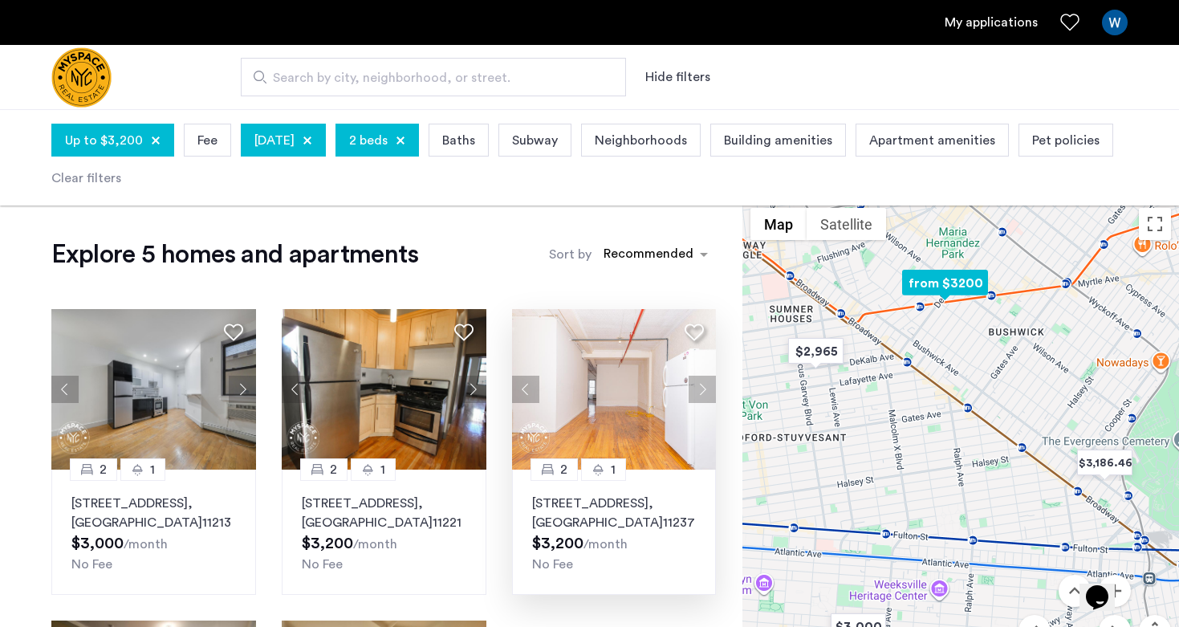
click at [703, 390] on button "Next apartment" at bounding box center [701, 388] width 27 height 27
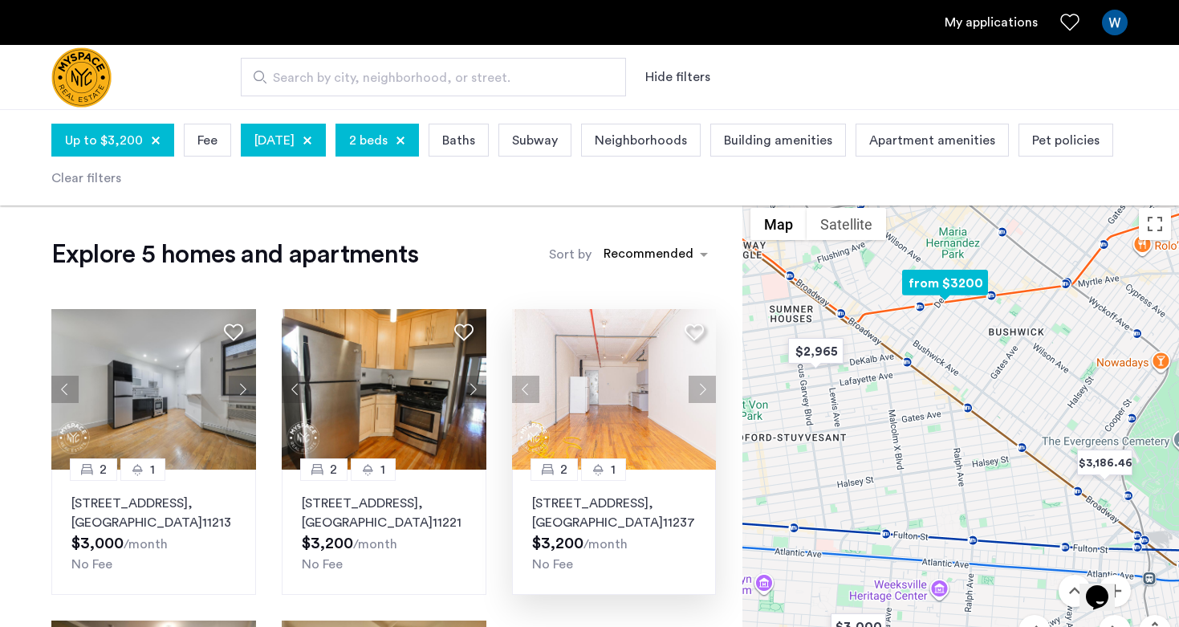
click at [703, 390] on button "Next apartment" at bounding box center [701, 388] width 27 height 27
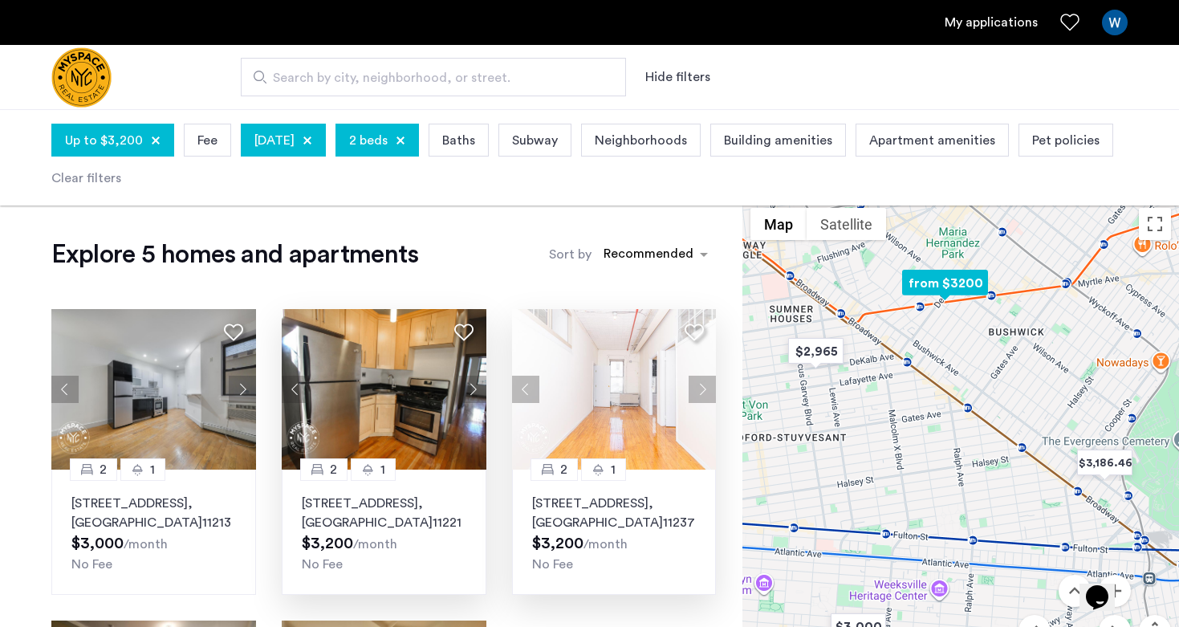
click at [469, 386] on button "Next apartment" at bounding box center [472, 388] width 27 height 27
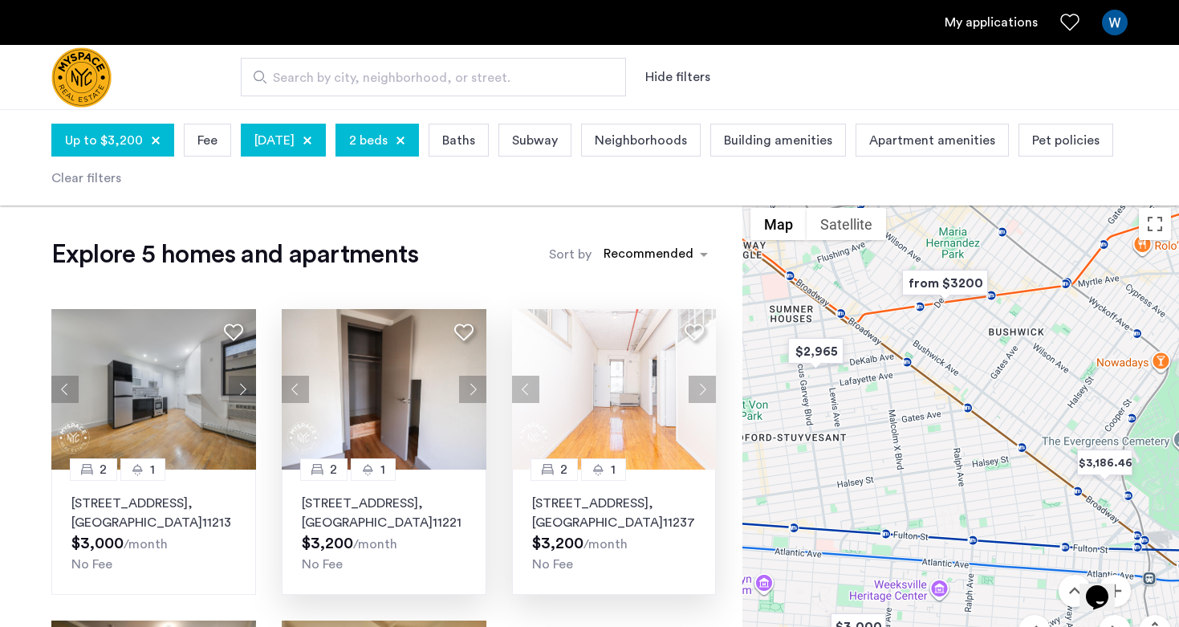
click at [312, 140] on div at bounding box center [307, 141] width 10 height 10
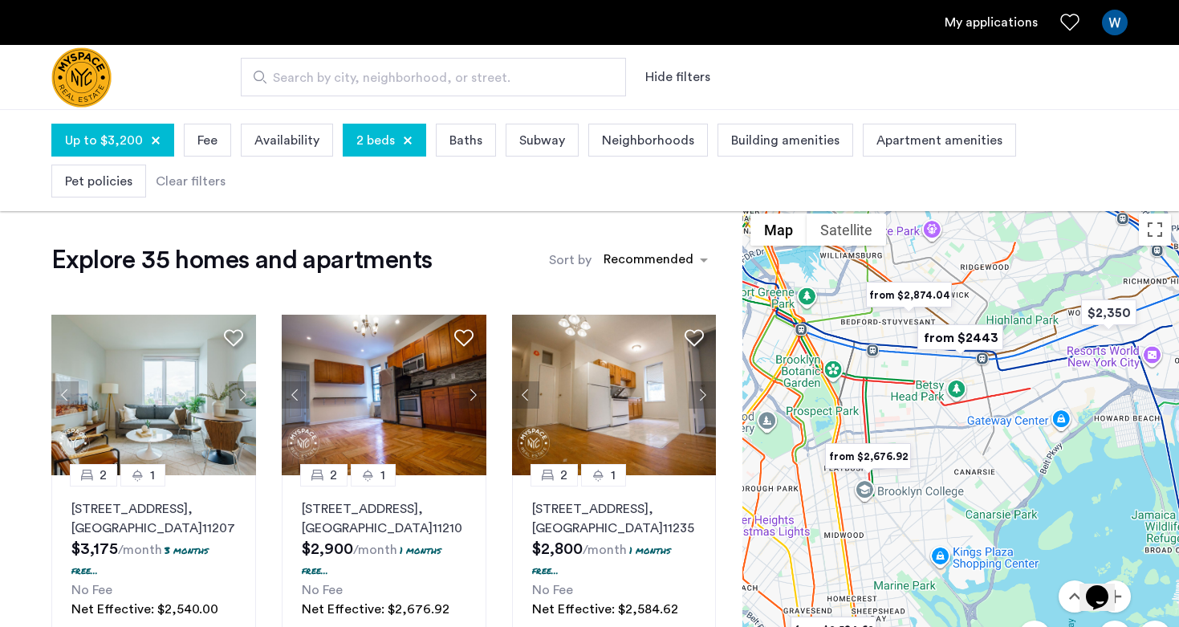
click at [453, 142] on span "Baths" at bounding box center [465, 140] width 33 height 19
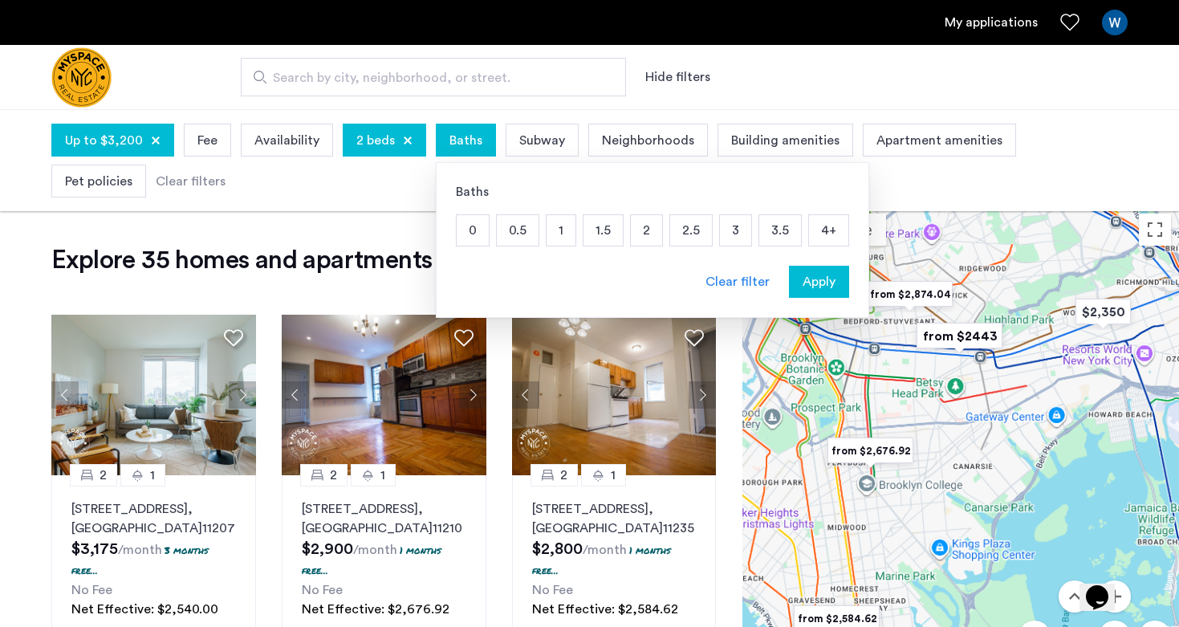
click at [601, 233] on p "1.5" at bounding box center [602, 230] width 39 height 30
click at [641, 232] on p "2" at bounding box center [646, 230] width 31 height 30
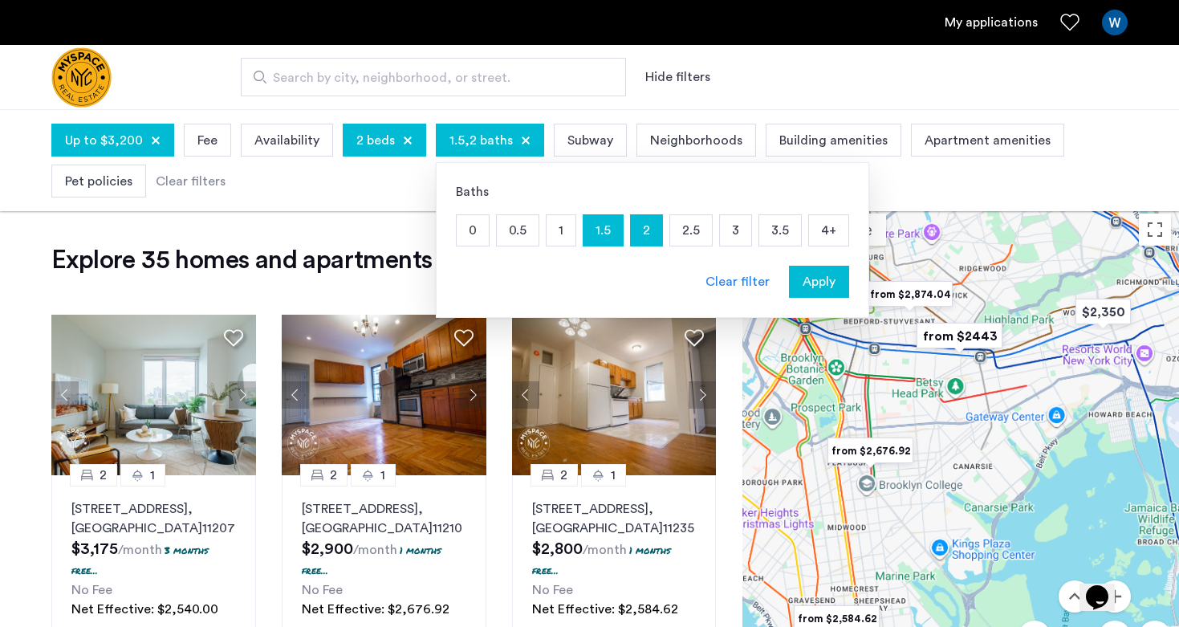
click at [803, 289] on span "Apply" at bounding box center [818, 281] width 33 height 19
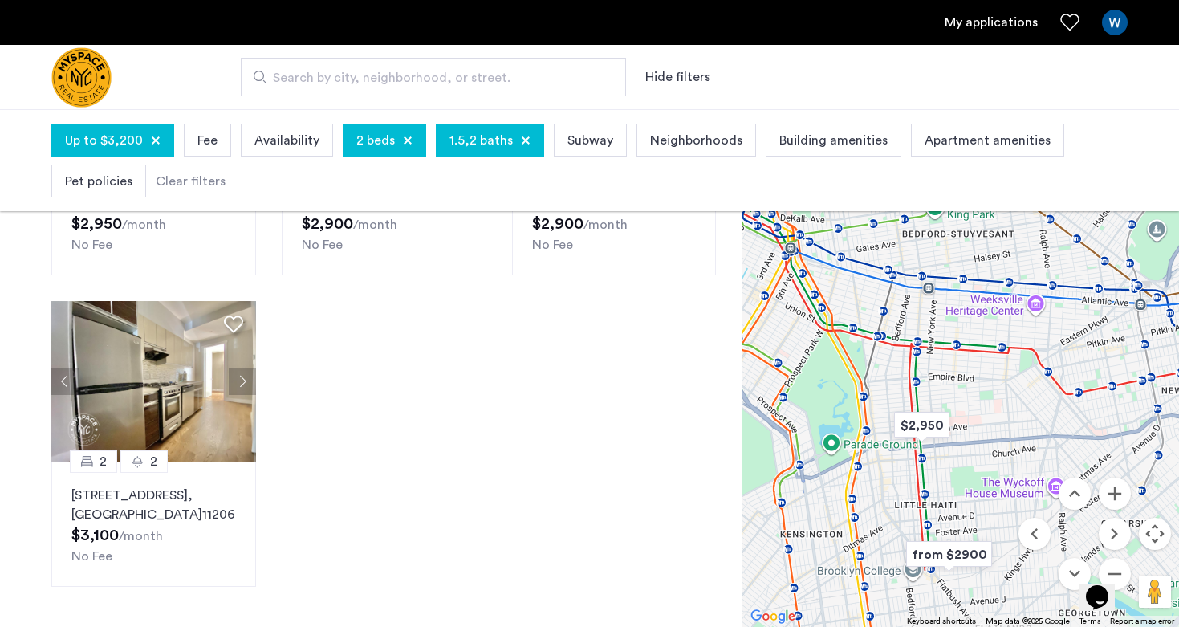
scroll to position [323, 0]
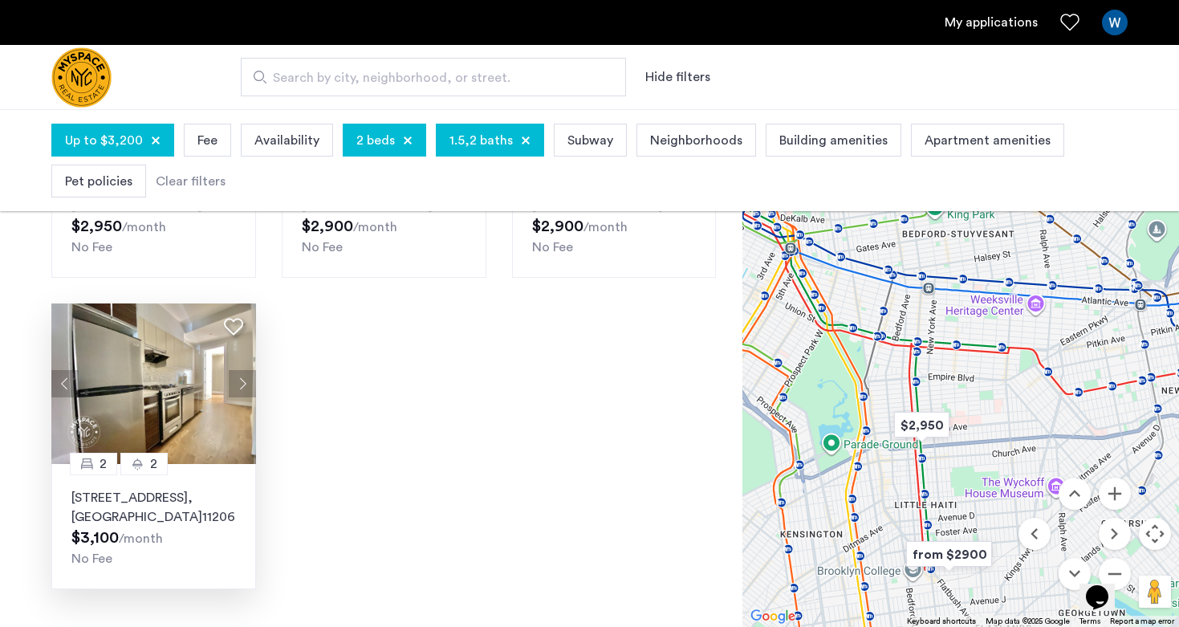
click at [146, 377] on img at bounding box center [153, 383] width 205 height 160
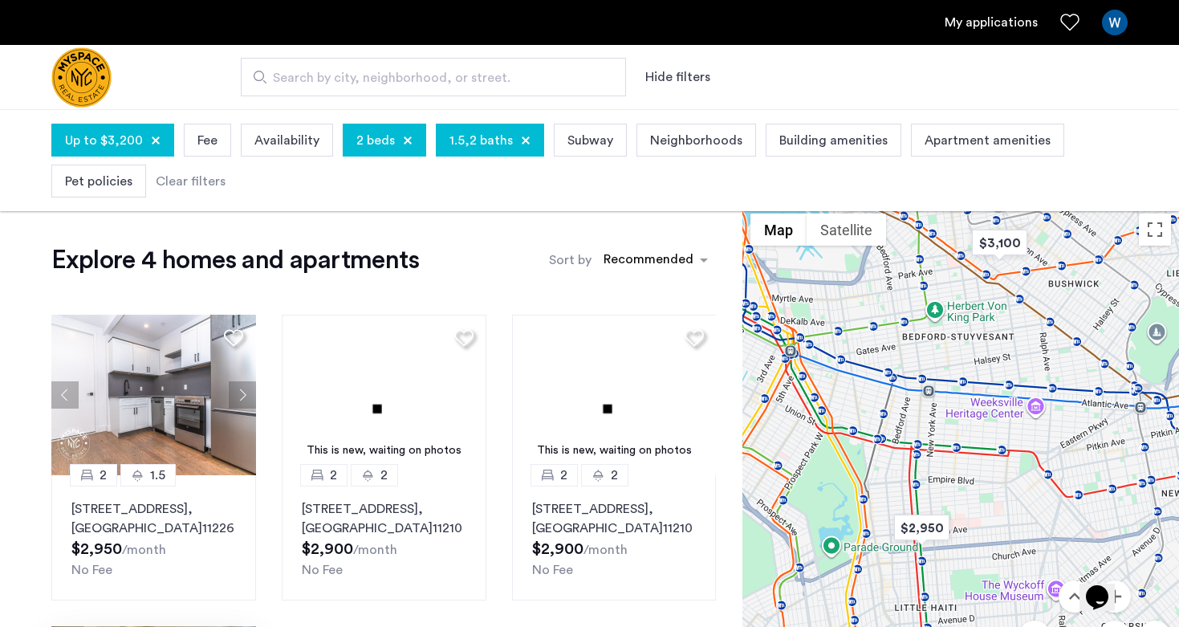
scroll to position [0, 0]
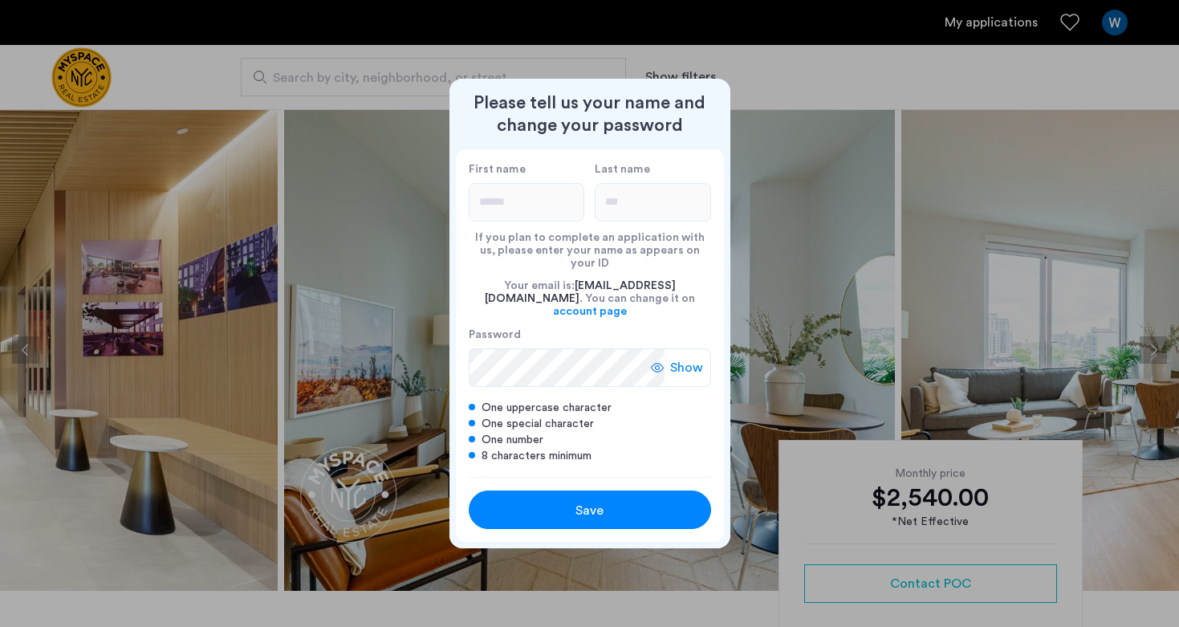
click at [696, 550] on div at bounding box center [589, 313] width 1179 height 627
click at [581, 501] on span "Save" at bounding box center [589, 510] width 28 height 19
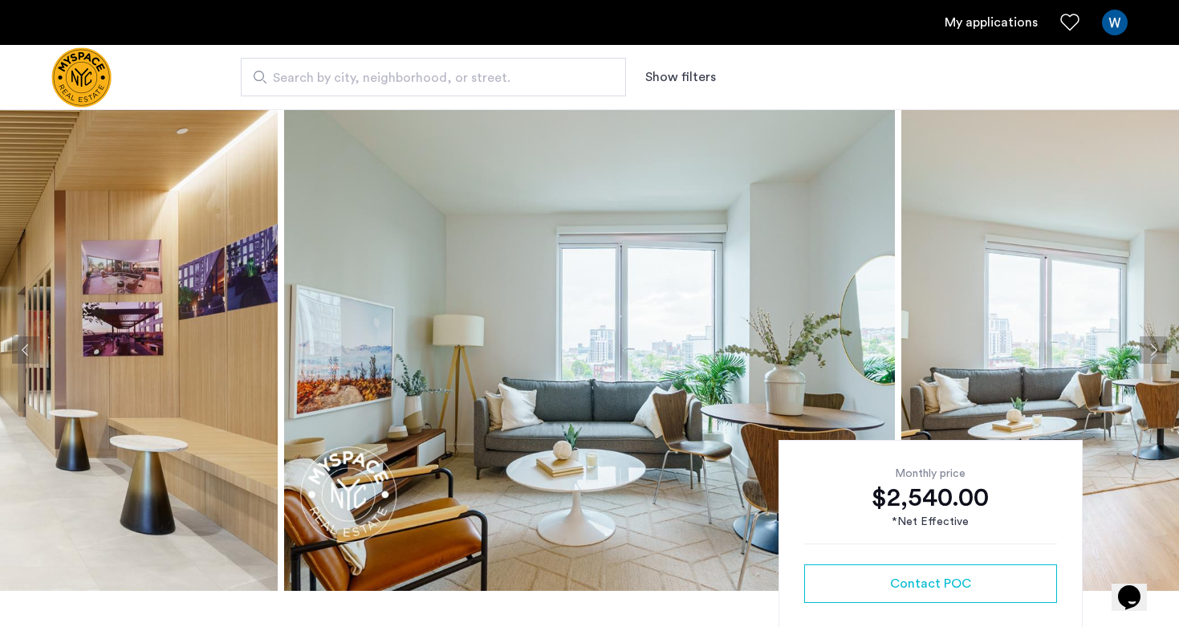
scroll to position [-2, 0]
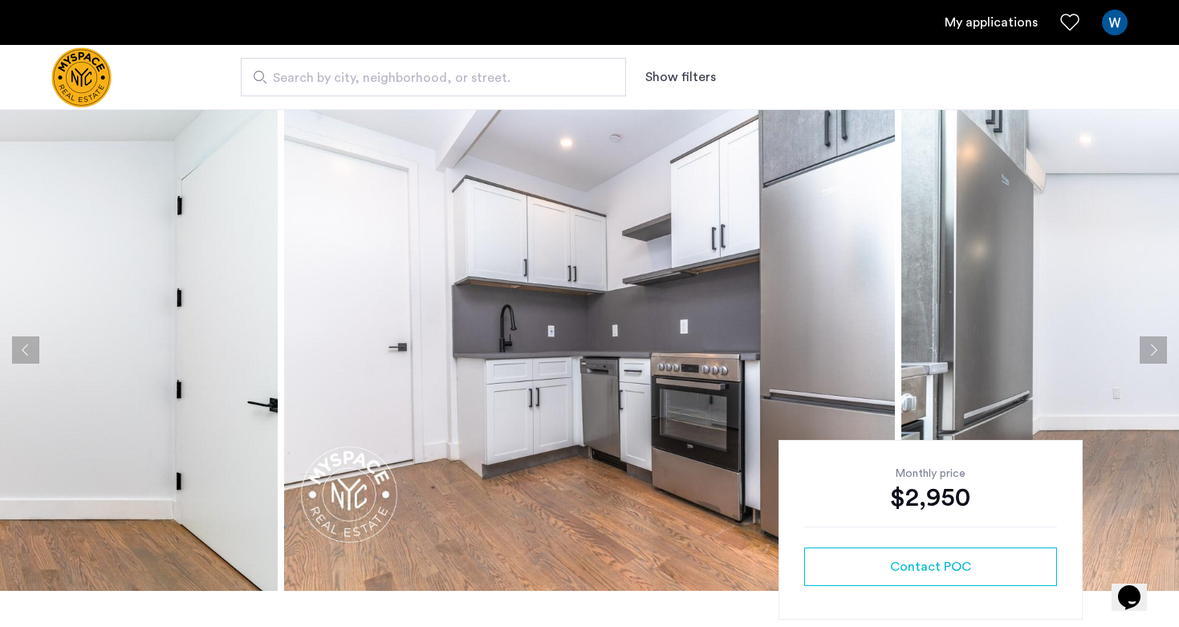
click at [1153, 347] on button "Next apartment" at bounding box center [1152, 349] width 27 height 27
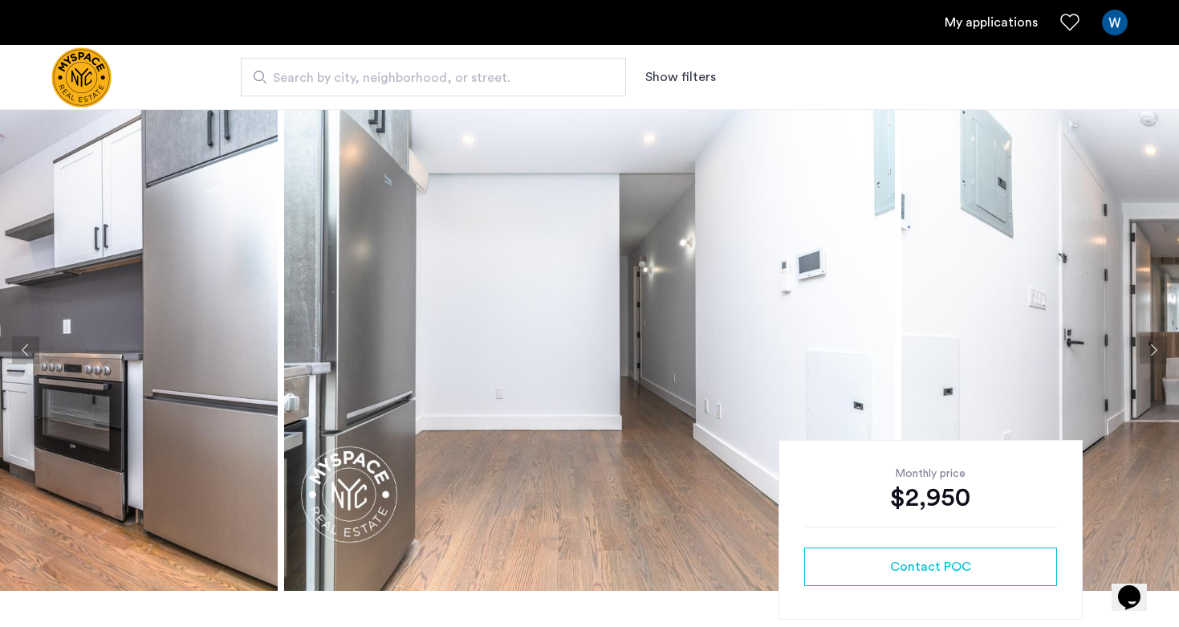
click at [1153, 347] on button "Next apartment" at bounding box center [1152, 349] width 27 height 27
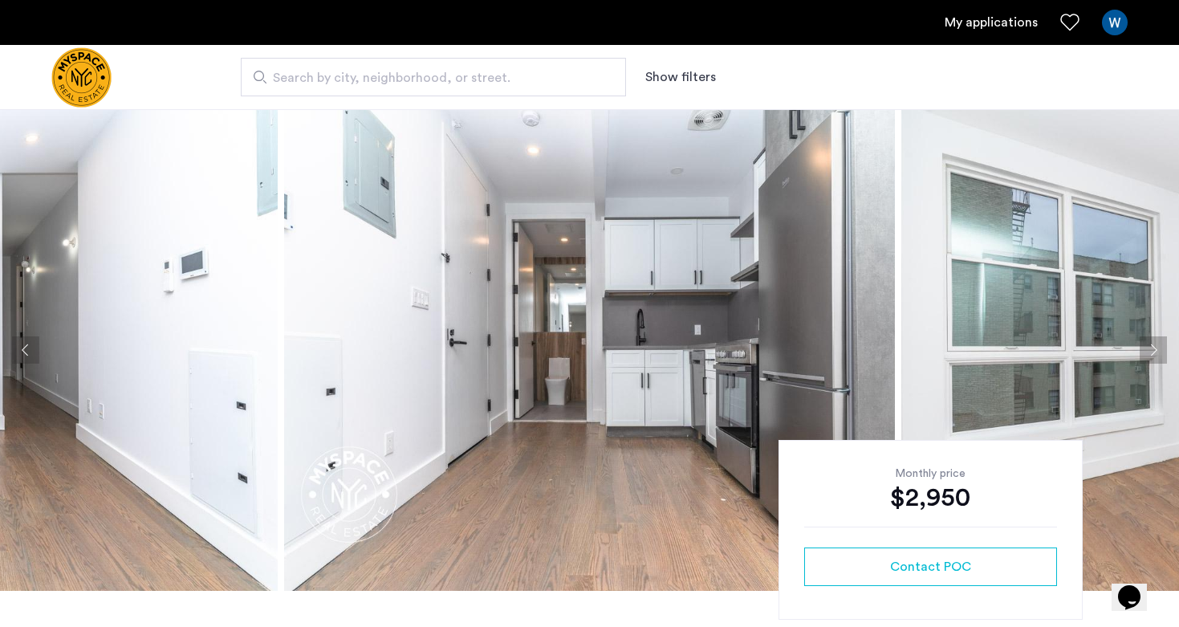
click at [1153, 347] on button "Next apartment" at bounding box center [1152, 349] width 27 height 27
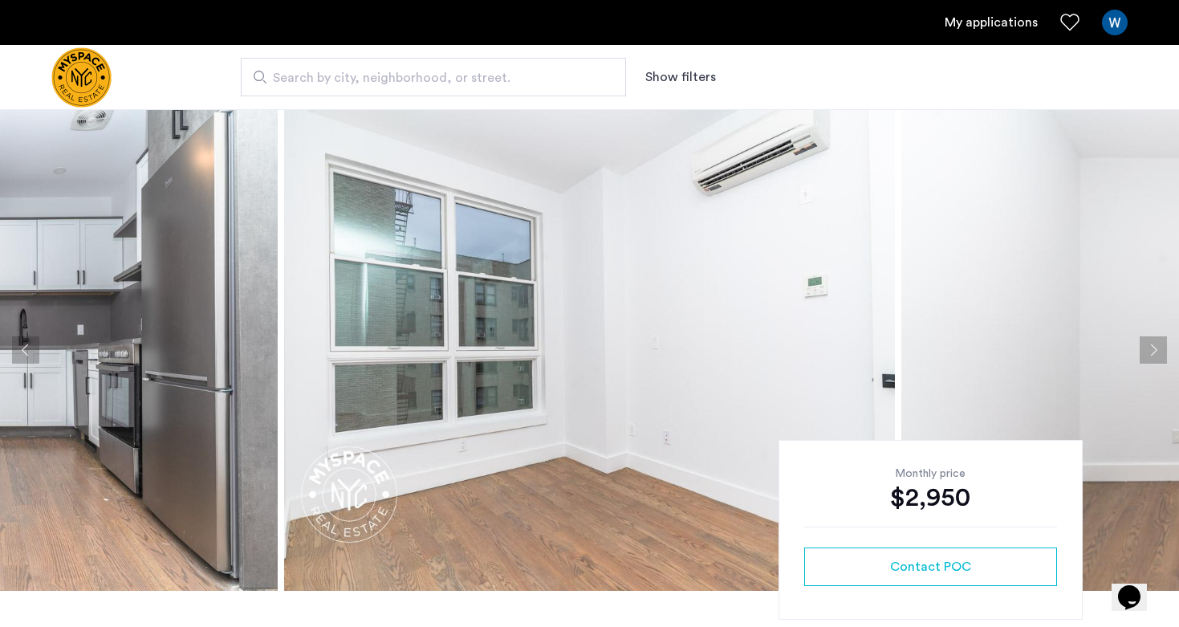
click at [1153, 347] on button "Next apartment" at bounding box center [1152, 349] width 27 height 27
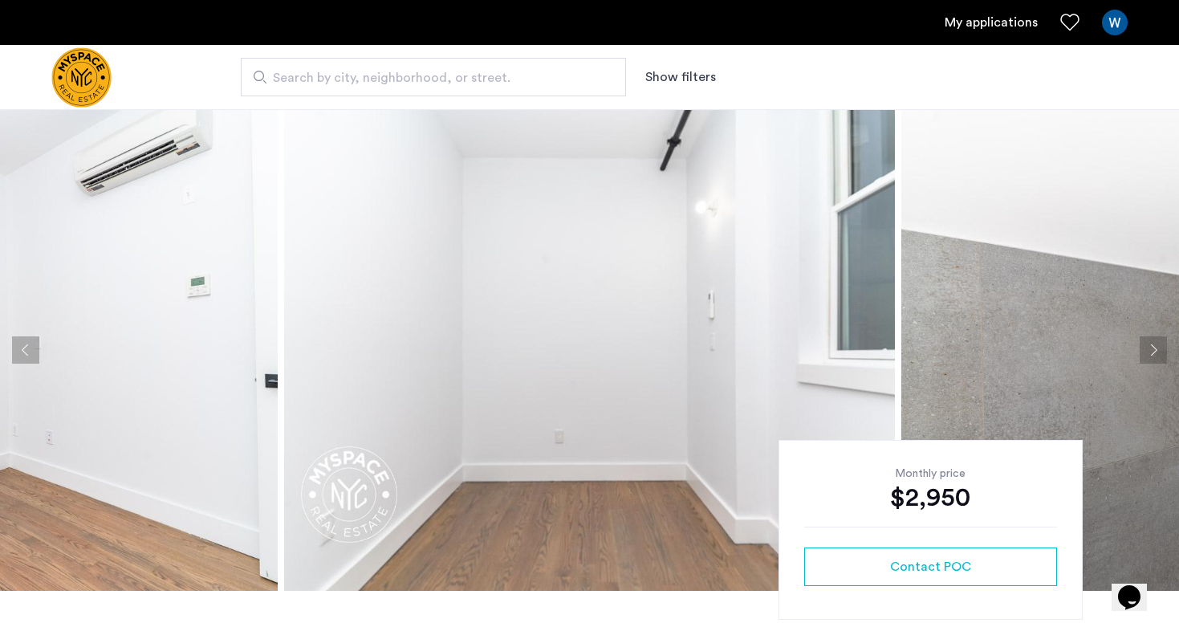
click at [1153, 347] on button "Next apartment" at bounding box center [1152, 349] width 27 height 27
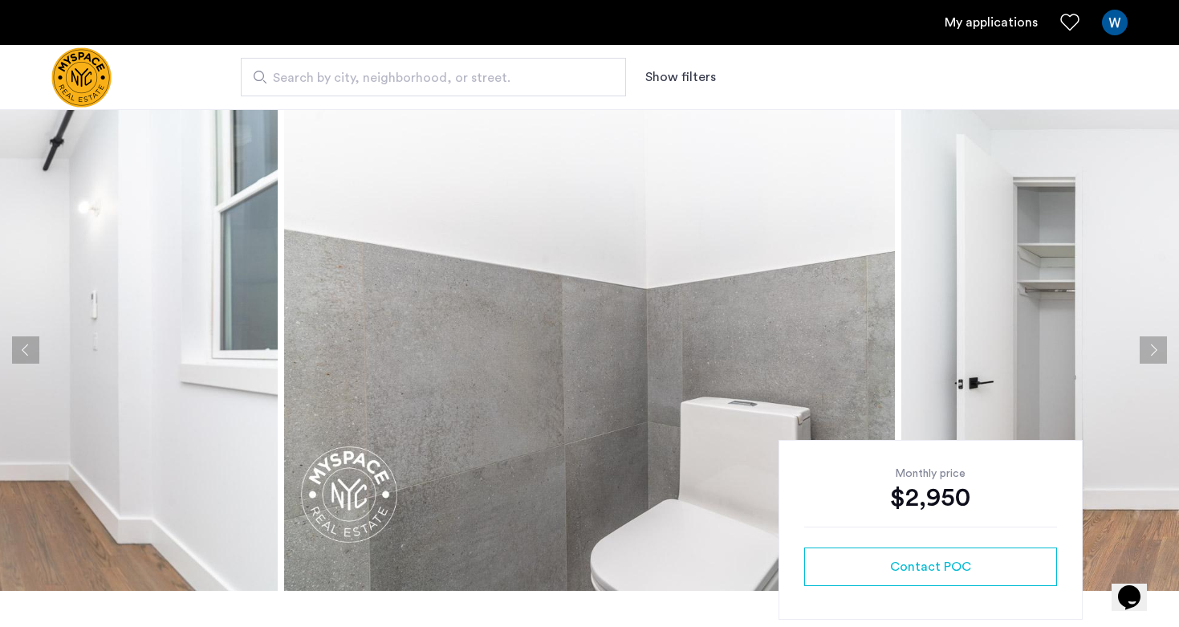
click at [1153, 347] on button "Next apartment" at bounding box center [1152, 349] width 27 height 27
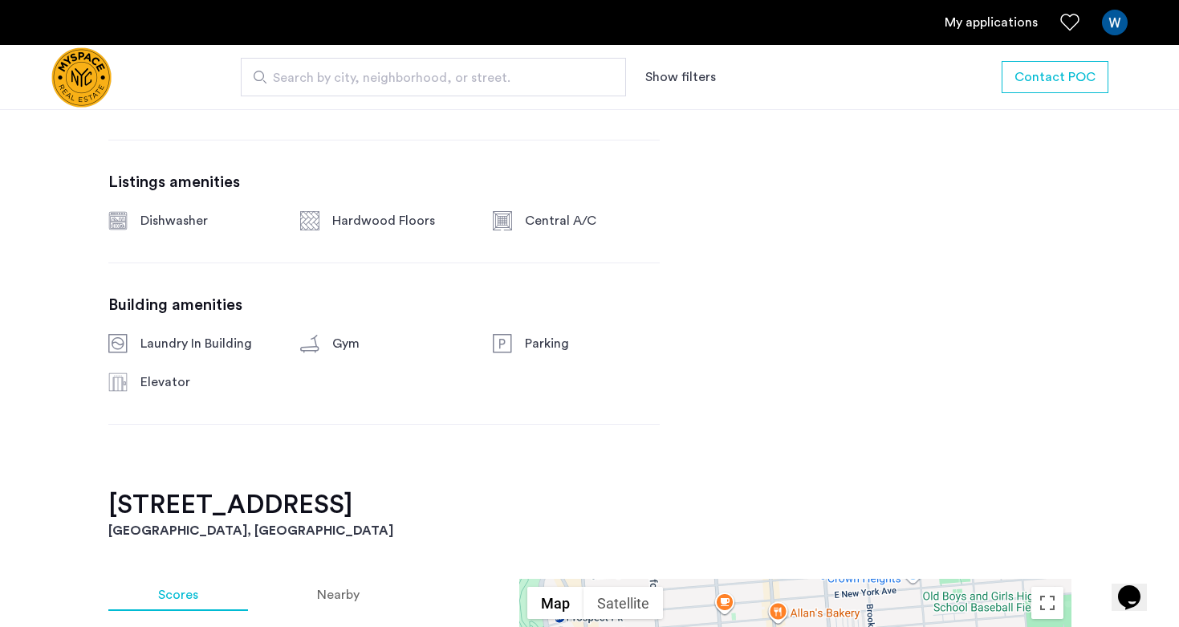
scroll to position [973, 0]
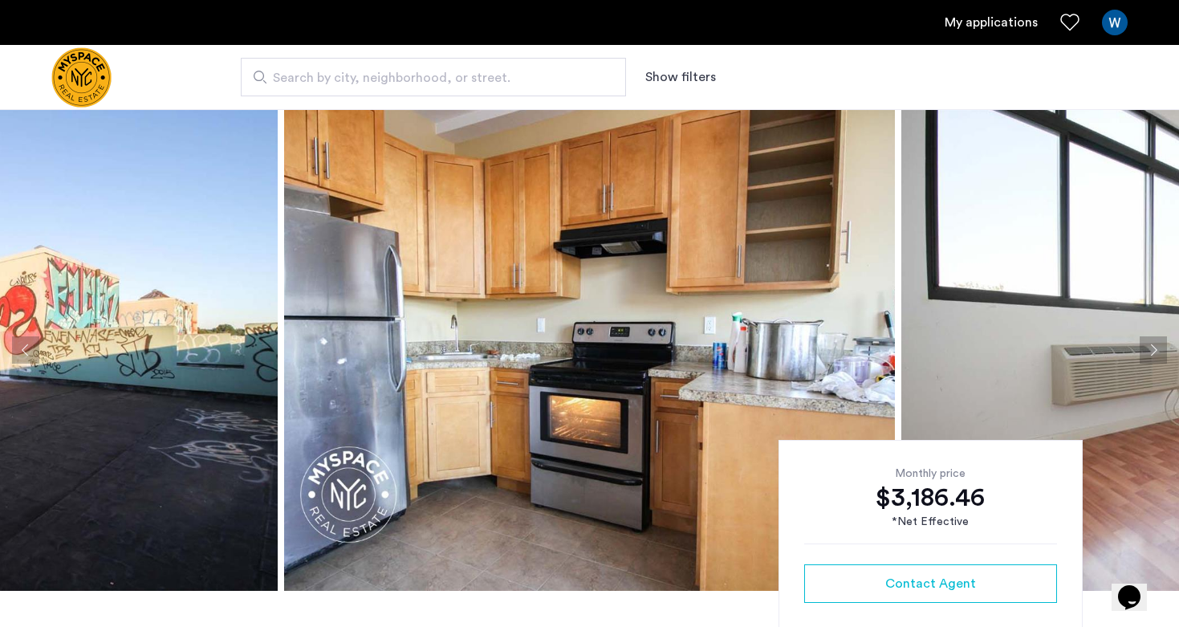
click at [399, 332] on img at bounding box center [589, 349] width 611 height 481
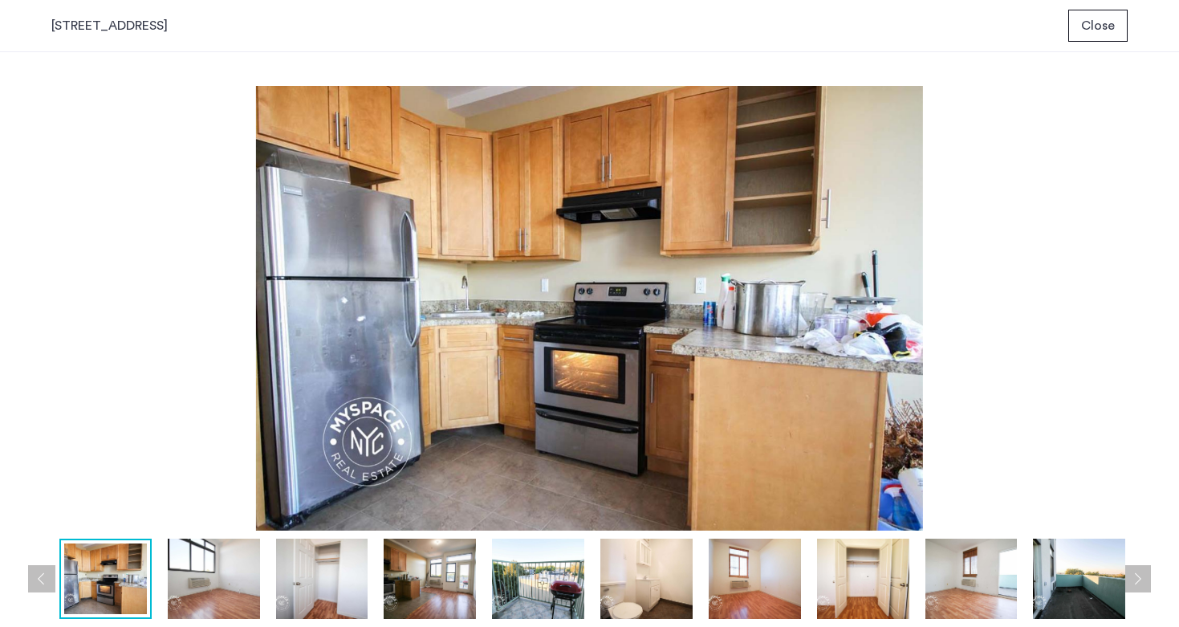
click at [72, 145] on img at bounding box center [589, 308] width 1076 height 444
click at [1095, 30] on span "Close" at bounding box center [1098, 25] width 34 height 19
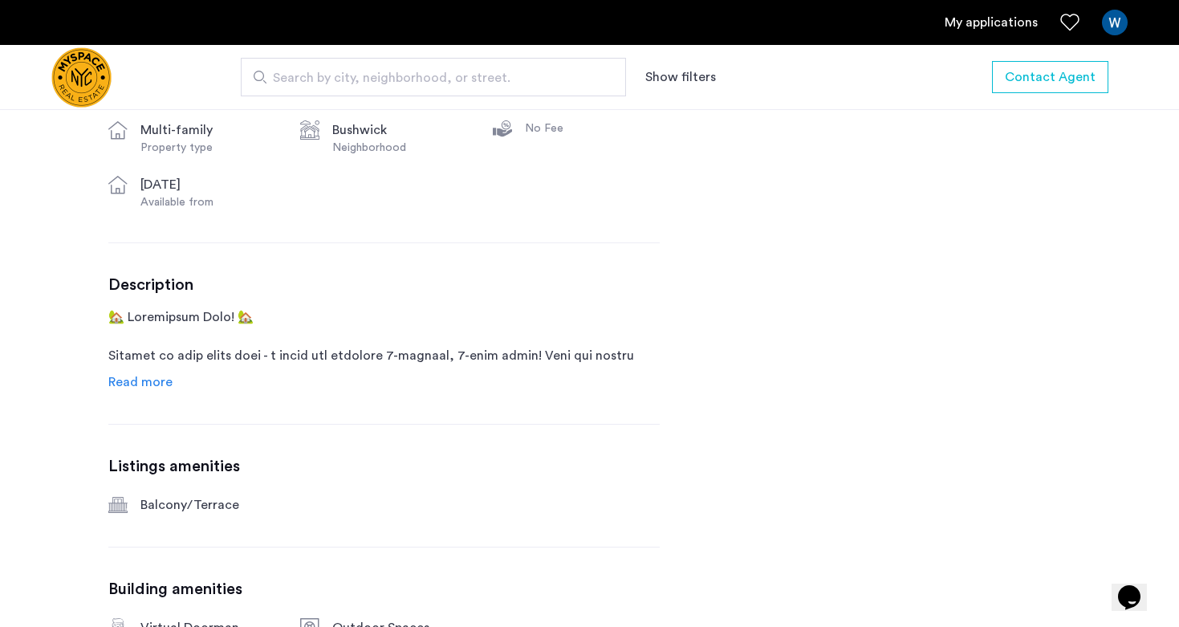
scroll to position [785, 0]
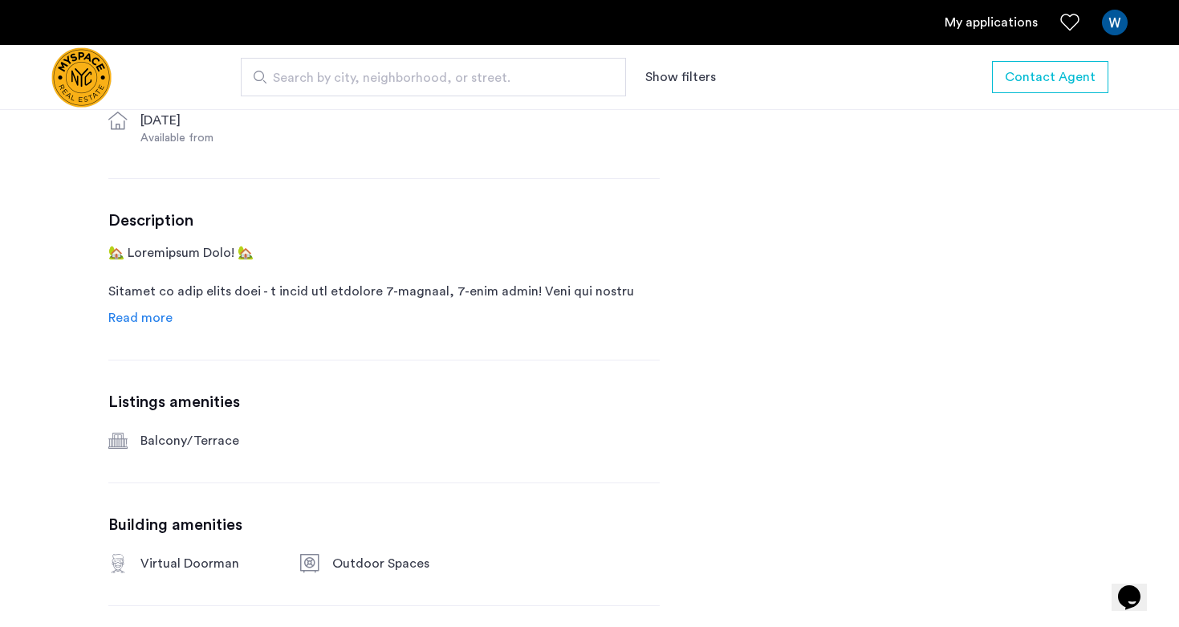
click at [160, 324] on span "Read more" at bounding box center [140, 317] width 64 height 13
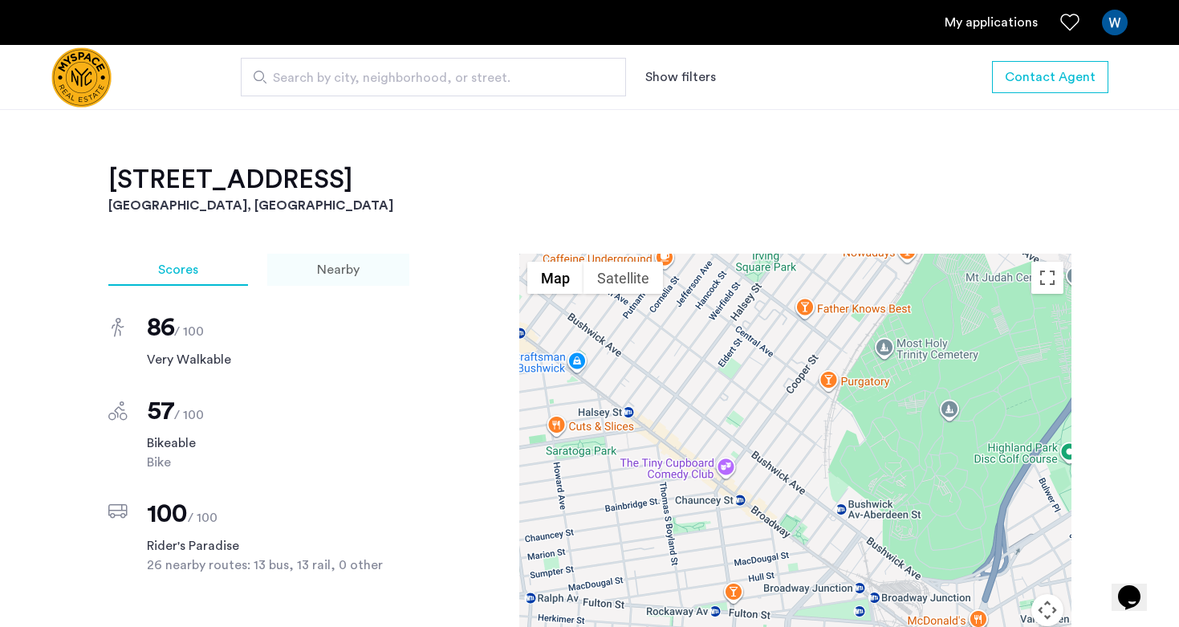
scroll to position [1711, 0]
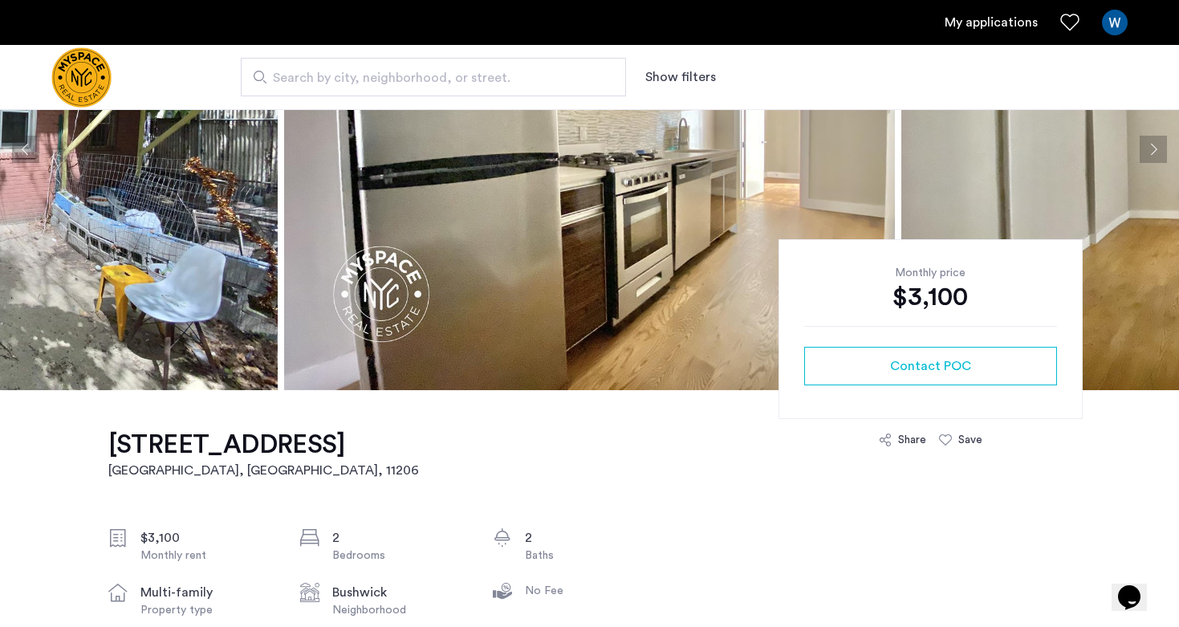
scroll to position [164, 0]
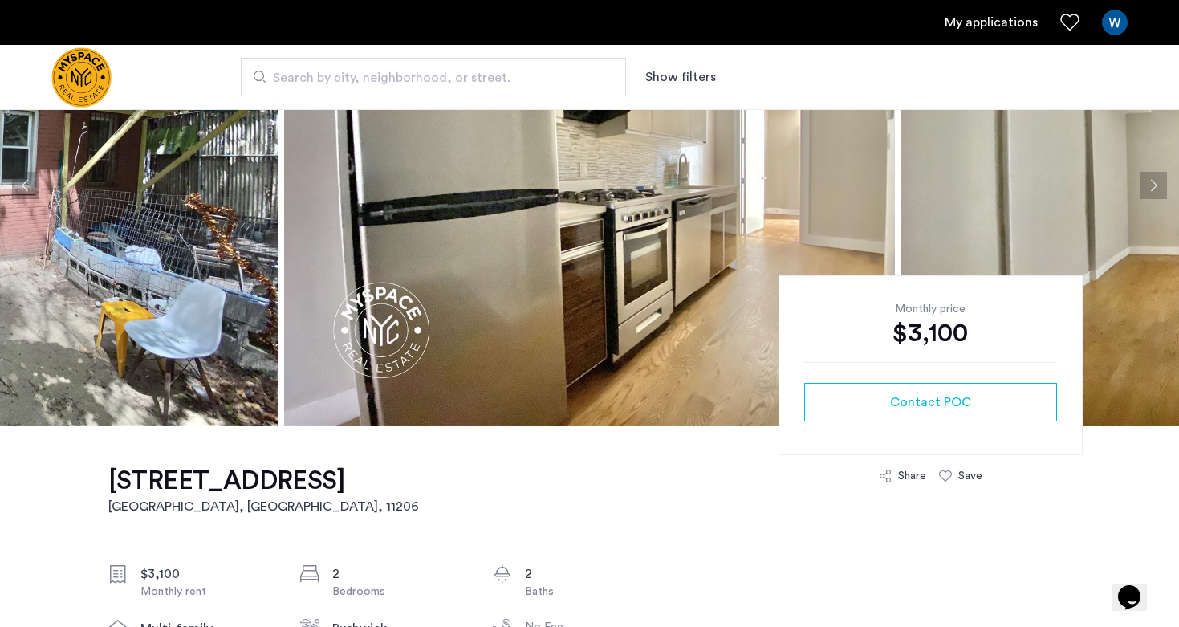
click at [595, 209] on img at bounding box center [589, 185] width 611 height 481
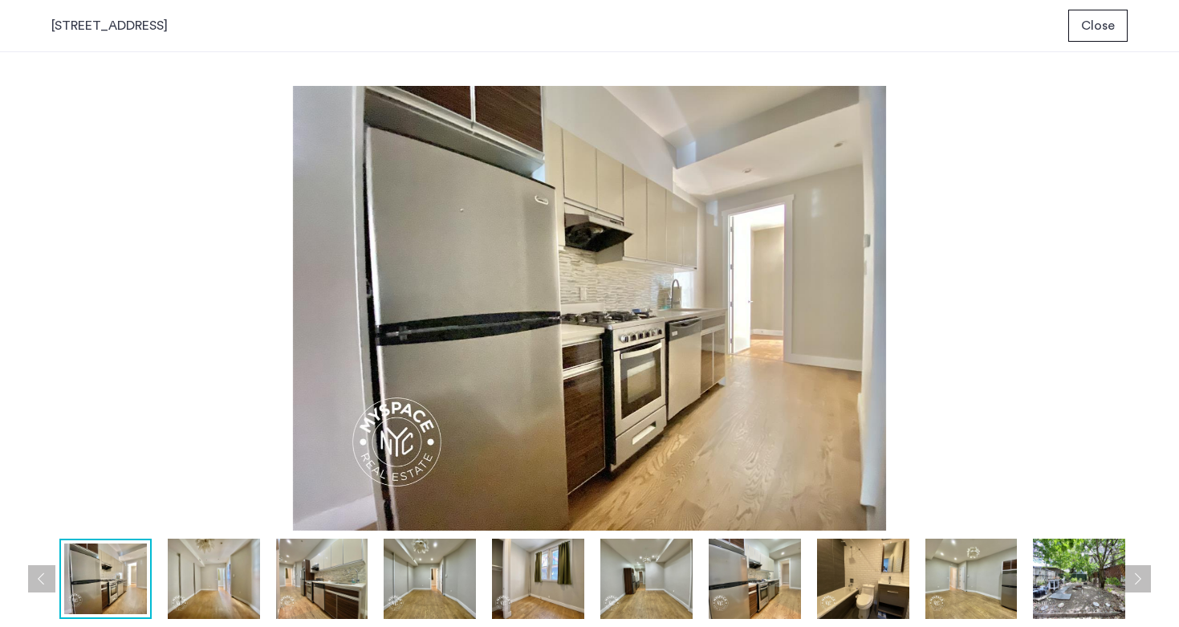
scroll to position [0, 0]
